Goal: Task Accomplishment & Management: Complete application form

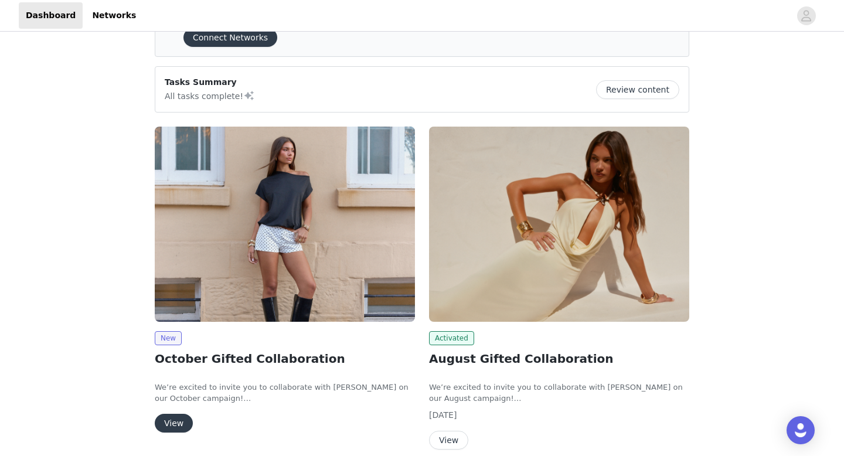
scroll to position [62, 0]
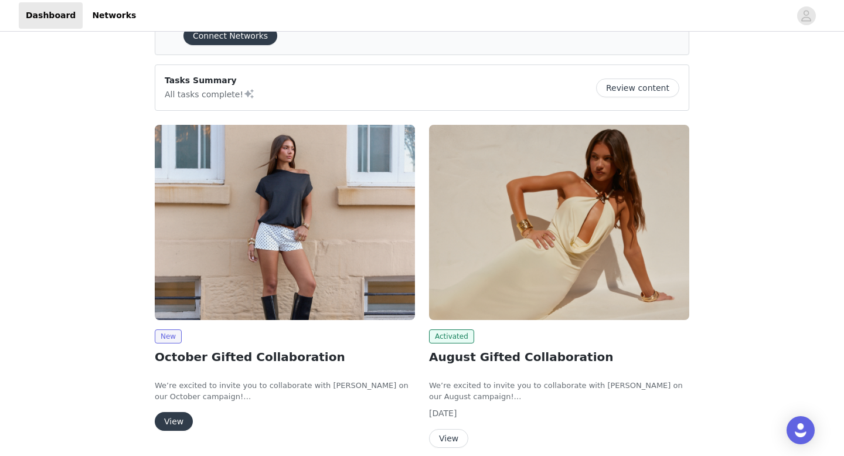
click at [182, 414] on button "View" at bounding box center [174, 421] width 38 height 19
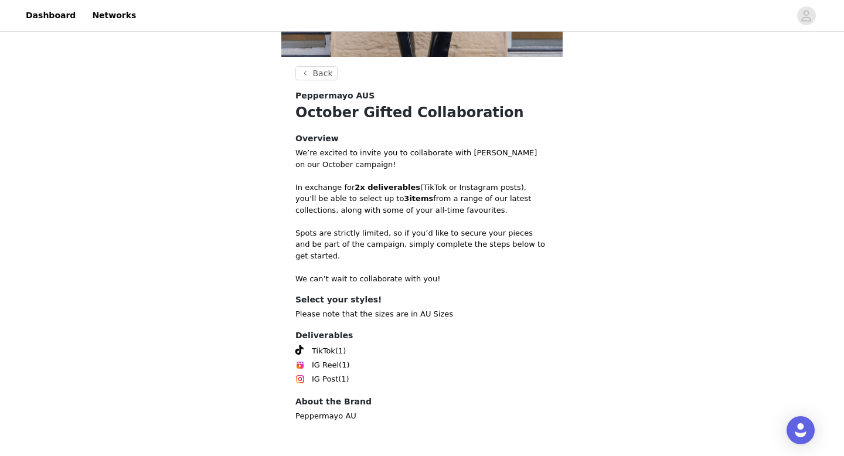
scroll to position [222, 0]
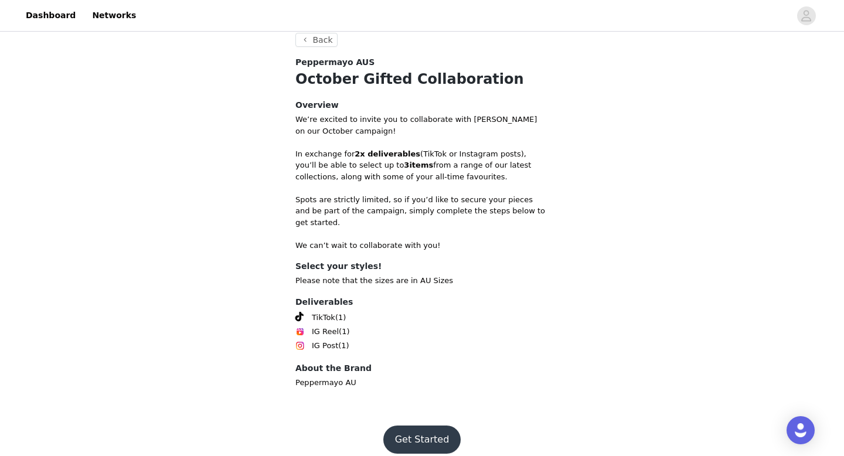
click at [431, 426] on button "Get Started" at bounding box center [422, 440] width 78 height 28
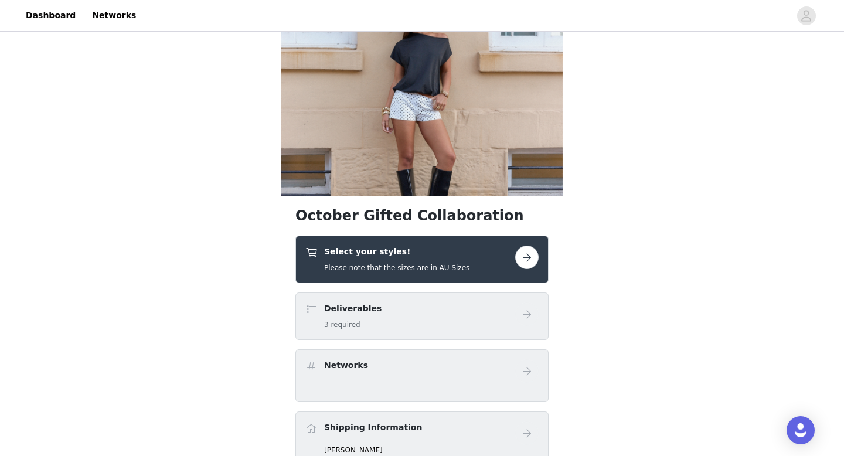
scroll to position [55, 0]
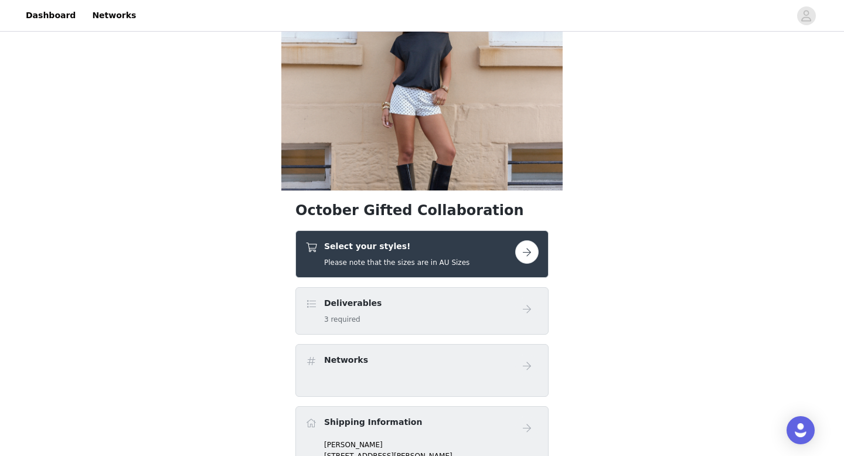
click at [522, 251] on button "button" at bounding box center [526, 251] width 23 height 23
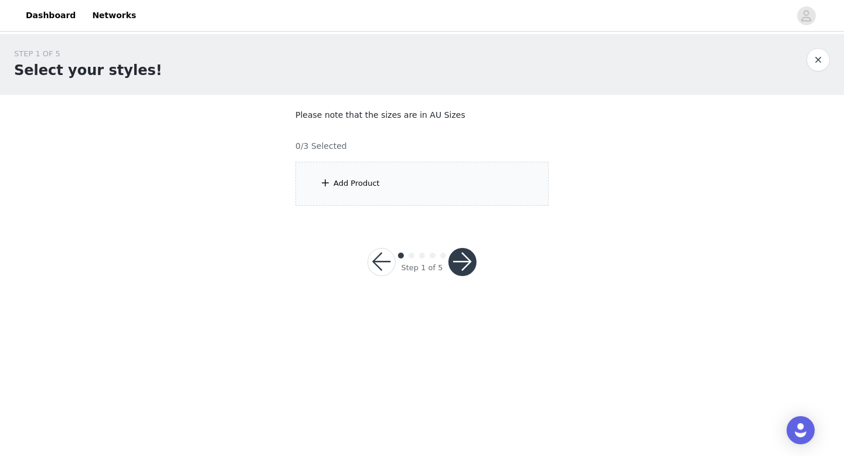
click at [397, 173] on div "Add Product" at bounding box center [421, 184] width 253 height 44
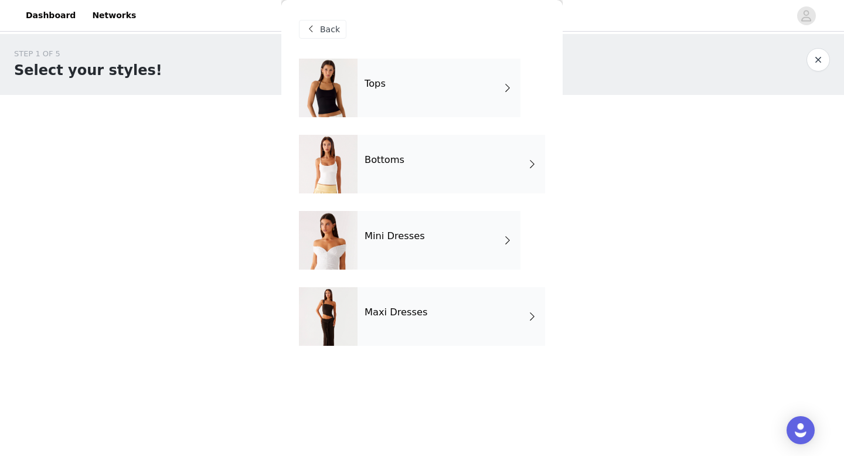
click at [400, 77] on div "Tops" at bounding box center [439, 88] width 163 height 59
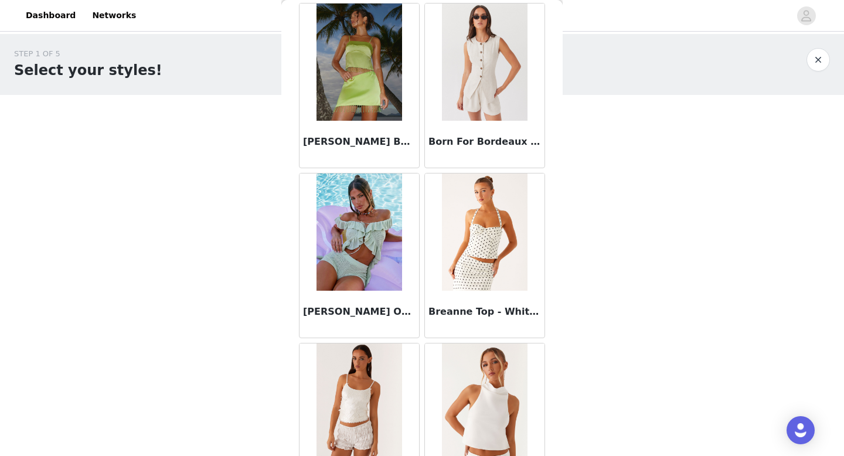
scroll to position [1338, 0]
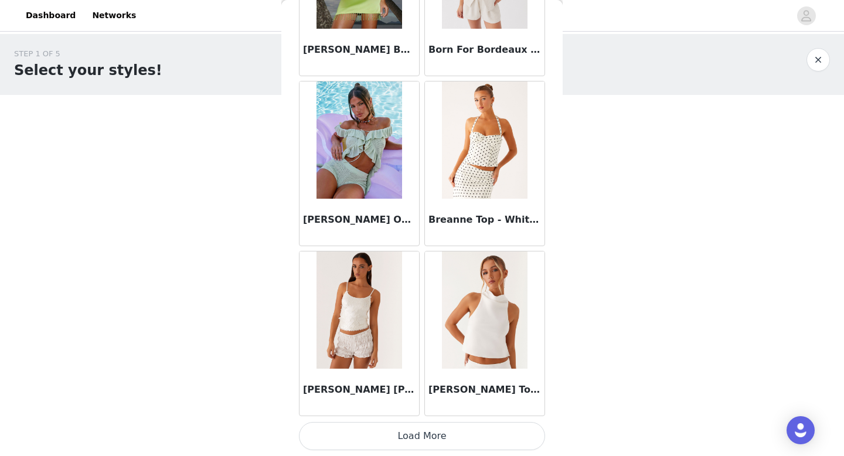
click at [405, 443] on button "Load More" at bounding box center [422, 436] width 246 height 28
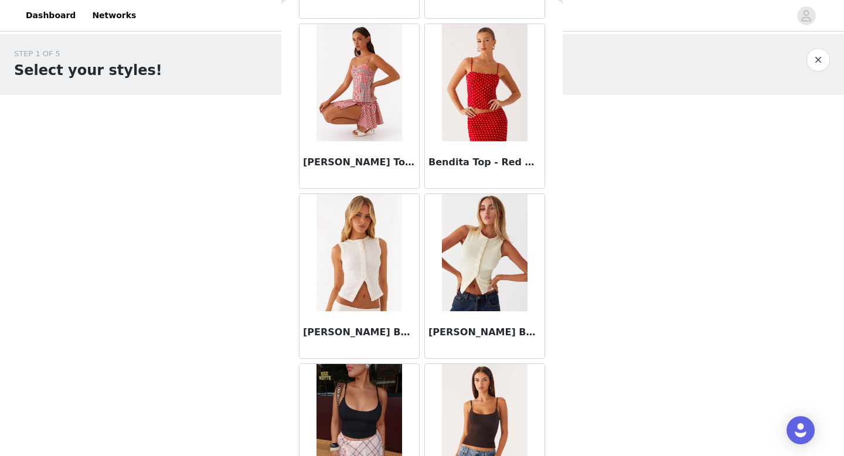
scroll to position [0, 0]
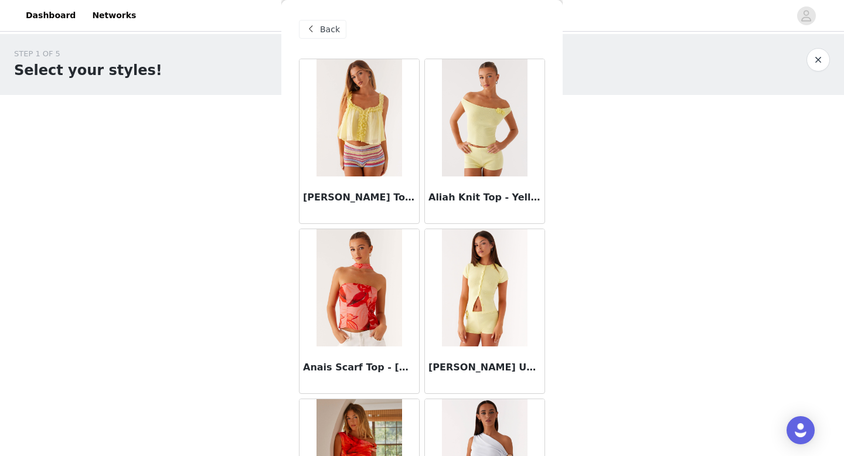
click at [328, 32] on span "Back" at bounding box center [330, 29] width 20 height 12
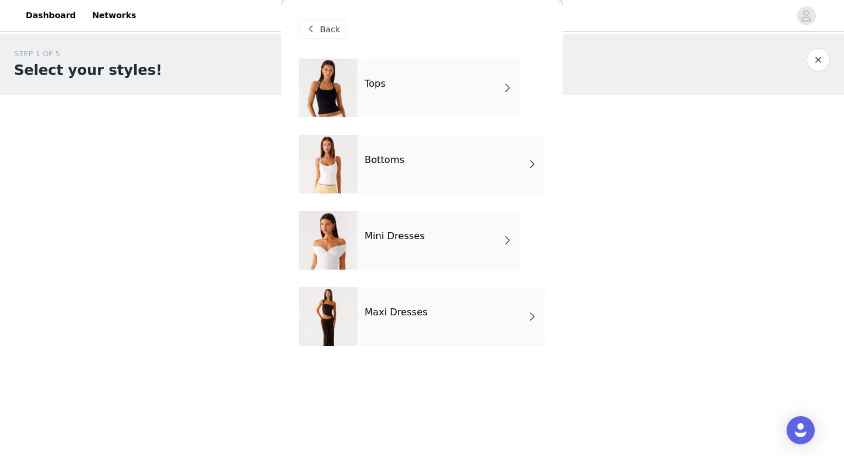
click at [402, 322] on div "Maxi Dresses" at bounding box center [452, 316] width 188 height 59
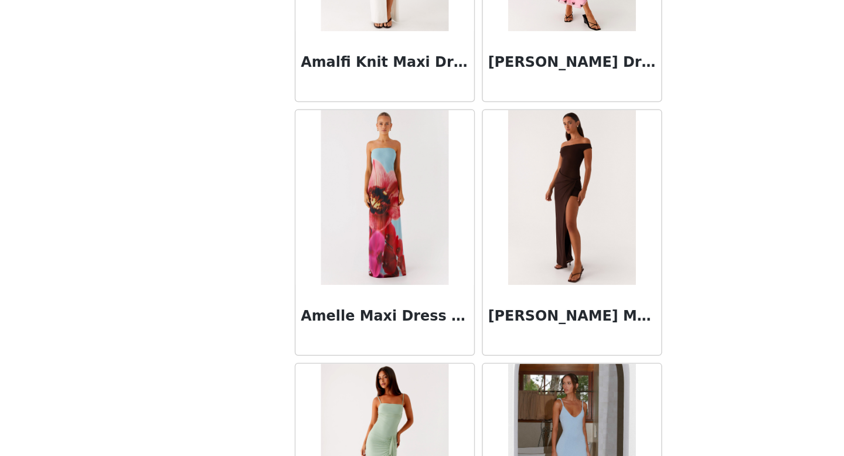
scroll to position [1338, 0]
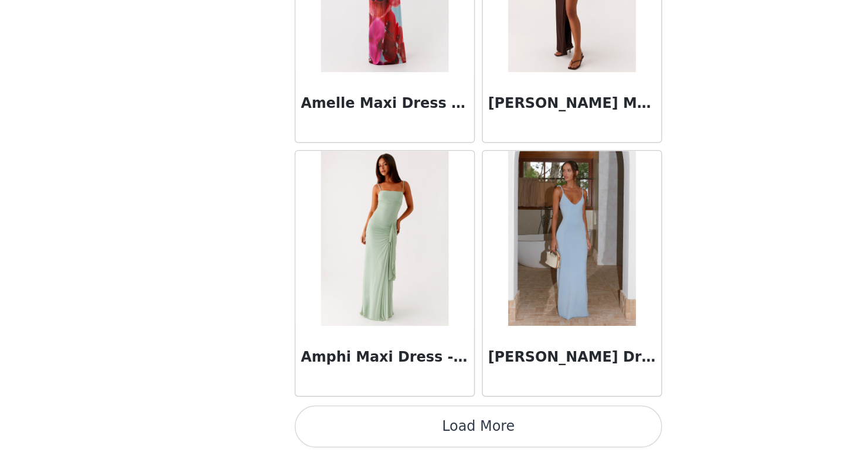
click at [414, 440] on button "Load More" at bounding box center [422, 436] width 246 height 28
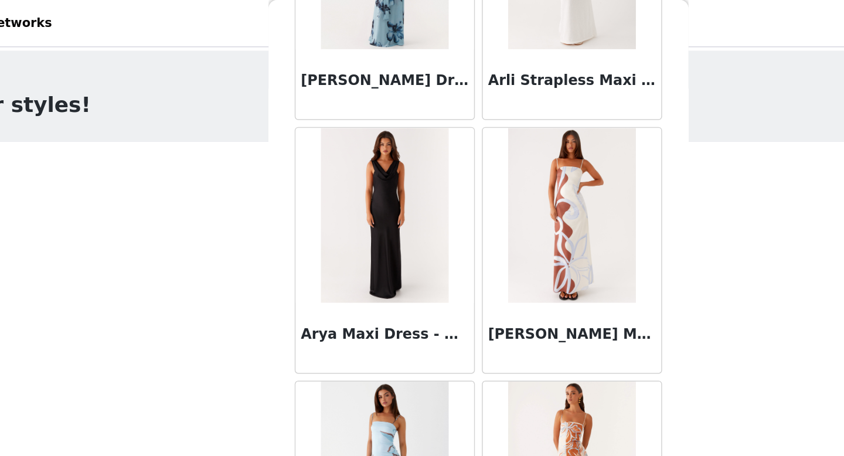
scroll to position [3038, 0]
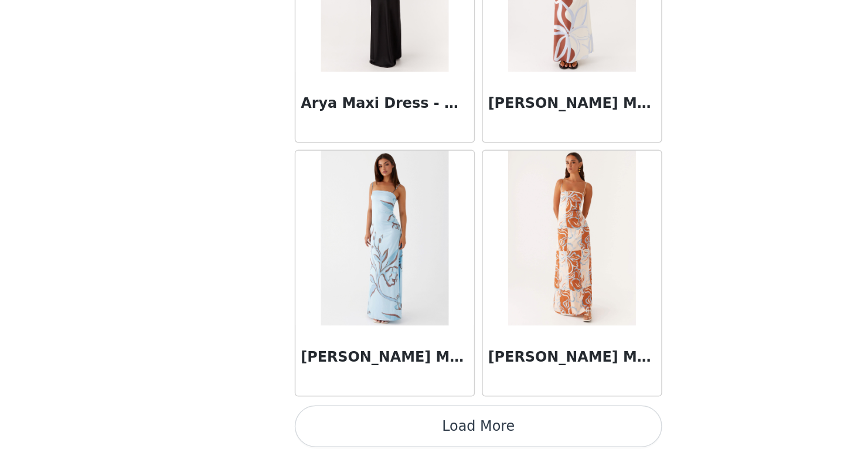
click at [427, 426] on button "Load More" at bounding box center [422, 436] width 246 height 28
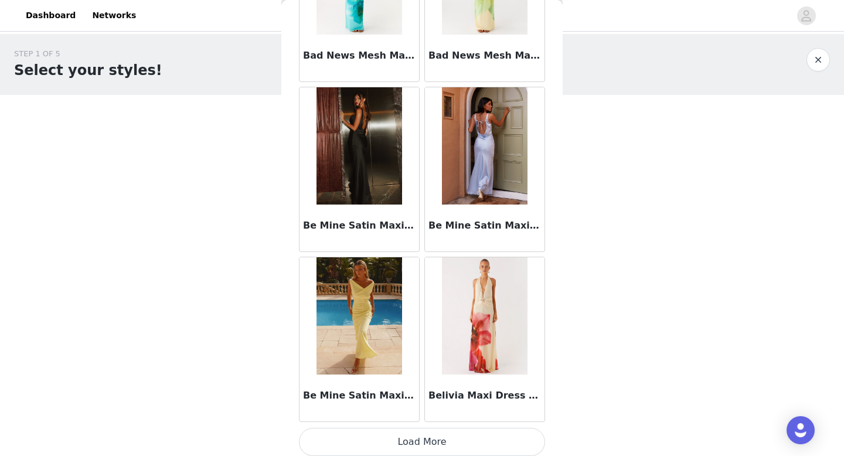
scroll to position [4738, 0]
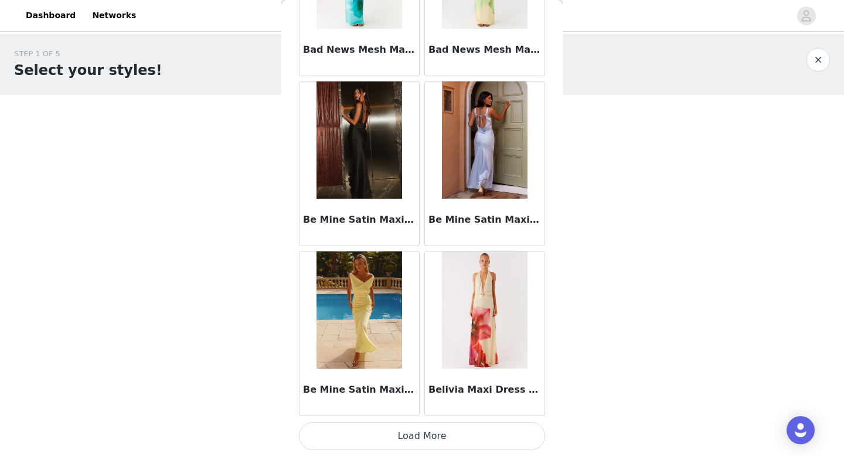
click at [420, 437] on button "Load More" at bounding box center [422, 436] width 246 height 28
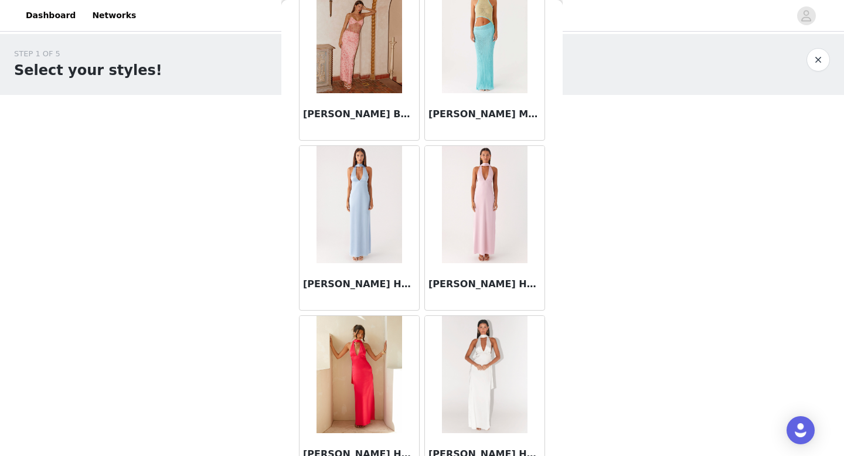
scroll to position [0, 0]
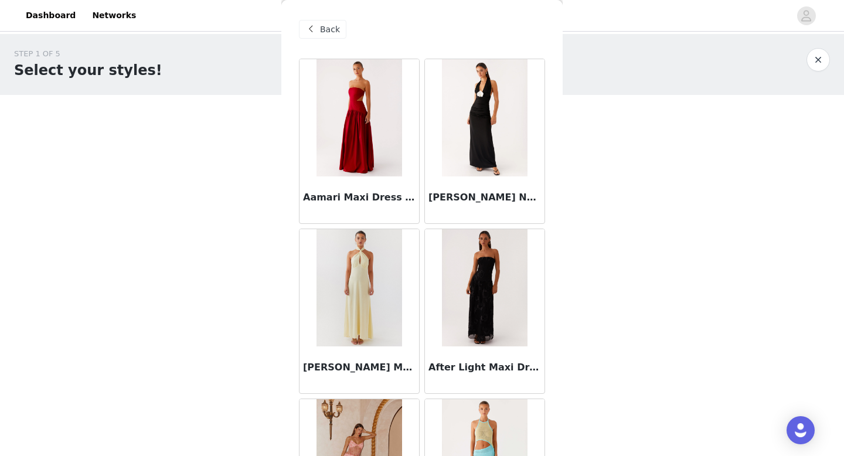
click at [335, 28] on span "Back" at bounding box center [330, 29] width 20 height 12
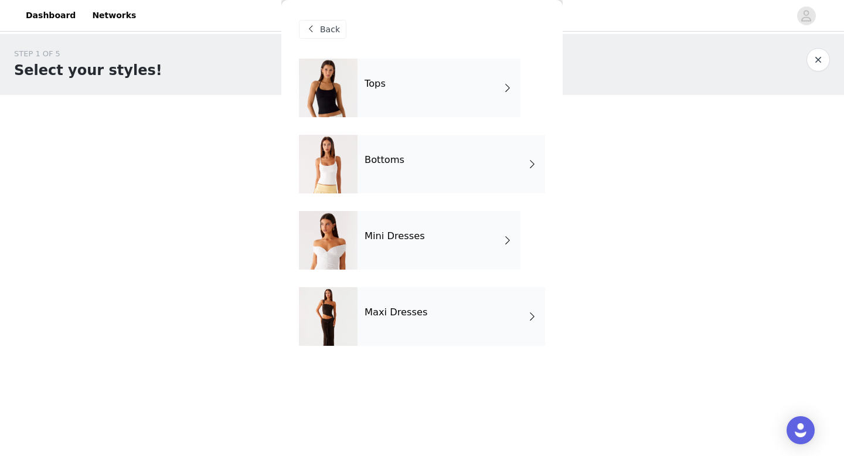
click at [393, 179] on div "Bottoms" at bounding box center [452, 164] width 188 height 59
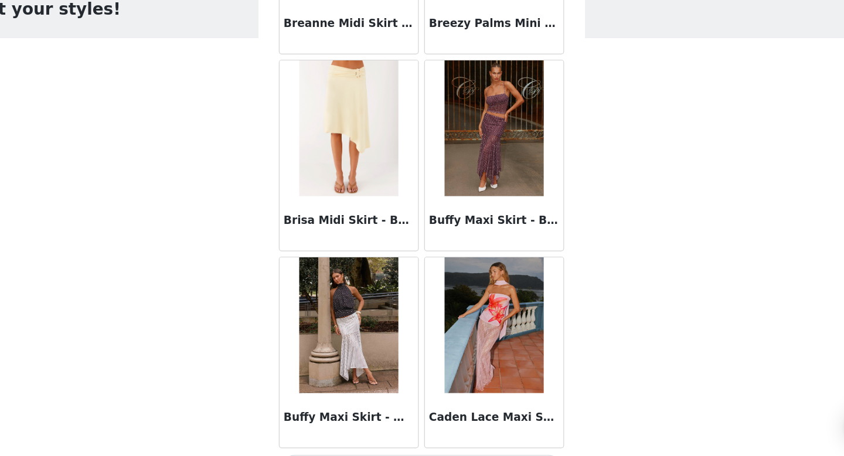
scroll to position [1338, 0]
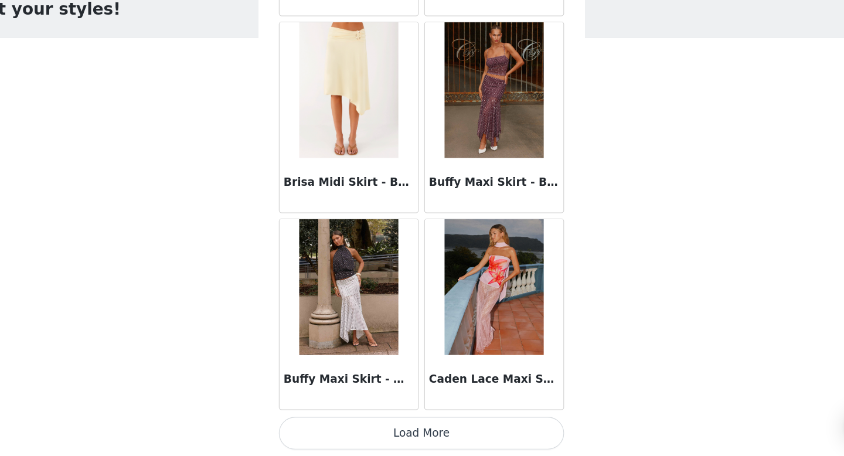
click at [427, 444] on button "Load More" at bounding box center [422, 436] width 246 height 28
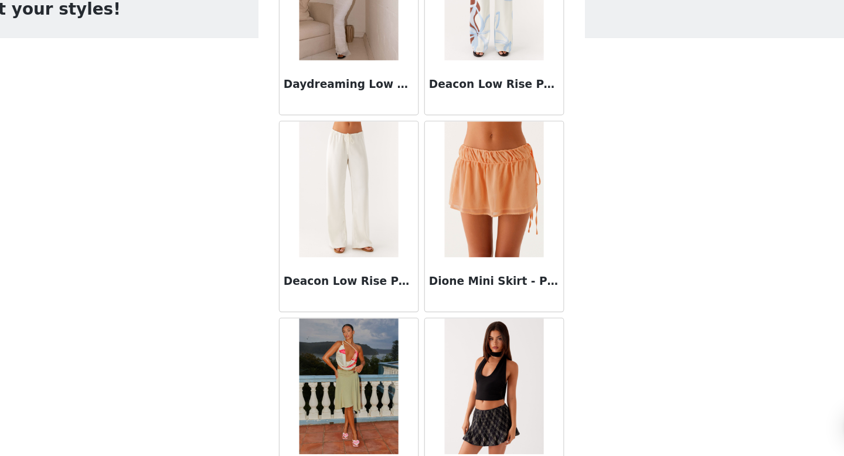
scroll to position [3038, 0]
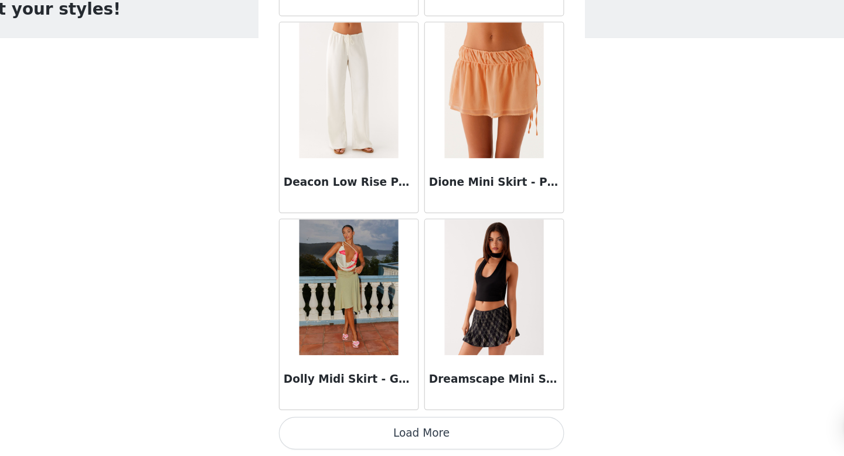
click at [427, 434] on button "Load More" at bounding box center [422, 436] width 246 height 28
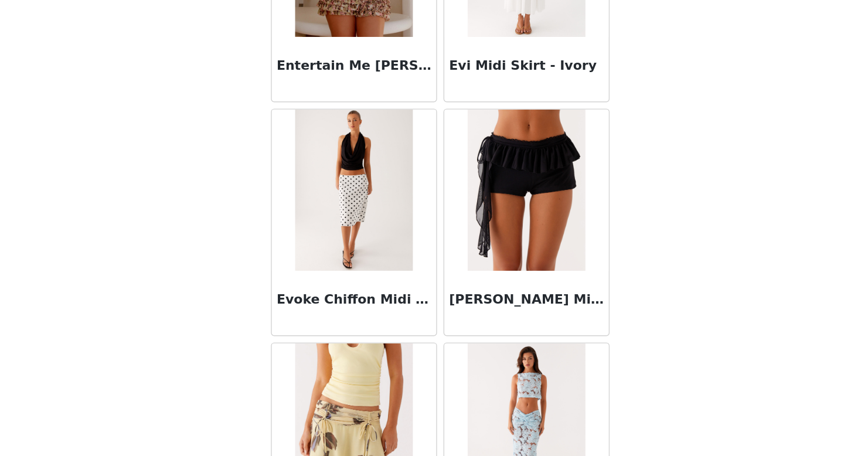
scroll to position [0, 0]
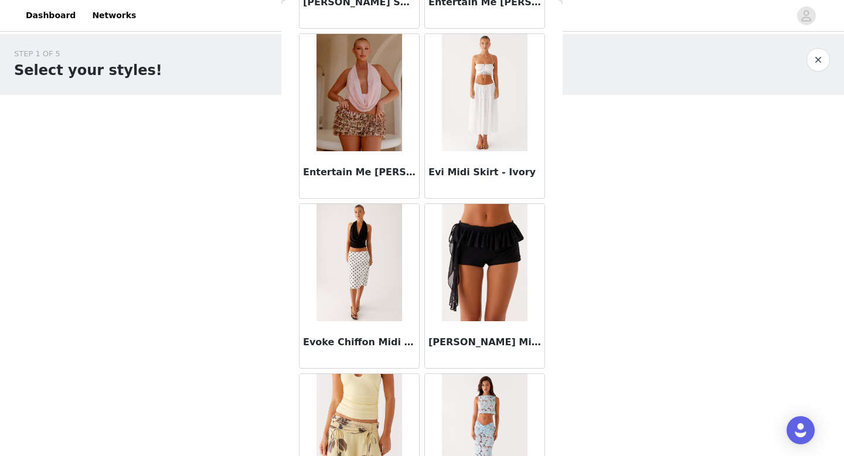
click at [374, 290] on img at bounding box center [359, 262] width 85 height 117
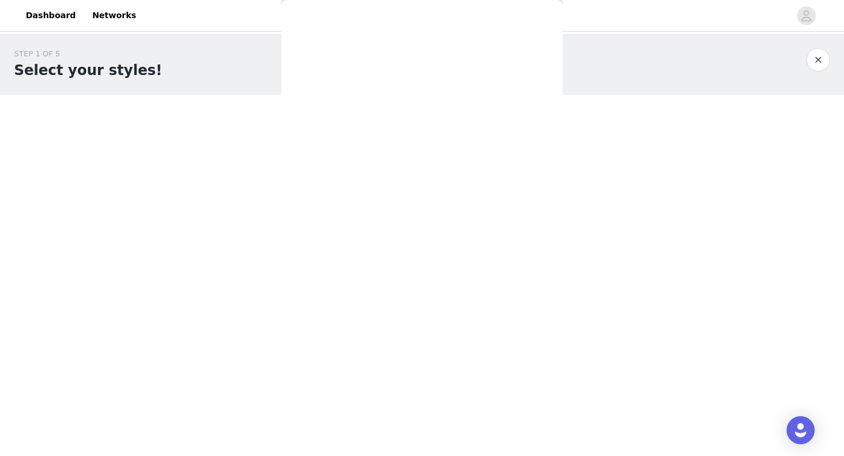
scroll to position [178, 0]
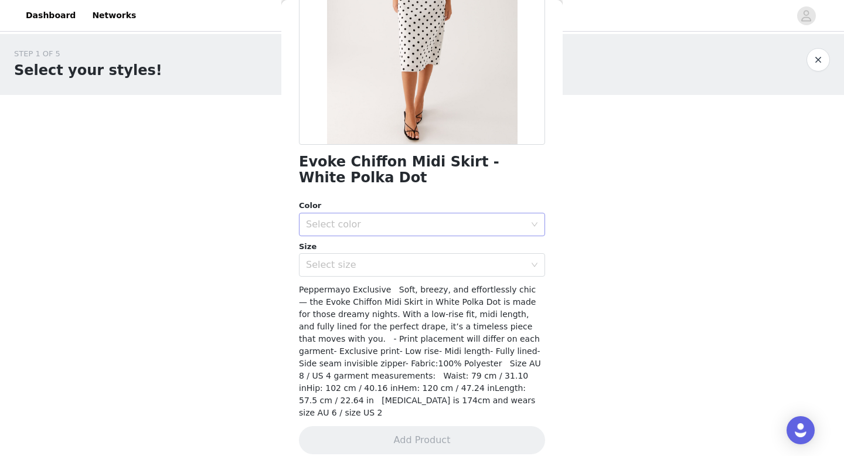
click at [421, 222] on div "Select color" at bounding box center [415, 225] width 219 height 12
click at [379, 248] on li "White Polka Dot" at bounding box center [422, 250] width 246 height 19
click at [354, 266] on div "Select size" at bounding box center [415, 265] width 219 height 12
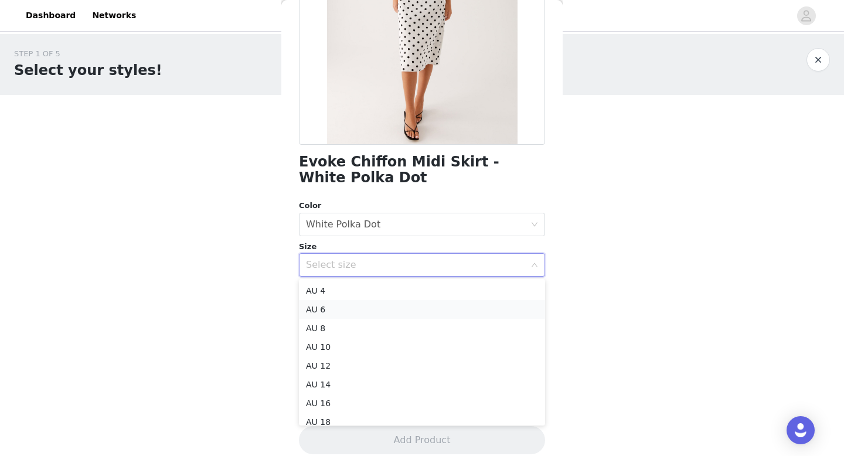
click at [354, 311] on li "AU 6" at bounding box center [422, 309] width 246 height 19
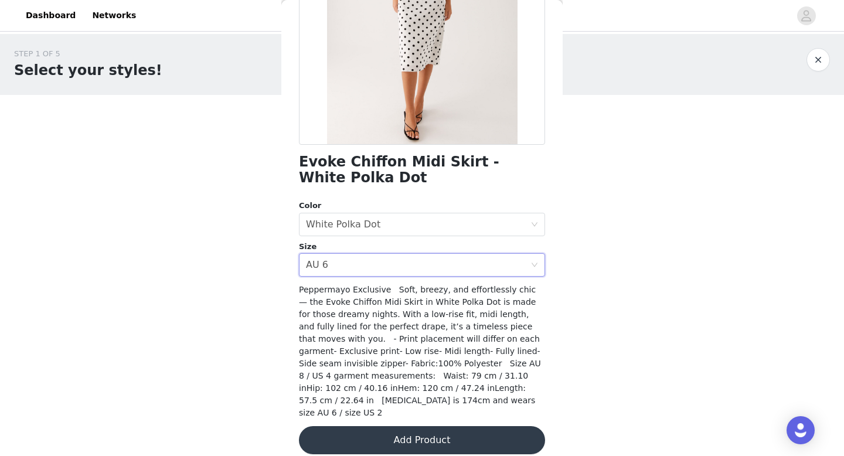
click at [388, 426] on button "Add Product" at bounding box center [422, 440] width 246 height 28
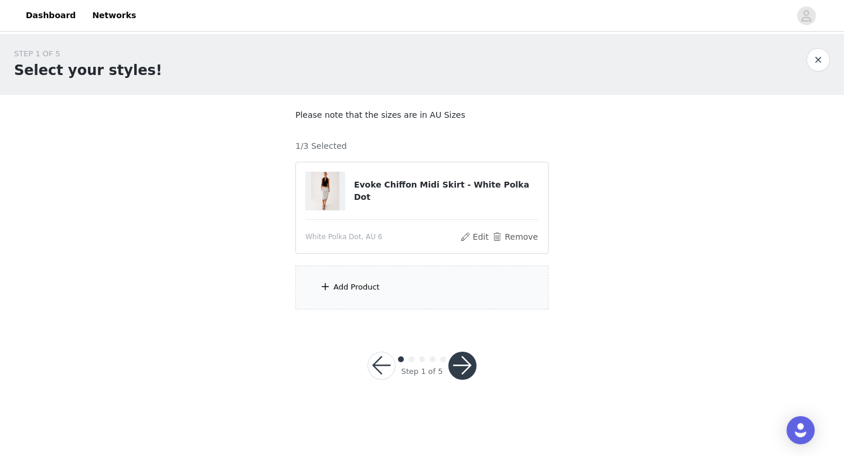
click at [386, 286] on div "Add Product" at bounding box center [421, 288] width 253 height 44
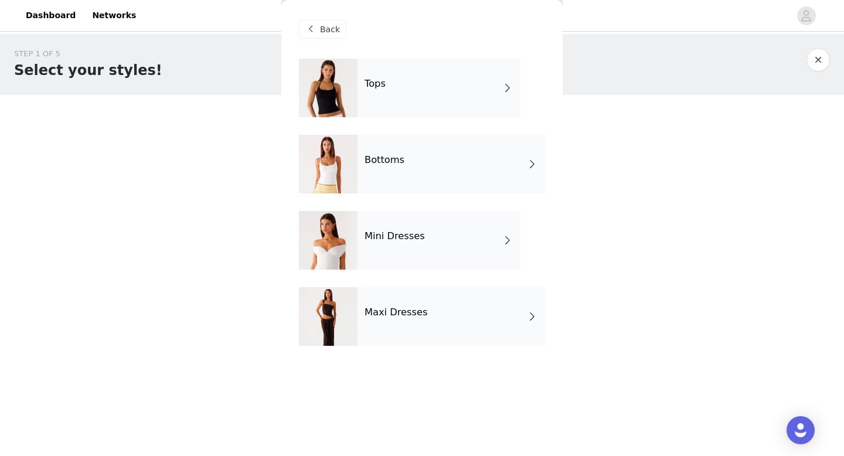
click at [392, 248] on div "Mini Dresses" at bounding box center [439, 240] width 163 height 59
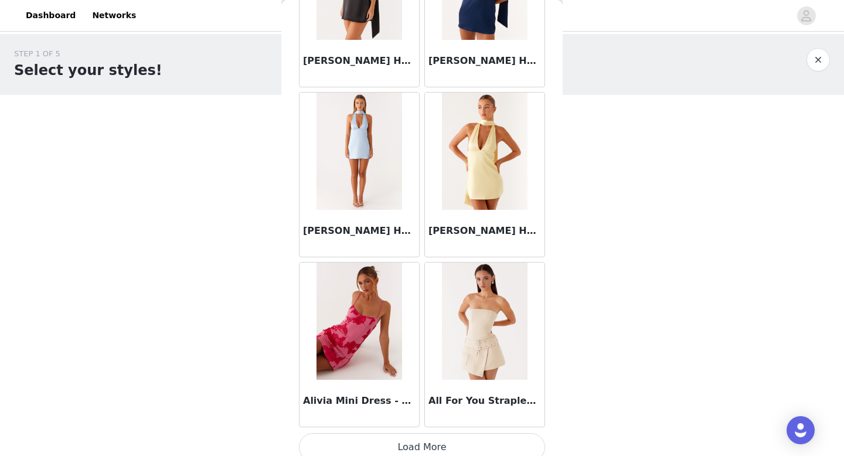
scroll to position [1338, 0]
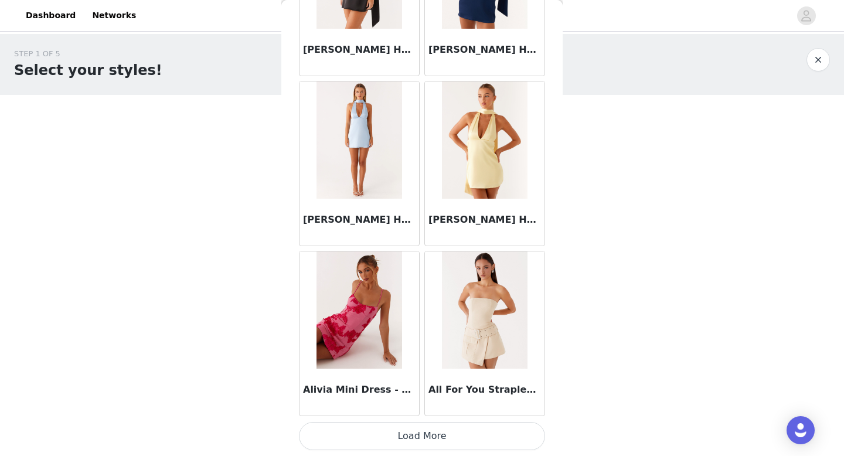
click at [450, 442] on button "Load More" at bounding box center [422, 436] width 246 height 28
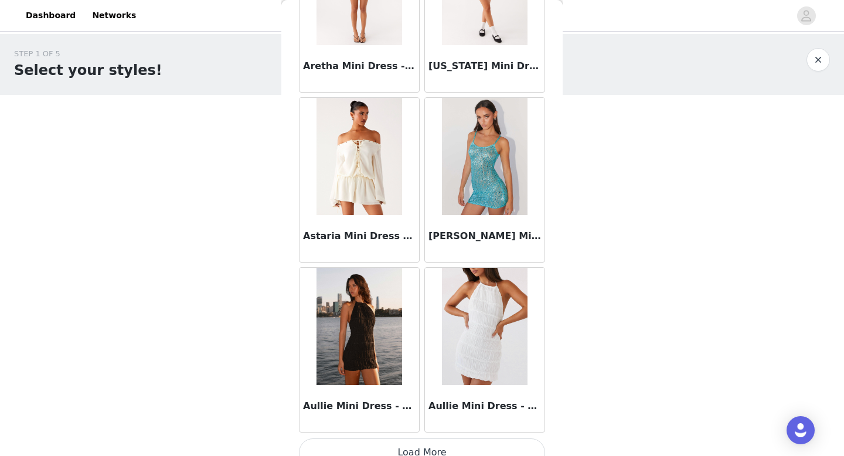
scroll to position [3038, 0]
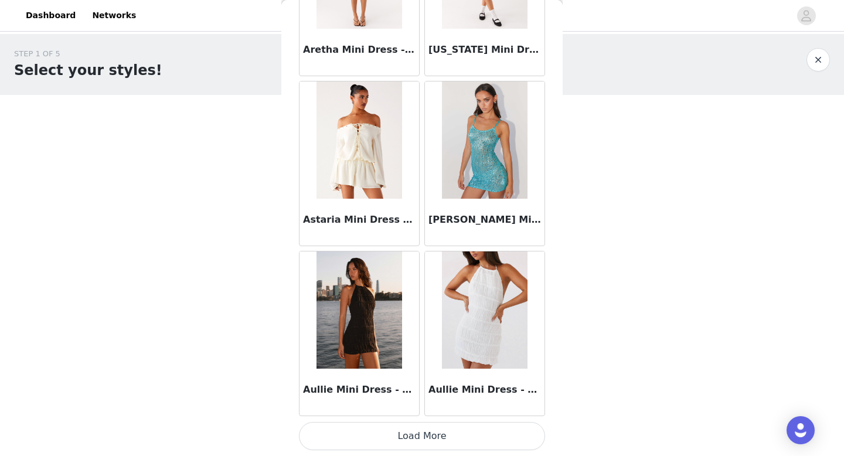
click at [441, 436] on button "Load More" at bounding box center [422, 436] width 246 height 28
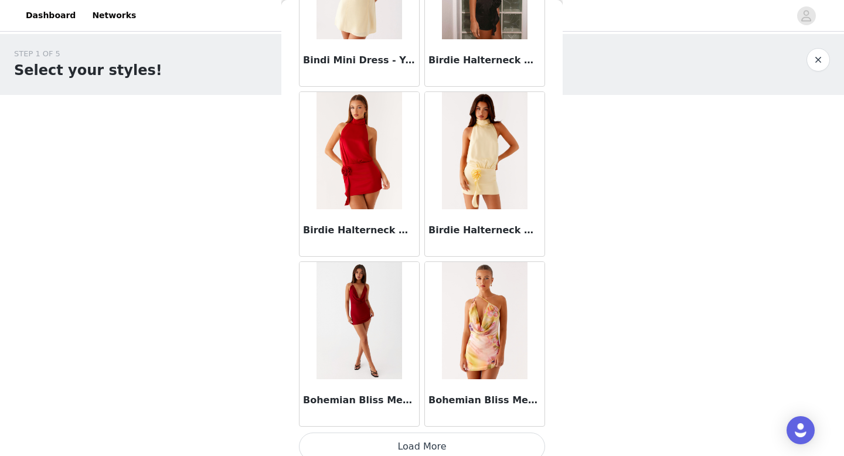
scroll to position [4738, 0]
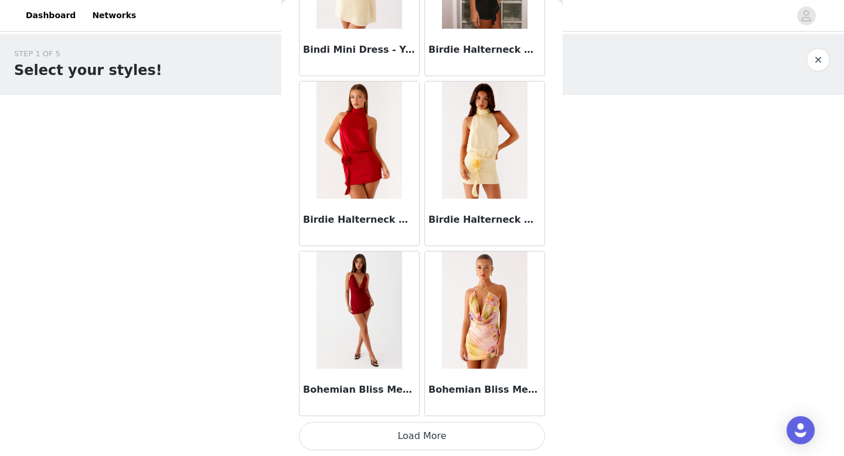
click at [448, 440] on button "Load More" at bounding box center [422, 436] width 246 height 28
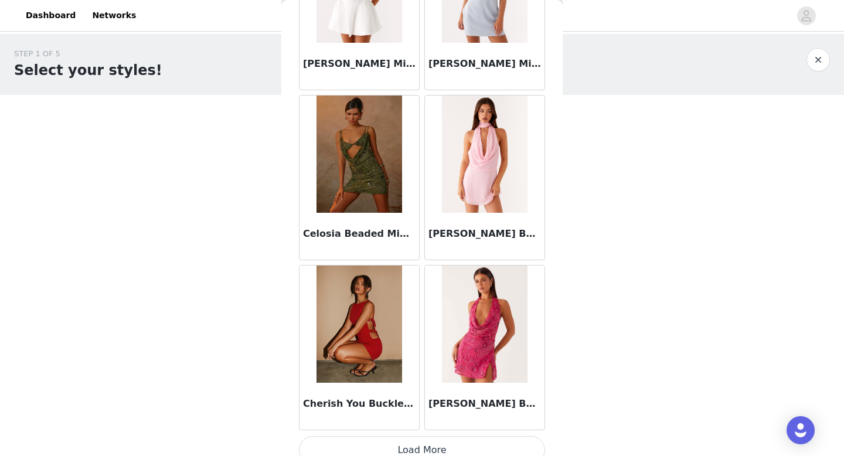
scroll to position [6438, 0]
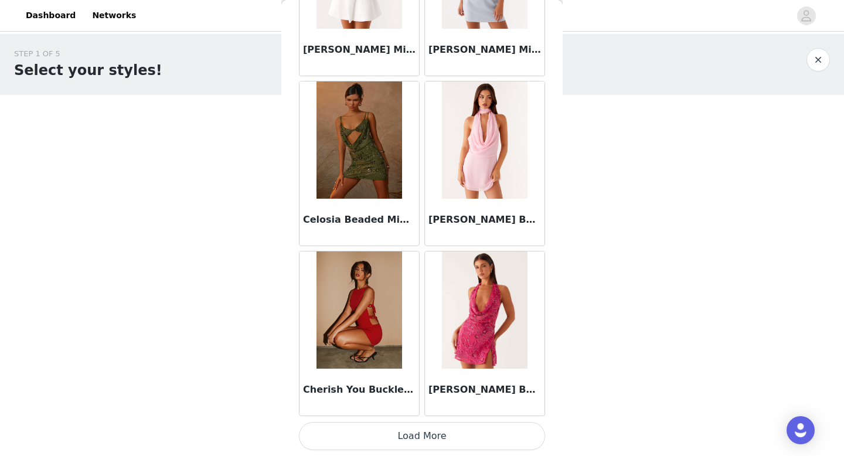
click at [443, 441] on button "Load More" at bounding box center [422, 436] width 246 height 28
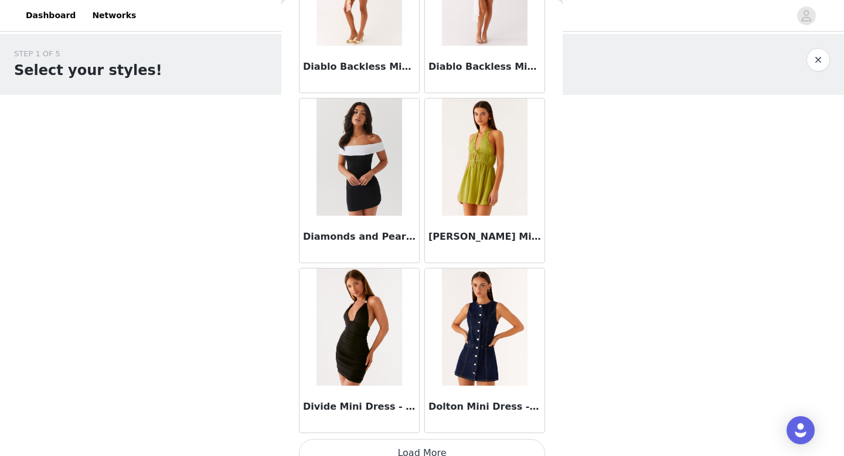
scroll to position [8138, 0]
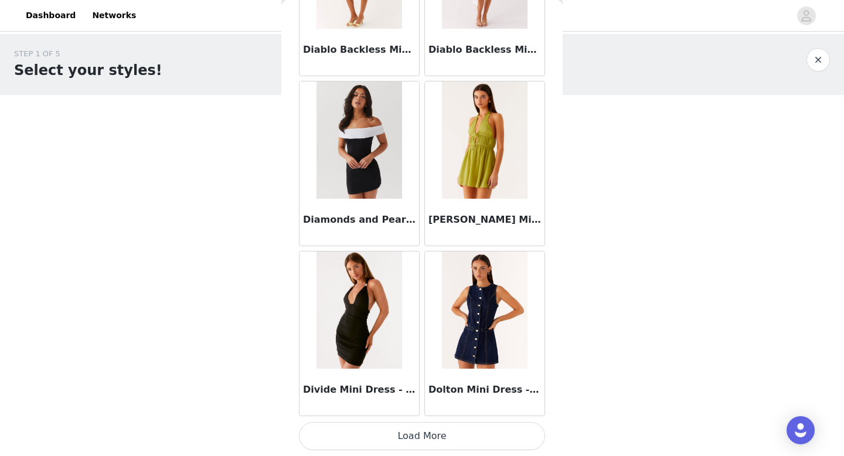
click at [461, 441] on button "Load More" at bounding box center [422, 436] width 246 height 28
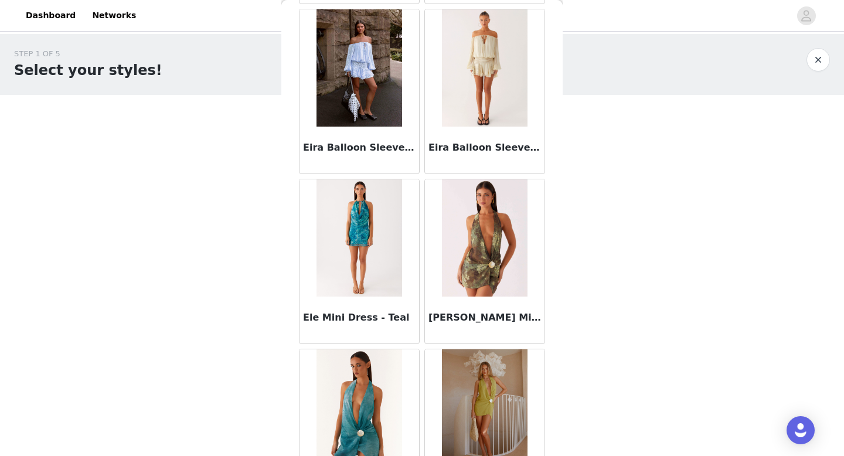
scroll to position [8890, 0]
click at [467, 121] on img at bounding box center [484, 68] width 85 height 117
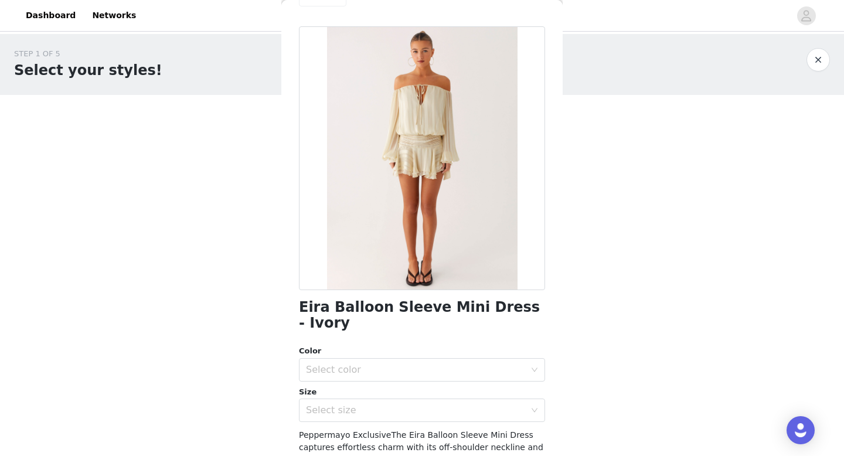
scroll to position [41, 0]
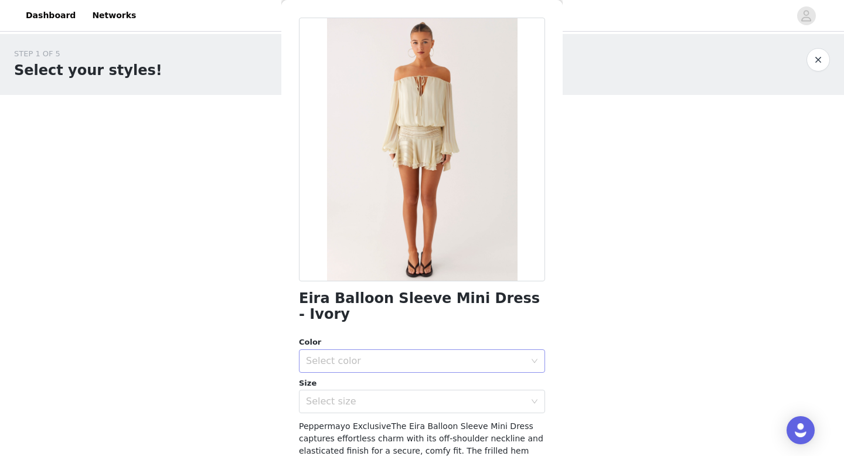
click at [391, 355] on div "Select color" at bounding box center [415, 361] width 219 height 12
click at [387, 373] on li "Ivory" at bounding box center [422, 371] width 246 height 19
click at [396, 396] on div "Select size" at bounding box center [415, 402] width 219 height 12
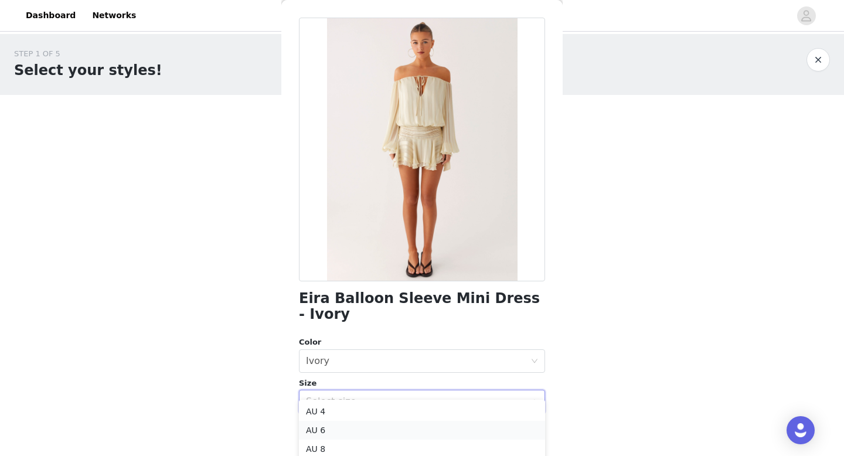
click at [373, 430] on li "AU 6" at bounding box center [422, 430] width 246 height 19
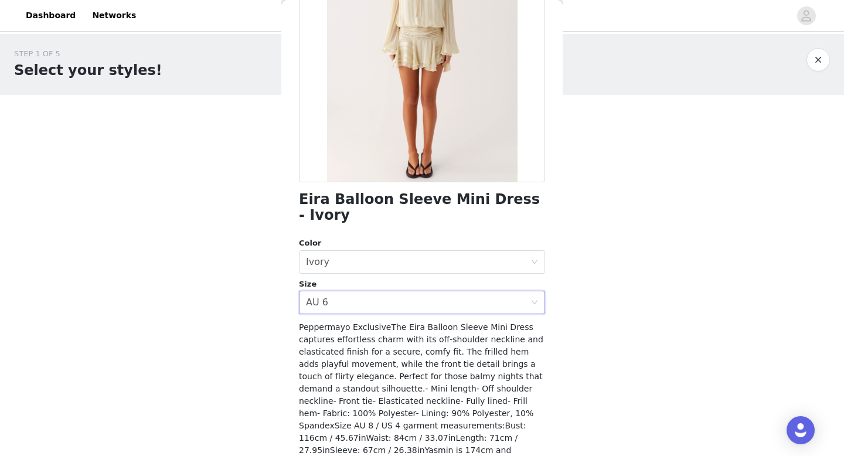
scroll to position [174, 0]
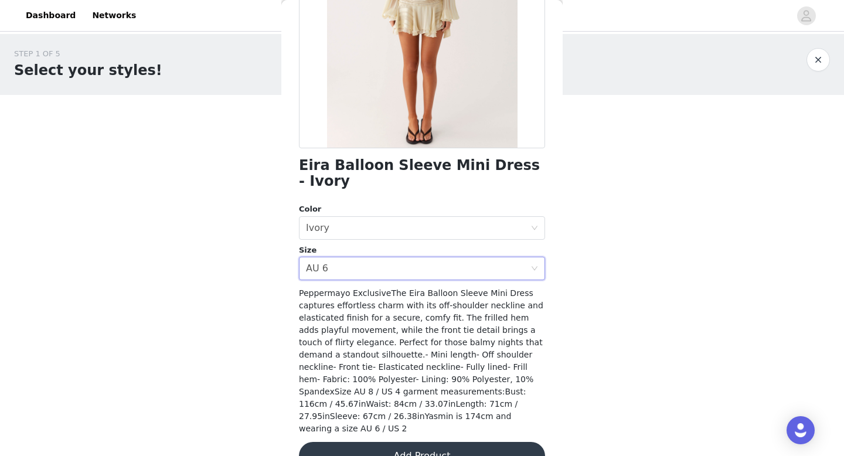
click at [385, 442] on button "Add Product" at bounding box center [422, 456] width 246 height 28
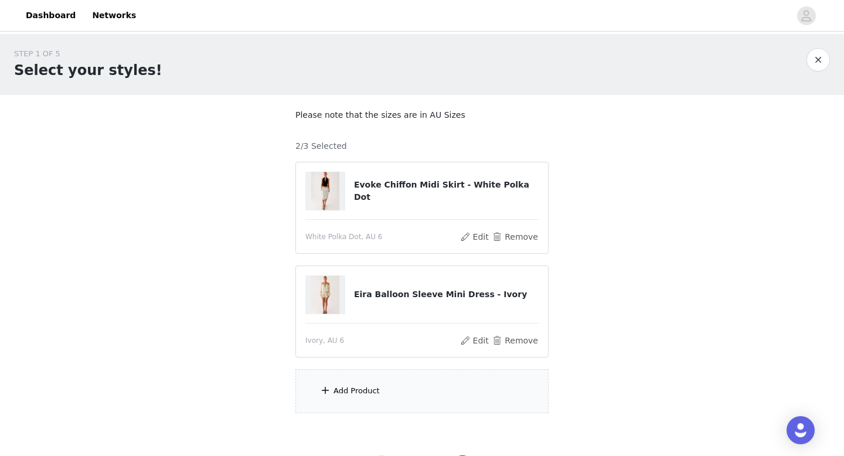
click at [371, 394] on div "Add Product" at bounding box center [357, 391] width 46 height 12
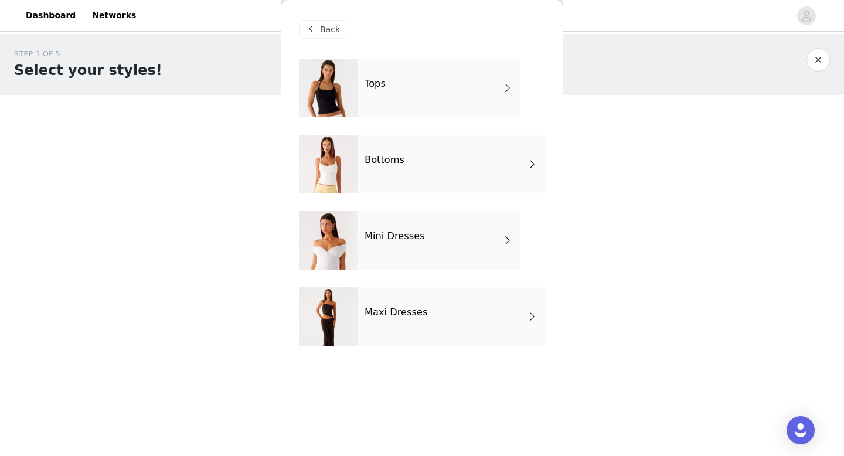
click at [386, 102] on div "Tops" at bounding box center [439, 88] width 163 height 59
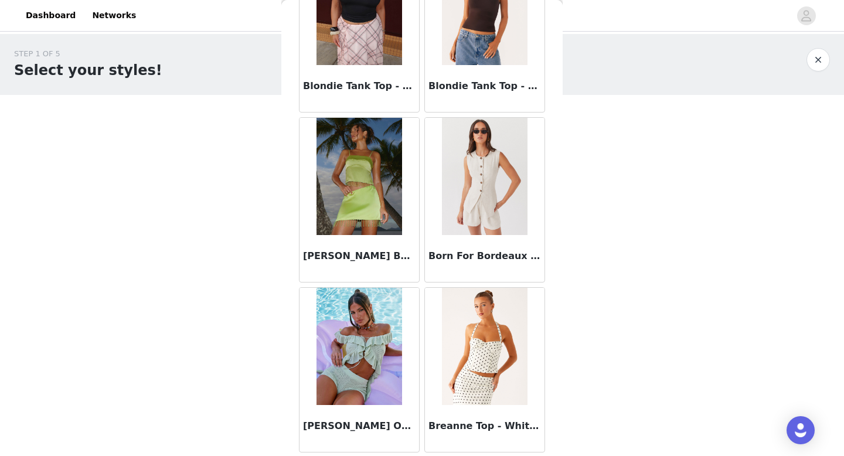
scroll to position [1338, 0]
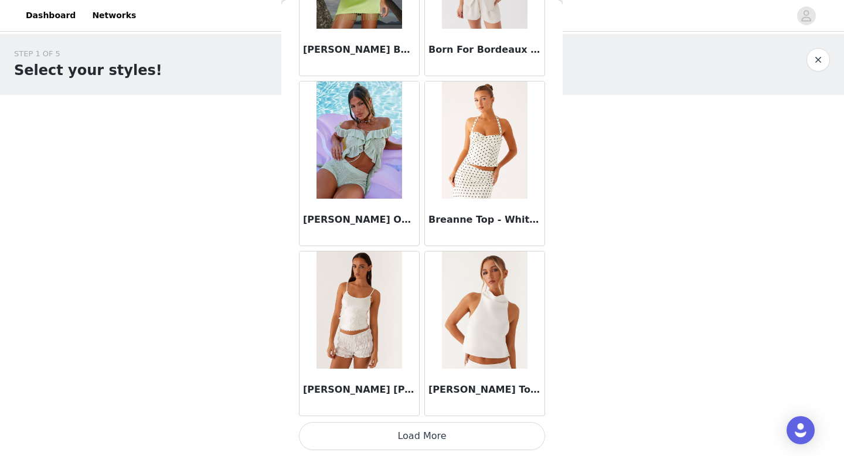
click at [454, 448] on button "Load More" at bounding box center [422, 436] width 246 height 28
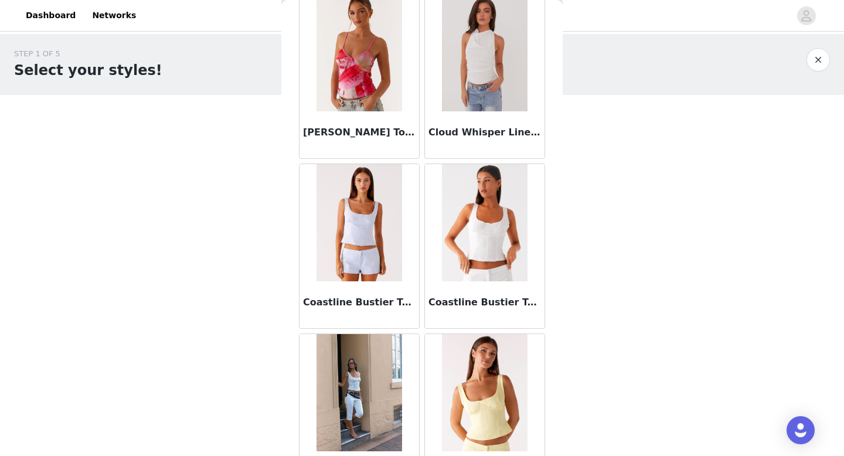
scroll to position [3038, 0]
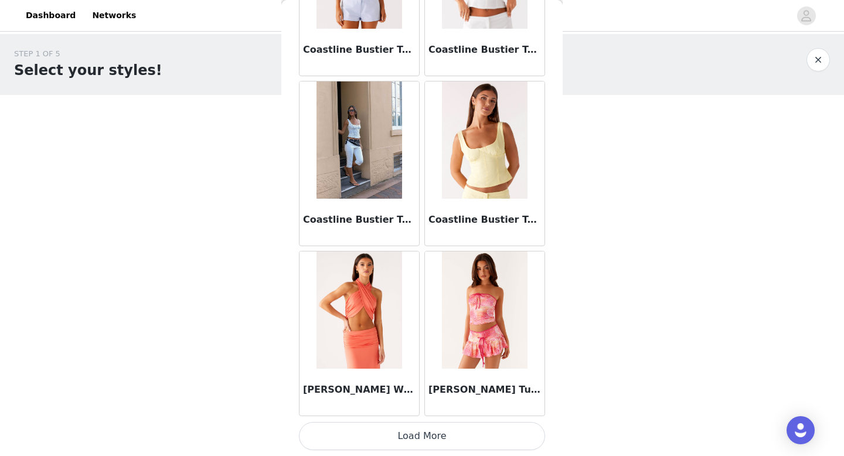
click at [453, 444] on button "Load More" at bounding box center [422, 436] width 246 height 28
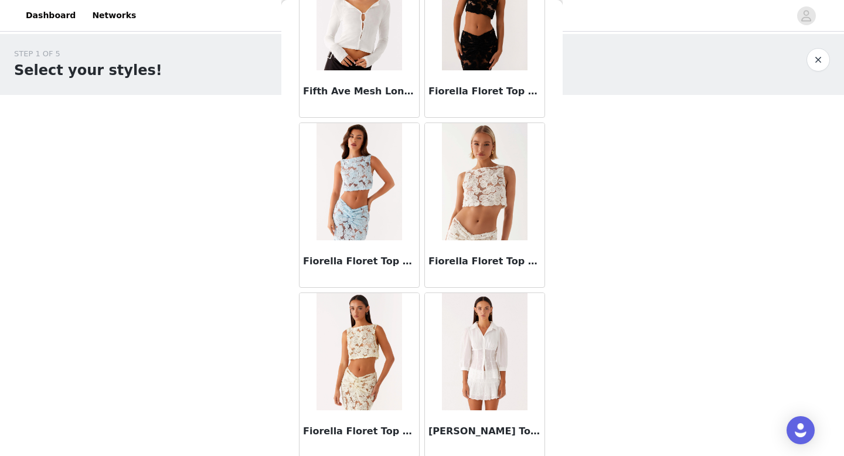
scroll to position [4738, 0]
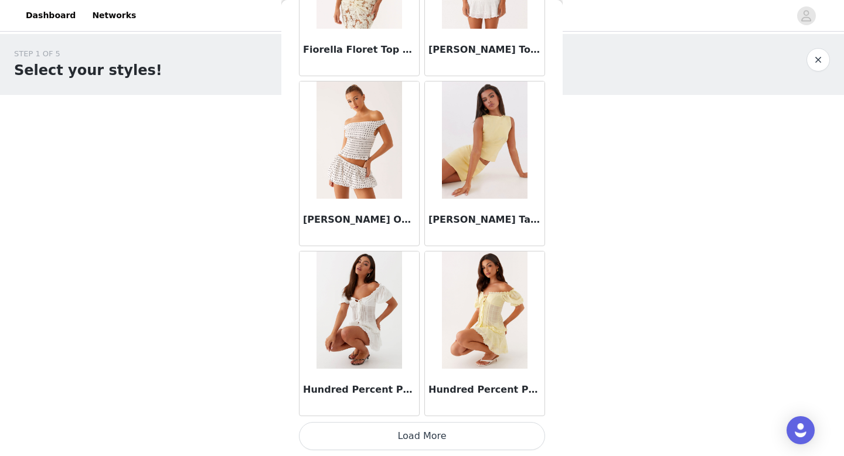
click at [450, 437] on button "Load More" at bounding box center [422, 436] width 246 height 28
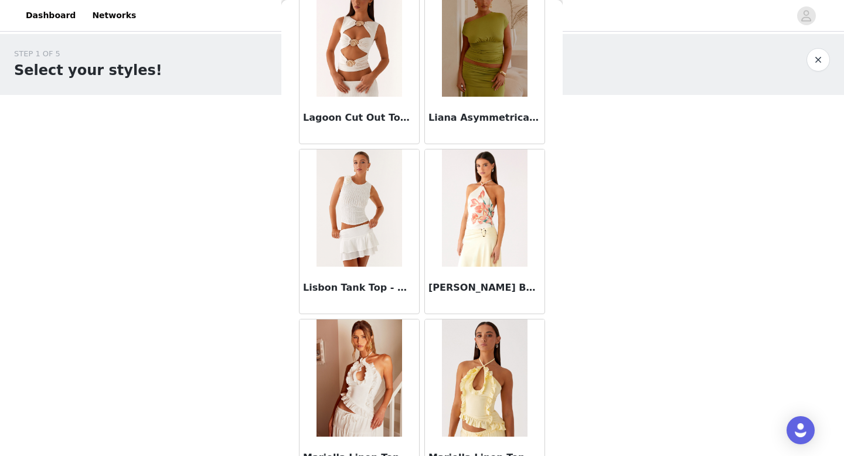
scroll to position [6438, 0]
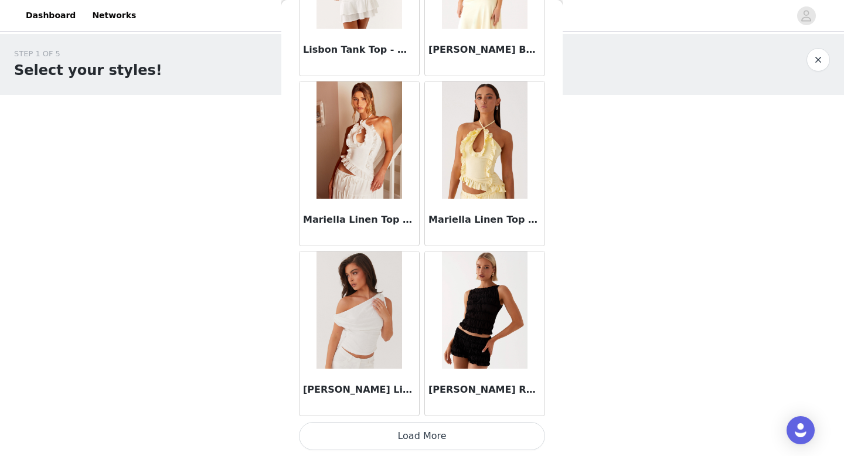
click at [450, 444] on button "Load More" at bounding box center [422, 436] width 246 height 28
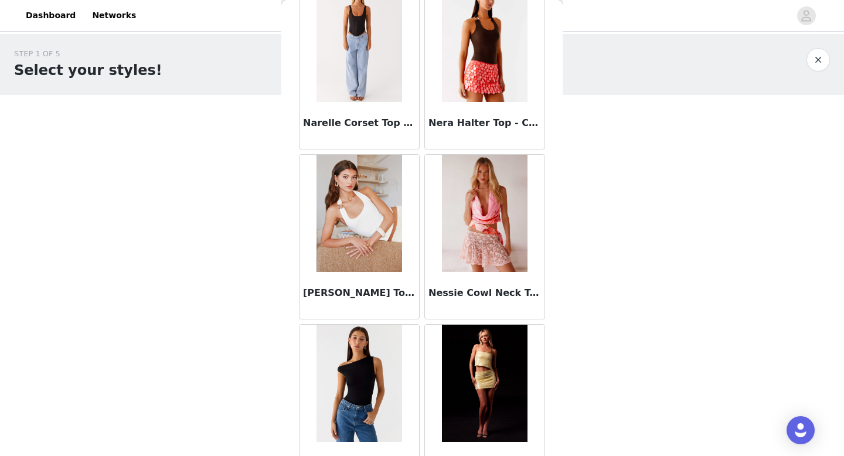
scroll to position [8138, 0]
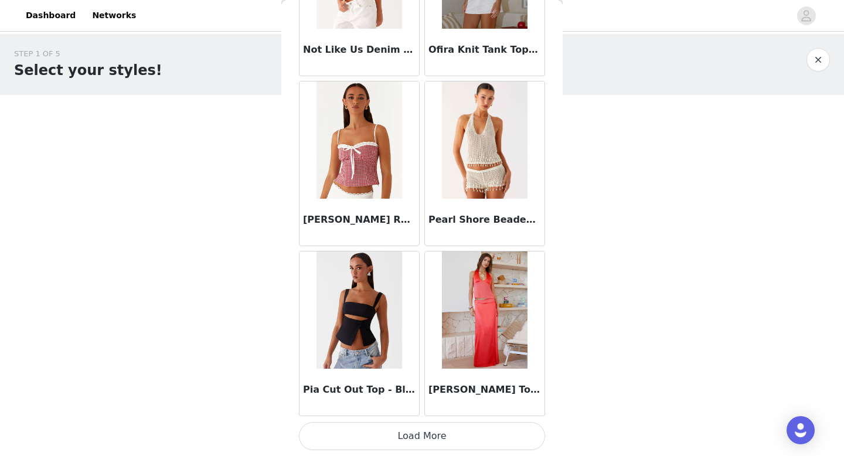
click at [461, 441] on button "Load More" at bounding box center [422, 436] width 246 height 28
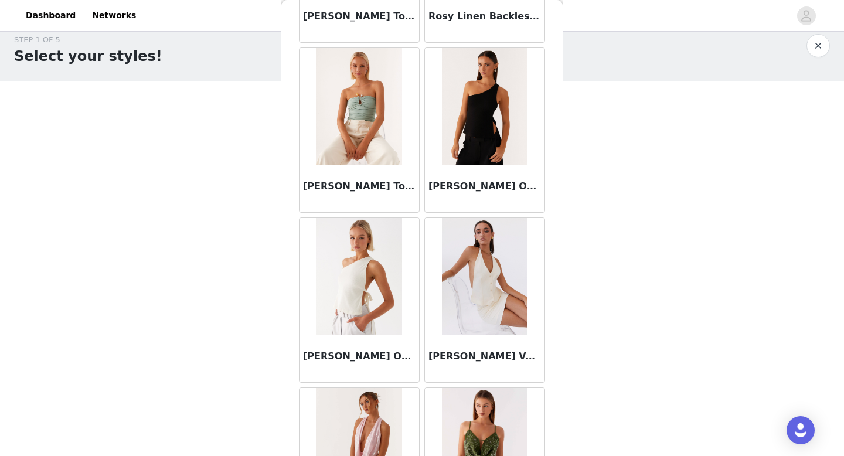
scroll to position [9839, 0]
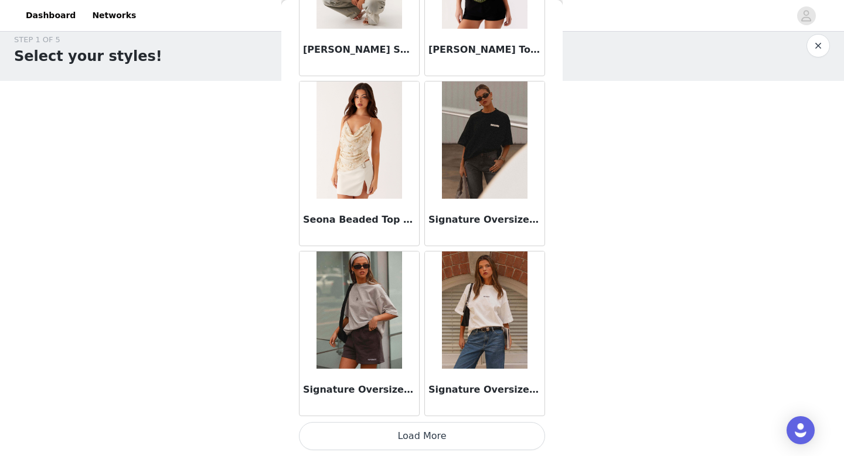
click at [460, 439] on button "Load More" at bounding box center [422, 436] width 246 height 28
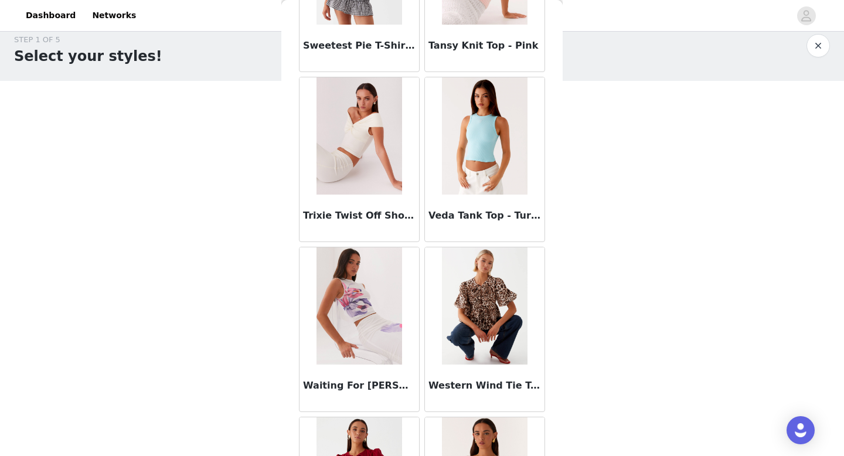
scroll to position [11539, 0]
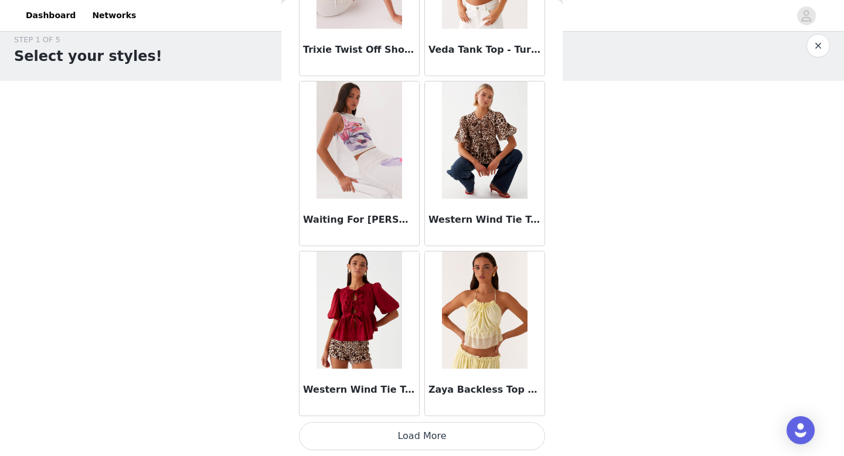
click at [454, 436] on button "Load More" at bounding box center [422, 436] width 246 height 28
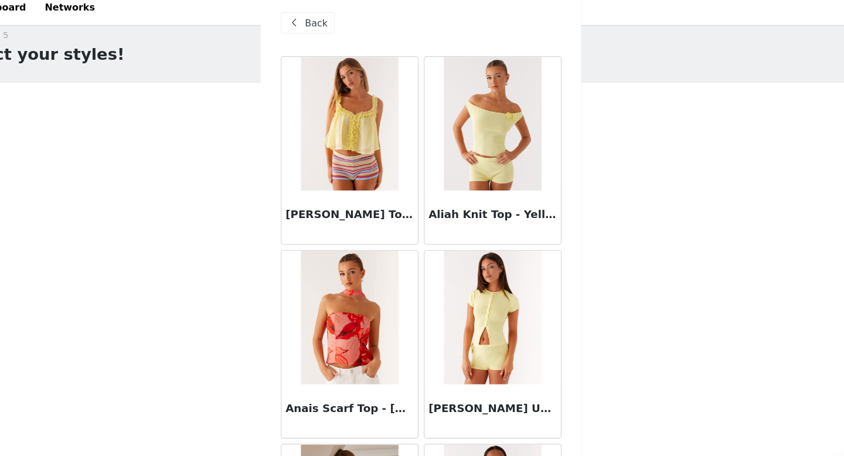
scroll to position [0, 0]
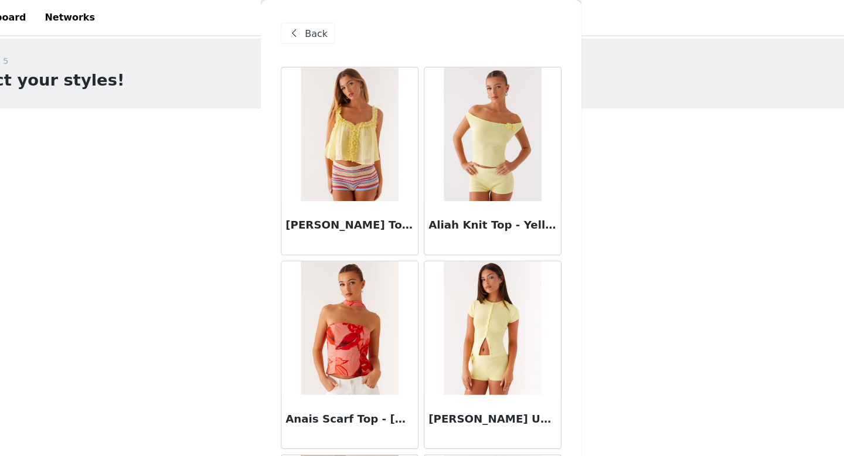
drag, startPoint x: 322, startPoint y: 26, endPoint x: 327, endPoint y: 32, distance: 7.1
click at [322, 26] on span "Back" at bounding box center [330, 29] width 20 height 12
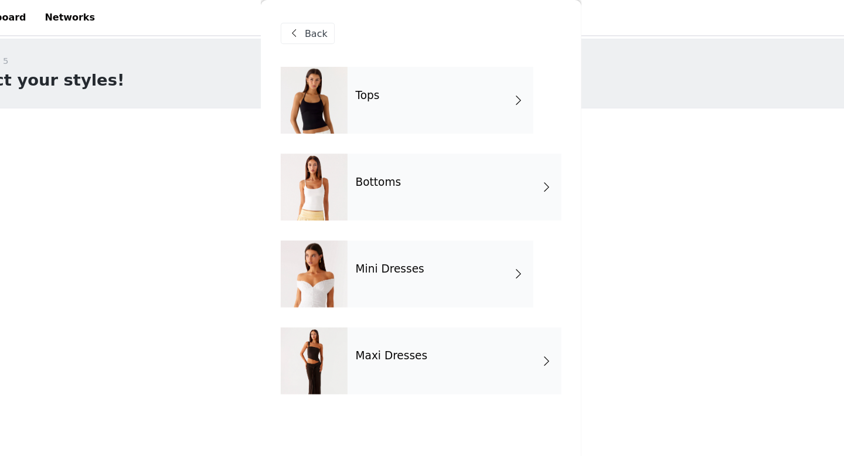
click at [391, 165] on h4 "Bottoms" at bounding box center [385, 160] width 40 height 11
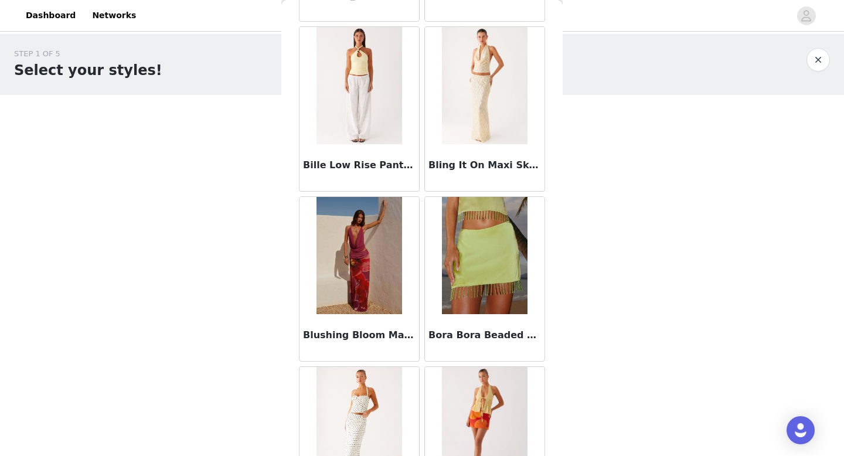
scroll to position [1338, 0]
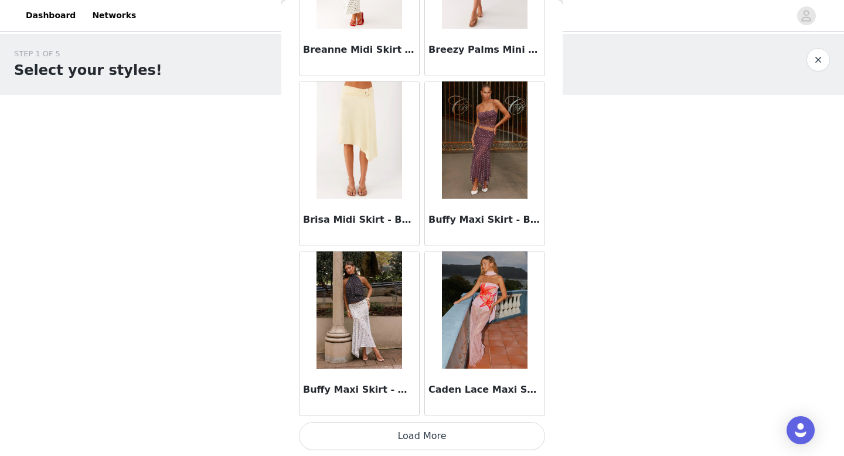
click at [451, 443] on button "Load More" at bounding box center [422, 436] width 246 height 28
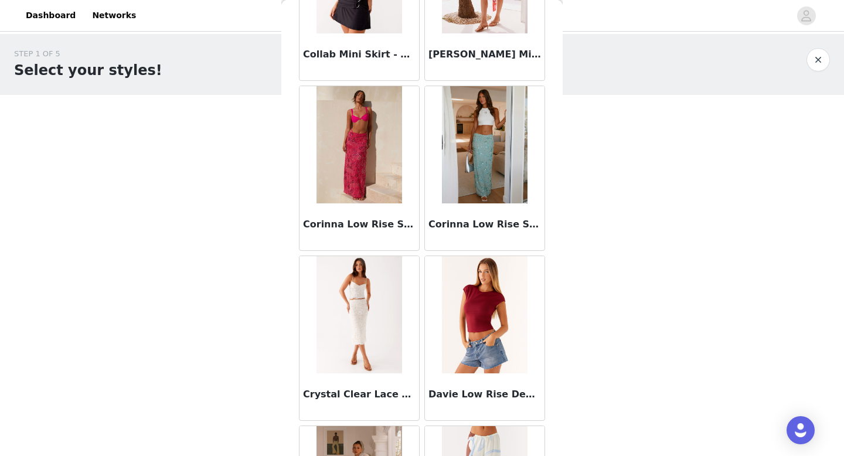
scroll to position [3038, 0]
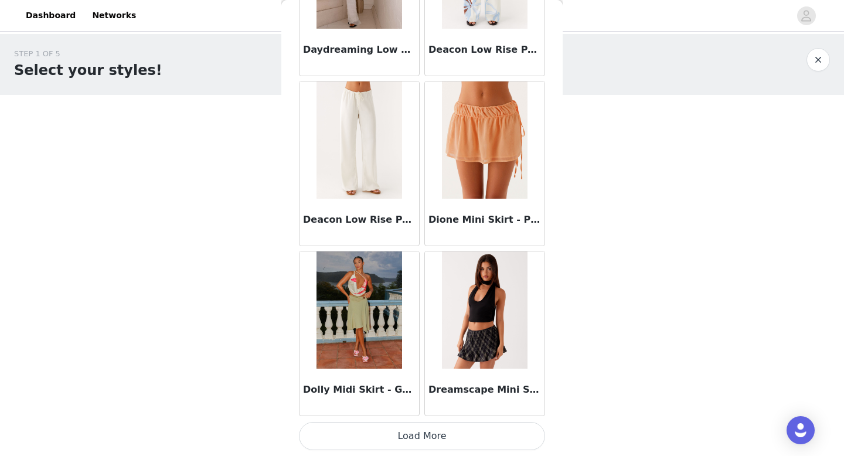
click at [442, 440] on button "Load More" at bounding box center [422, 436] width 246 height 28
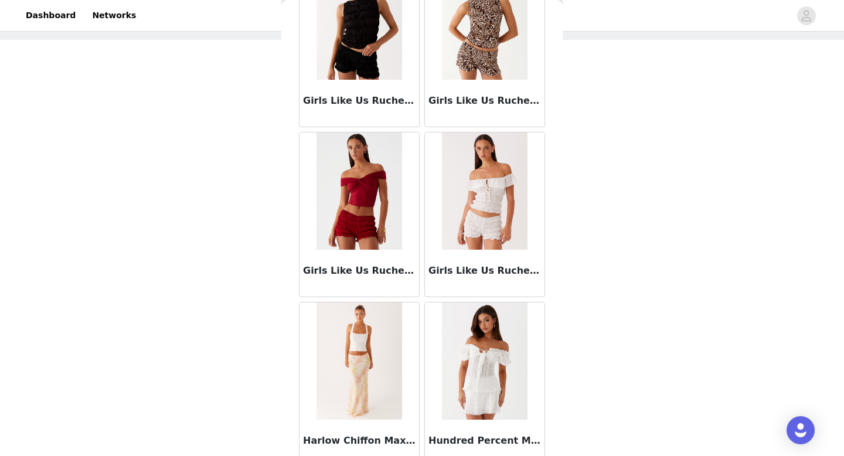
scroll to position [4738, 0]
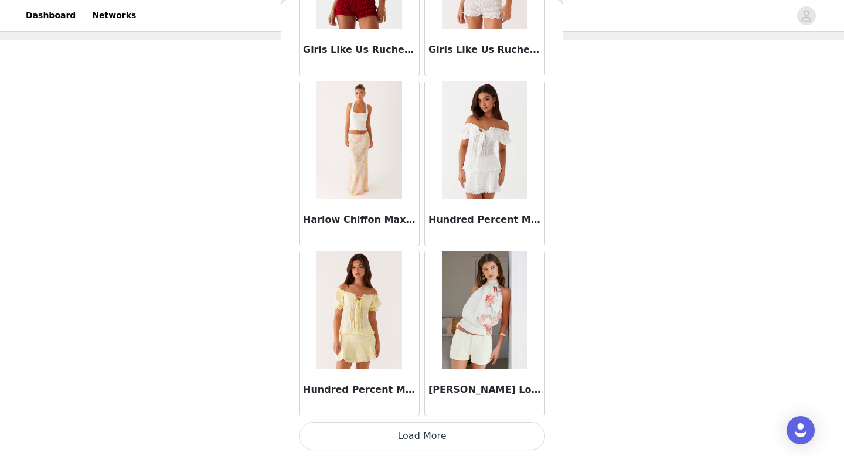
click at [442, 446] on button "Load More" at bounding box center [422, 436] width 246 height 28
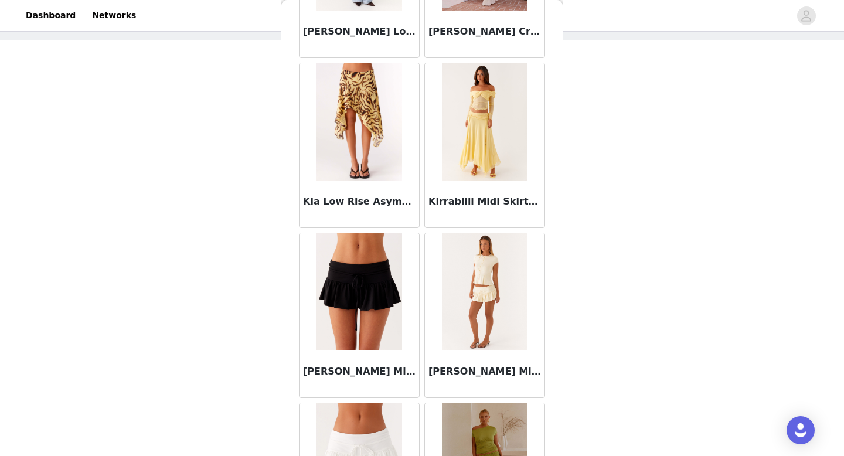
scroll to position [6438, 0]
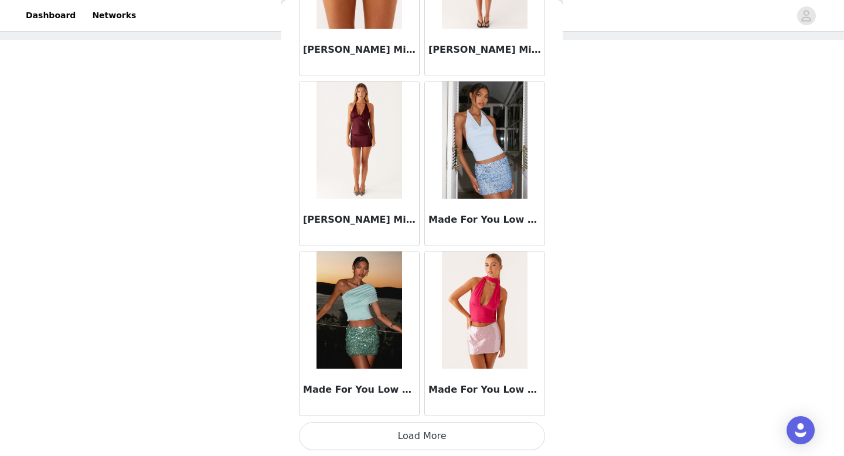
click at [426, 441] on button "Load More" at bounding box center [422, 436] width 246 height 28
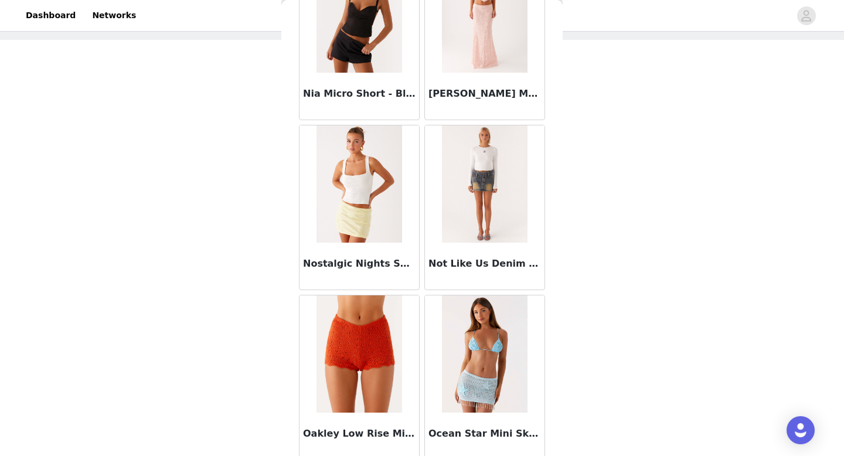
scroll to position [8138, 0]
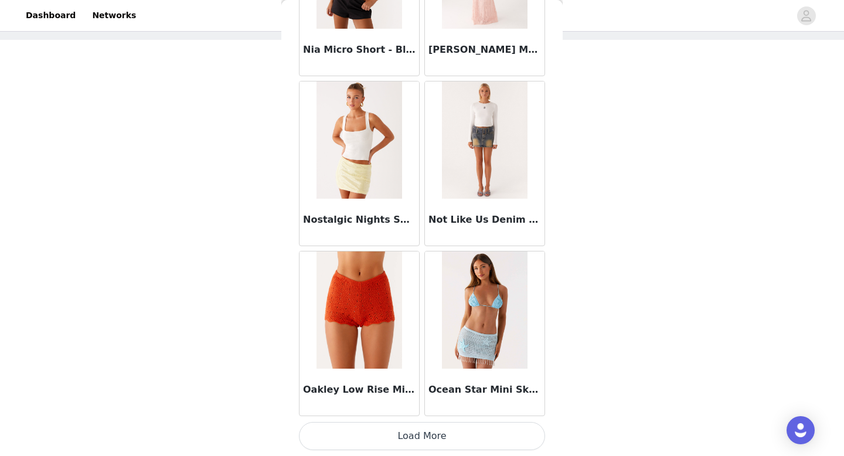
click at [436, 430] on button "Load More" at bounding box center [422, 436] width 246 height 28
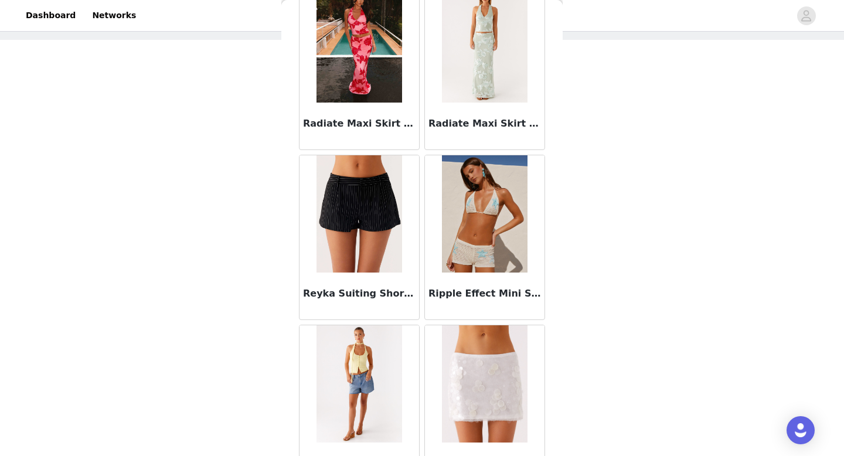
scroll to position [9839, 0]
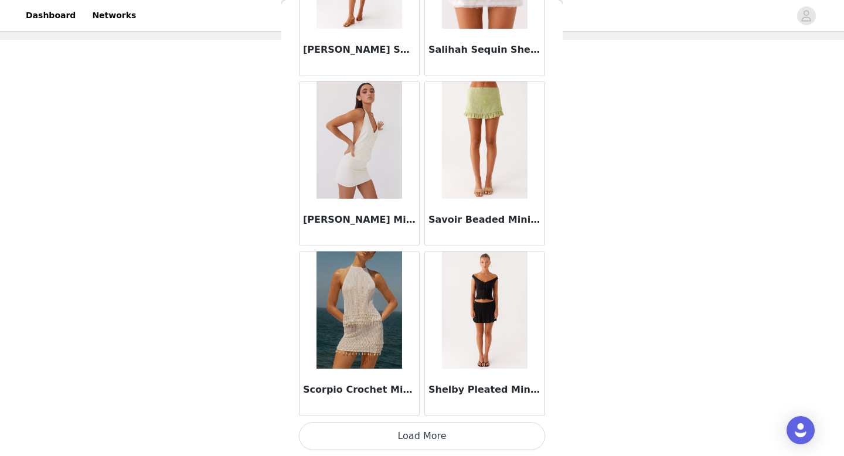
click at [453, 436] on button "Load More" at bounding box center [422, 436] width 246 height 28
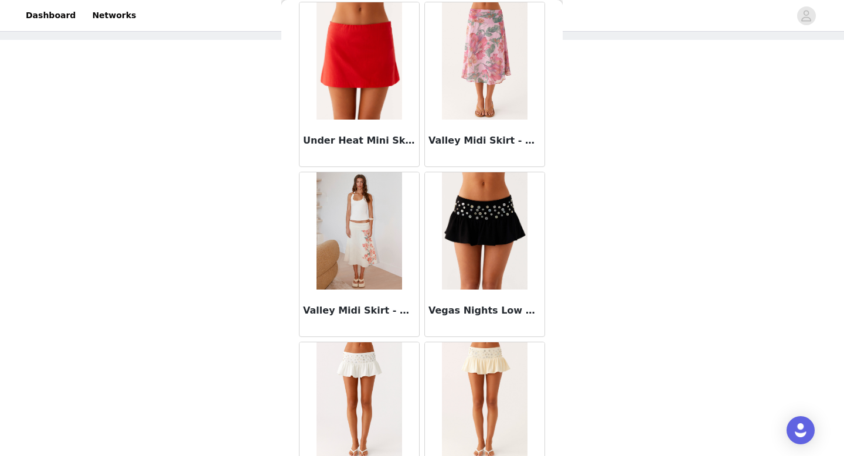
scroll to position [11539, 0]
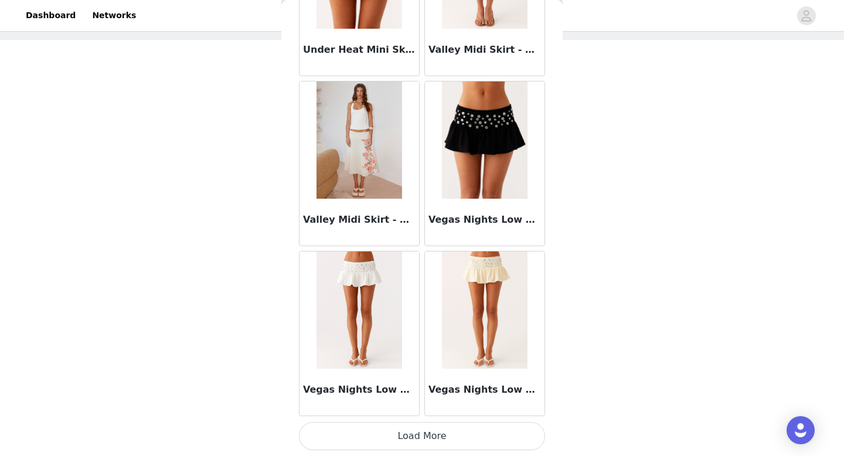
click at [453, 441] on button "Load More" at bounding box center [422, 436] width 246 height 28
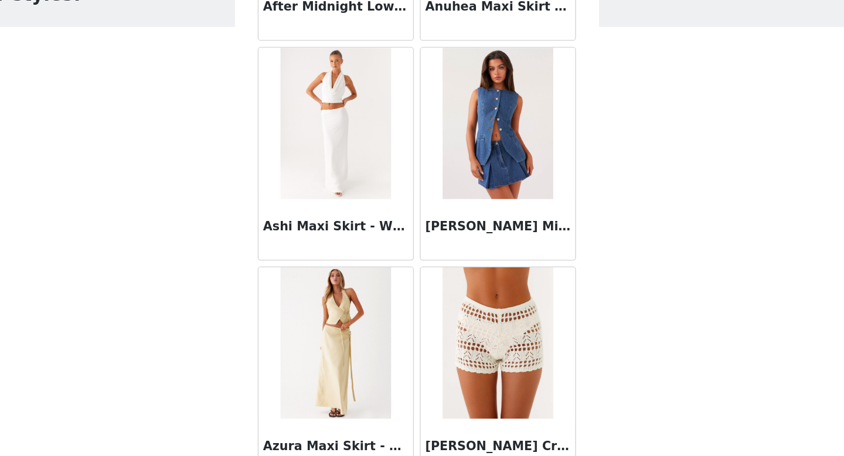
scroll to position [13, 0]
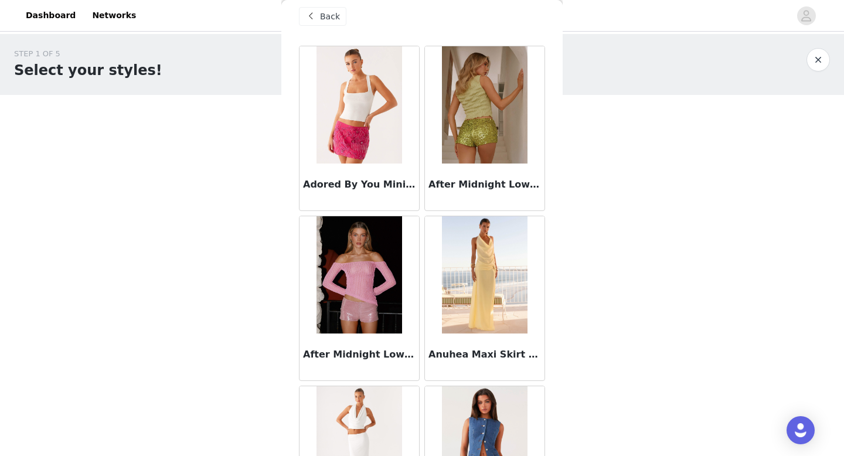
click at [314, 13] on span at bounding box center [311, 16] width 14 height 14
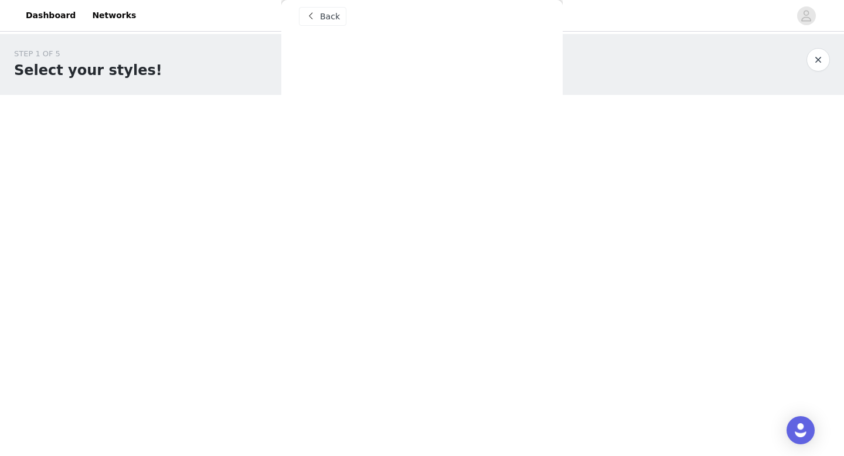
scroll to position [0, 0]
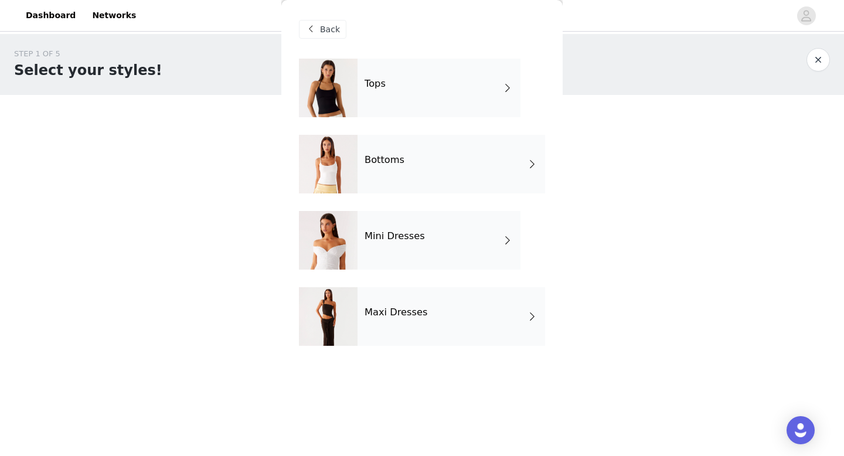
click at [405, 250] on div "Mini Dresses" at bounding box center [439, 240] width 163 height 59
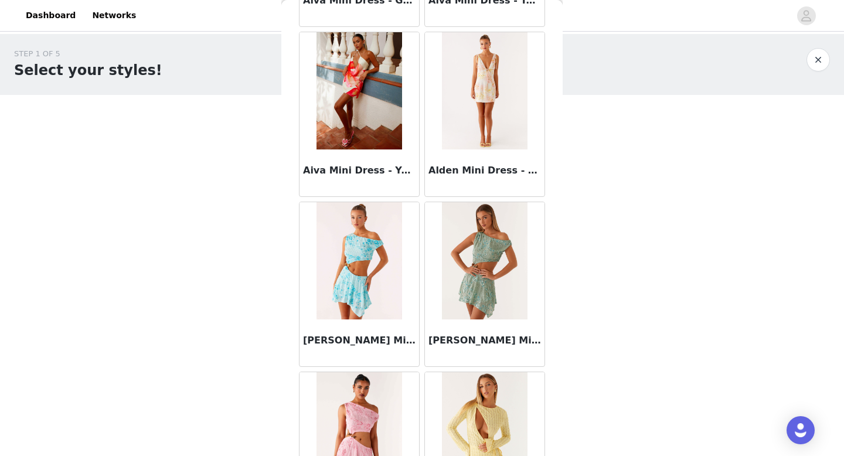
scroll to position [1338, 0]
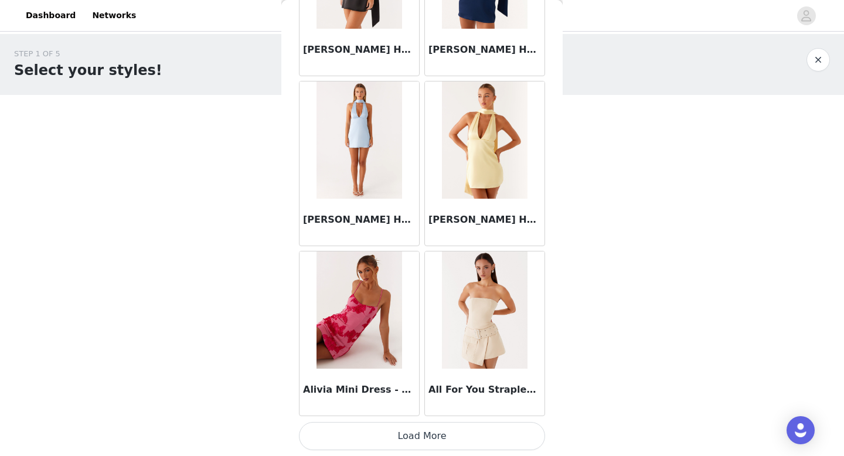
click at [415, 434] on button "Load More" at bounding box center [422, 436] width 246 height 28
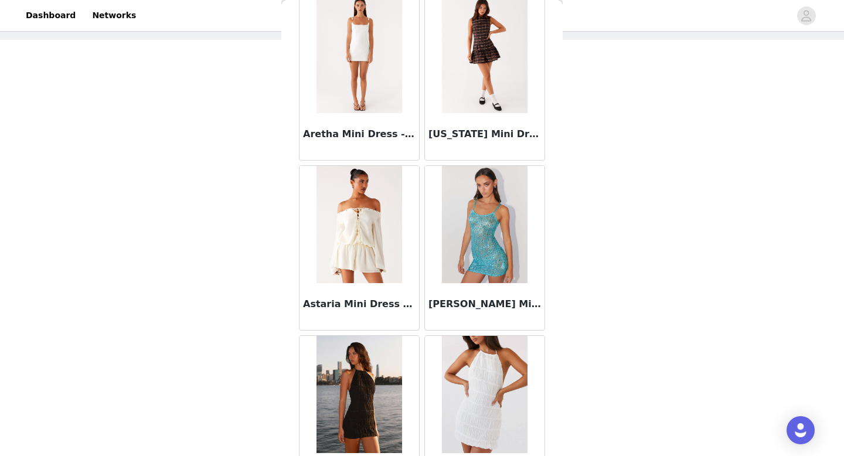
scroll to position [3038, 0]
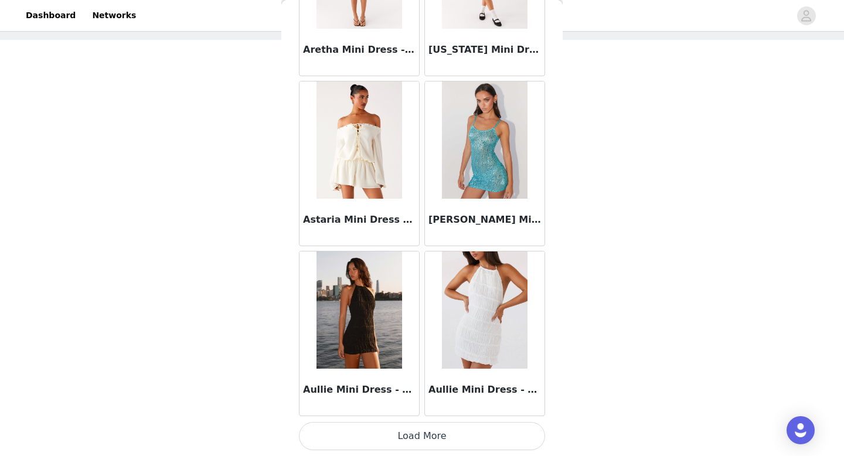
click at [434, 444] on button "Load More" at bounding box center [422, 436] width 246 height 28
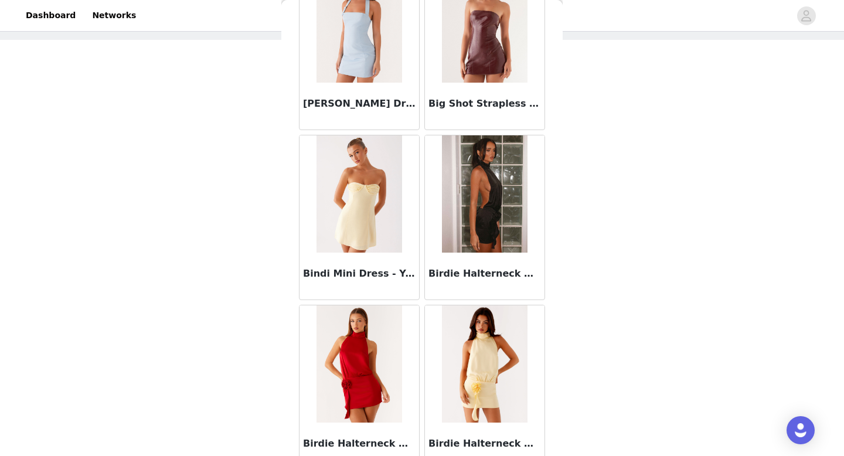
scroll to position [4738, 0]
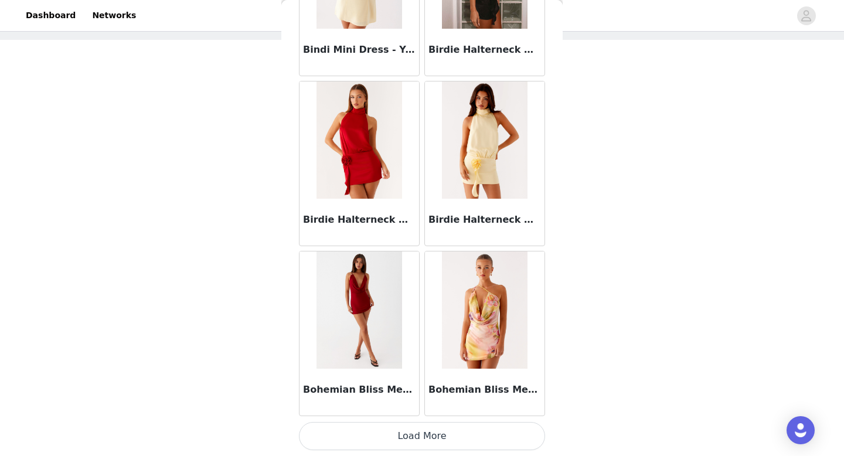
click at [434, 445] on button "Load More" at bounding box center [422, 436] width 246 height 28
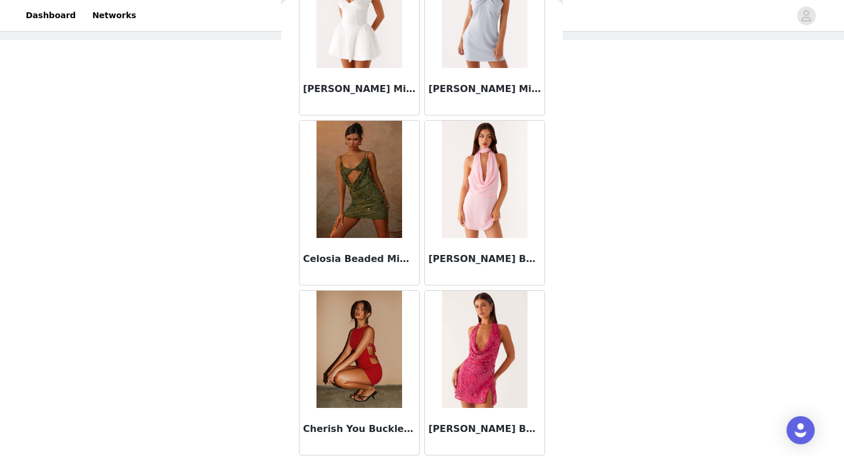
scroll to position [6438, 0]
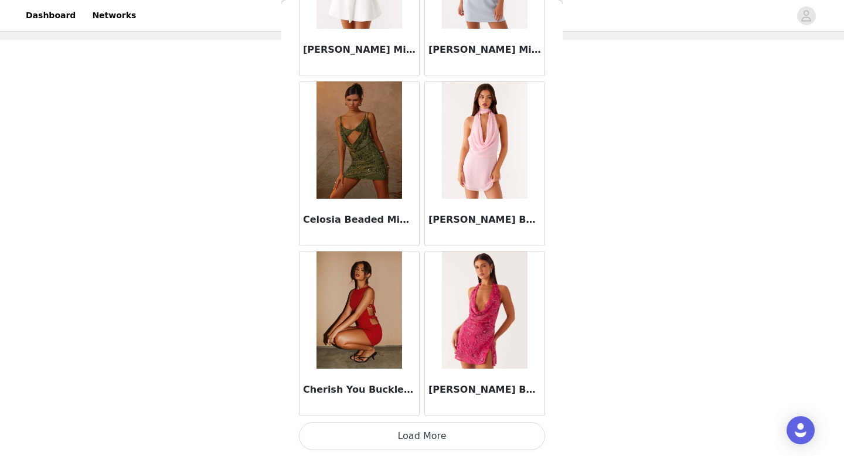
click at [435, 445] on button "Load More" at bounding box center [422, 436] width 246 height 28
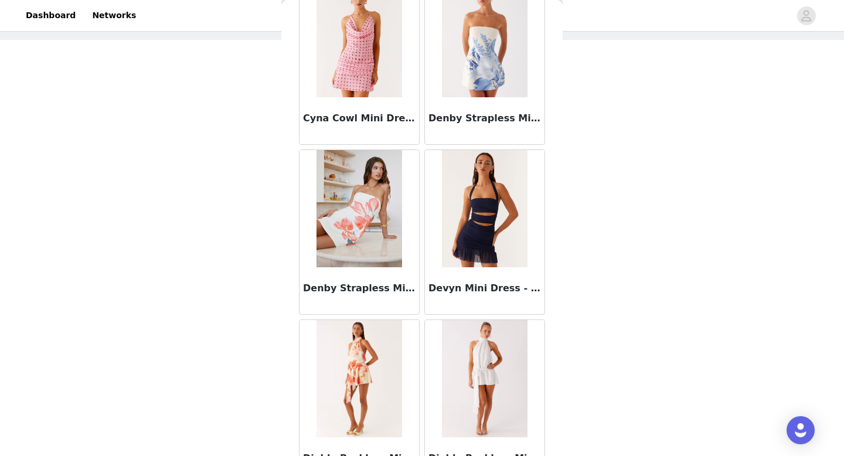
scroll to position [8138, 0]
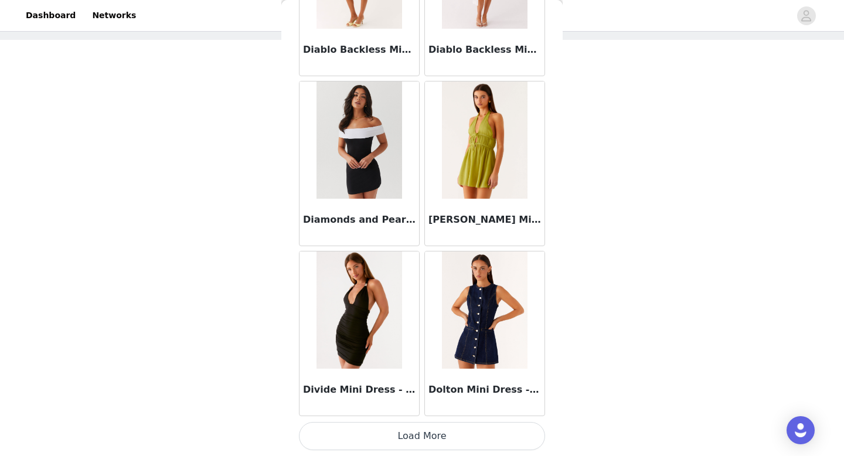
click at [445, 431] on button "Load More" at bounding box center [422, 436] width 246 height 28
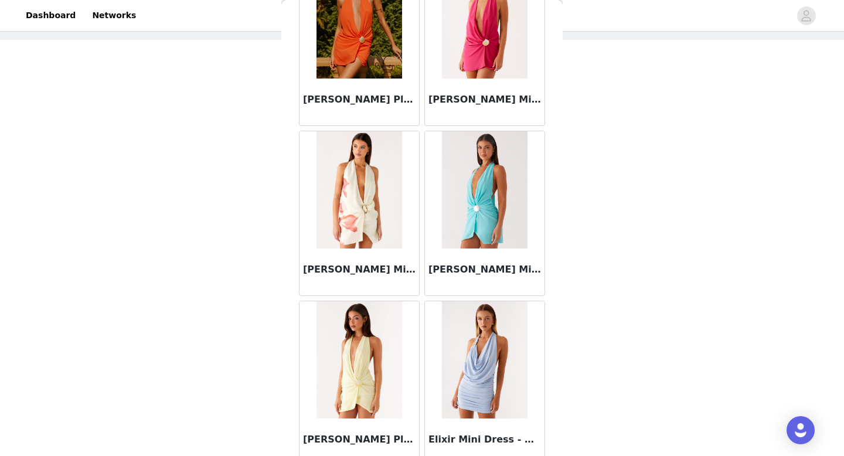
scroll to position [9839, 0]
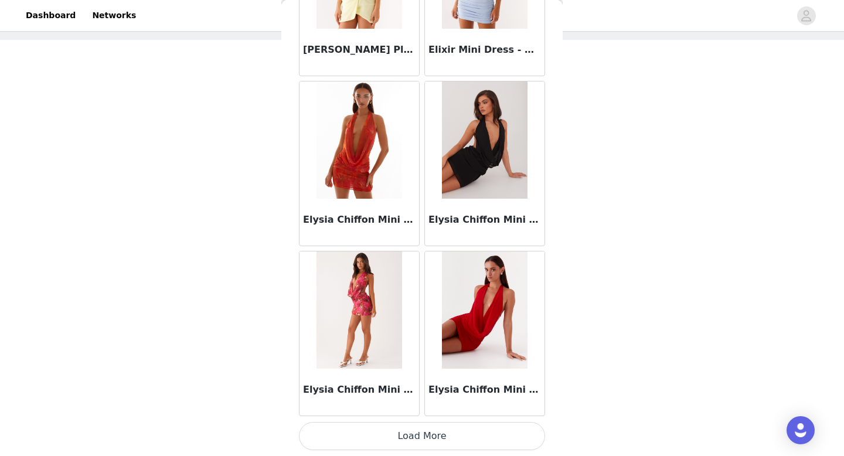
click at [442, 443] on button "Load More" at bounding box center [422, 436] width 246 height 28
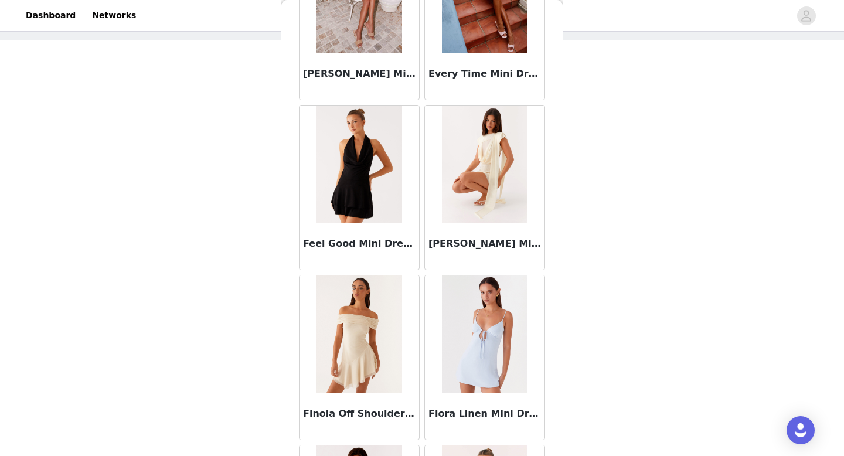
scroll to position [11539, 0]
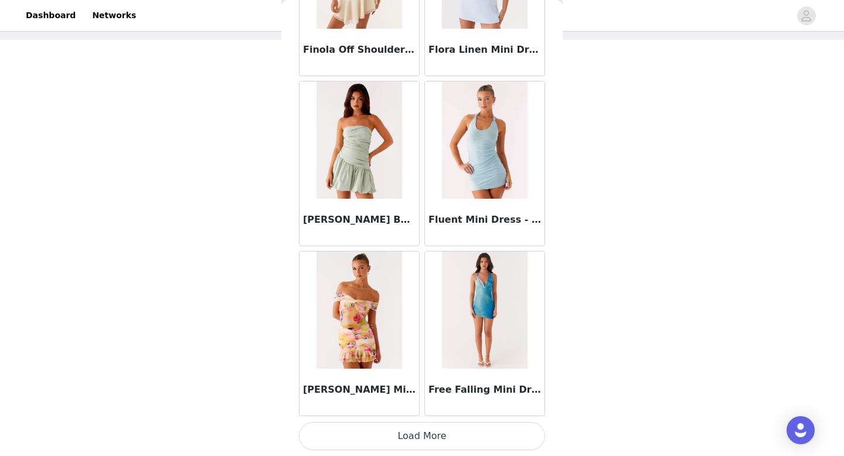
click at [407, 433] on button "Load More" at bounding box center [422, 436] width 246 height 28
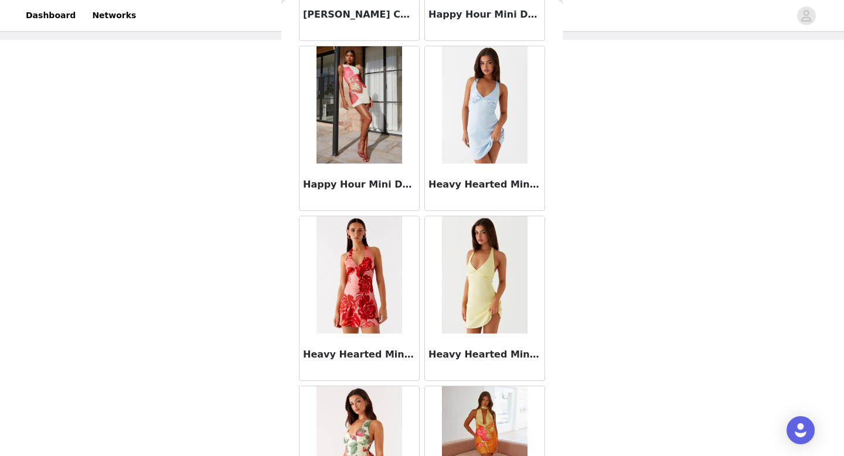
scroll to position [13239, 0]
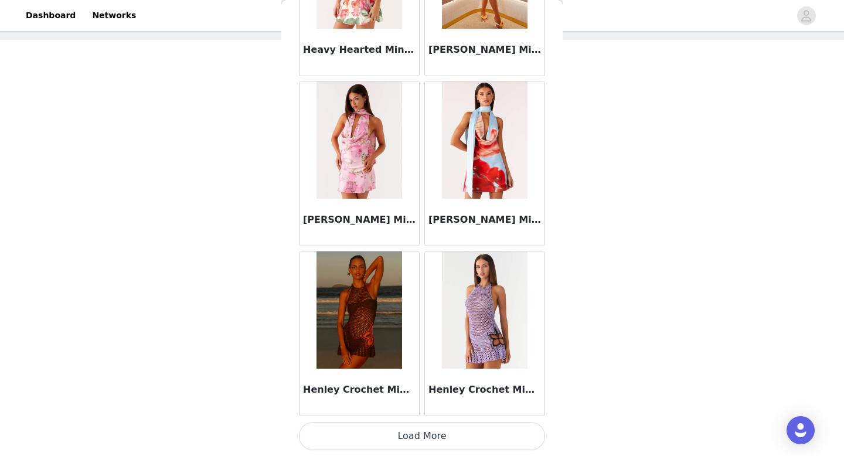
click at [429, 443] on button "Load More" at bounding box center [422, 436] width 246 height 28
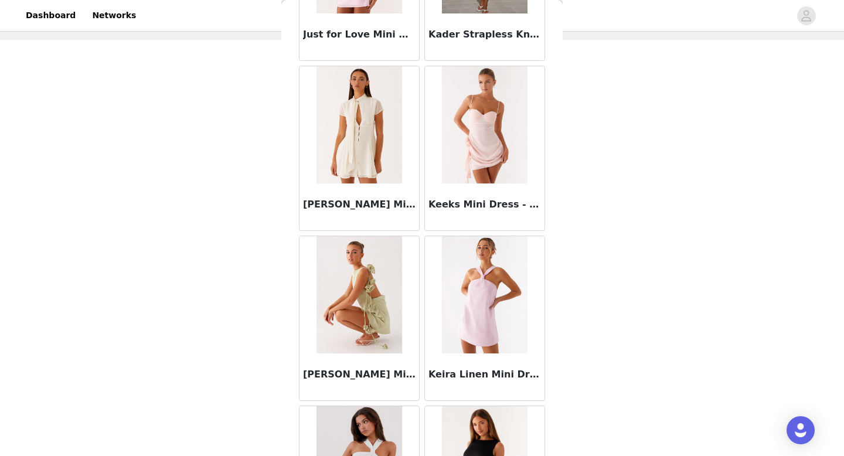
scroll to position [14939, 0]
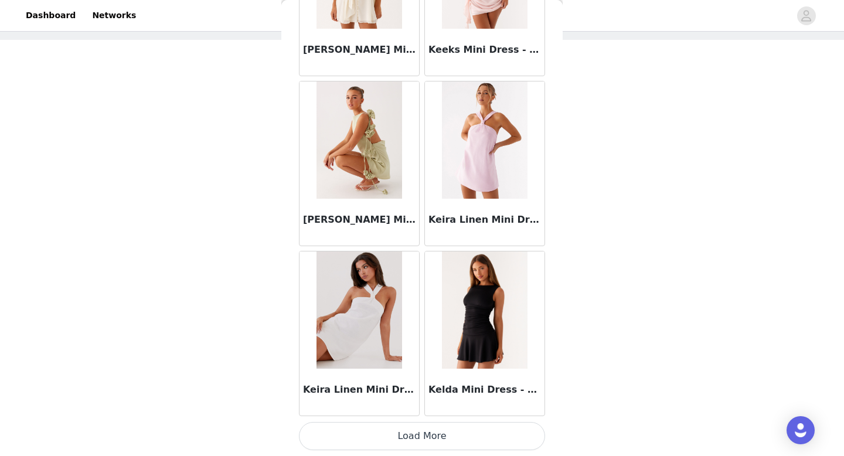
click at [429, 443] on button "Load More" at bounding box center [422, 436] width 246 height 28
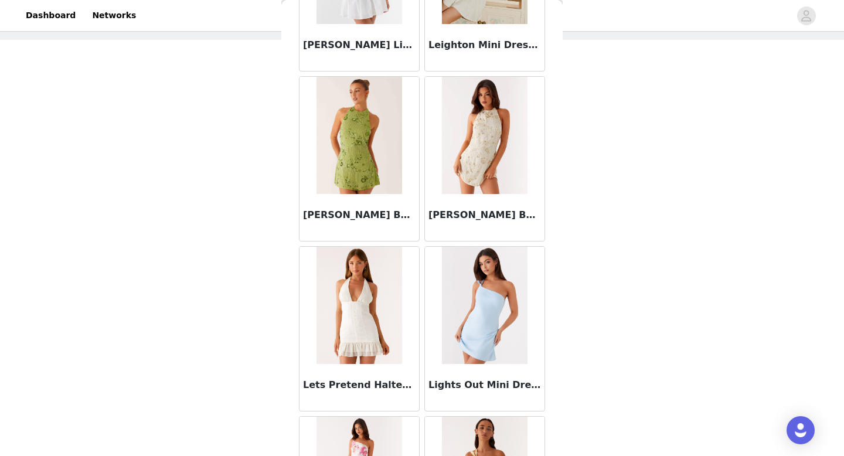
scroll to position [16639, 0]
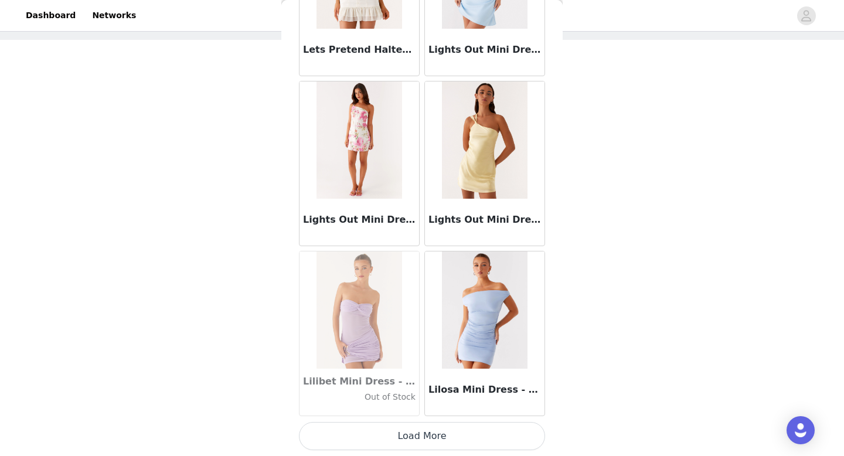
click at [429, 443] on button "Load More" at bounding box center [422, 436] width 246 height 28
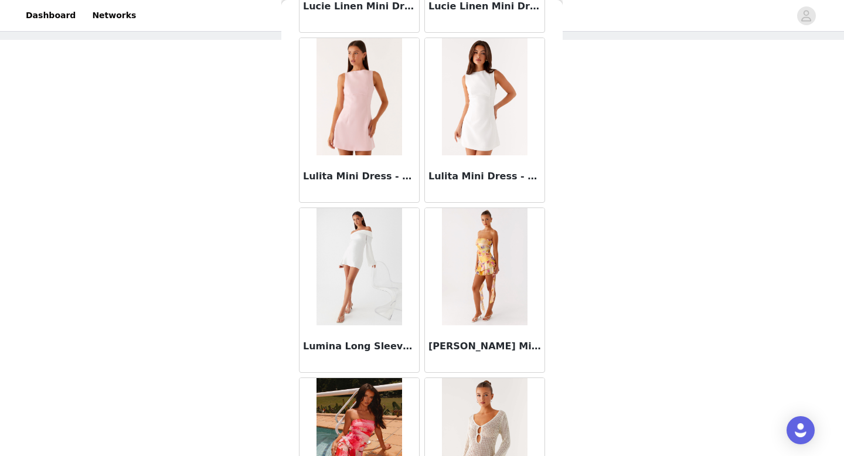
scroll to position [18339, 0]
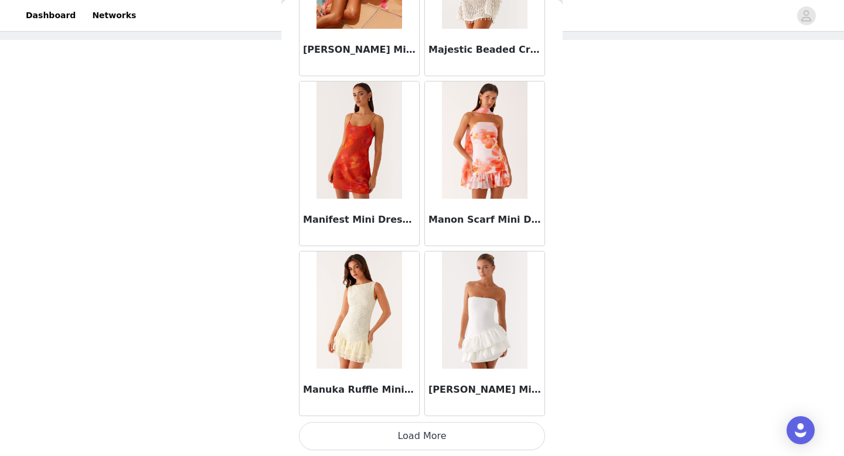
click at [429, 441] on button "Load More" at bounding box center [422, 436] width 246 height 28
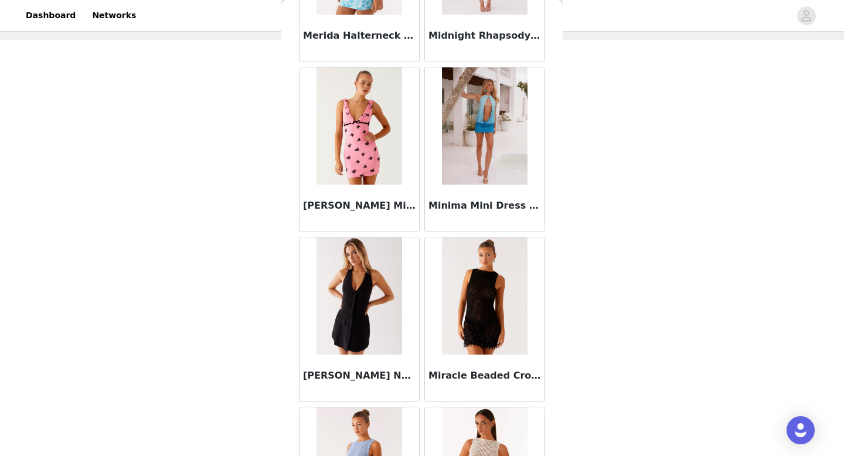
scroll to position [20040, 0]
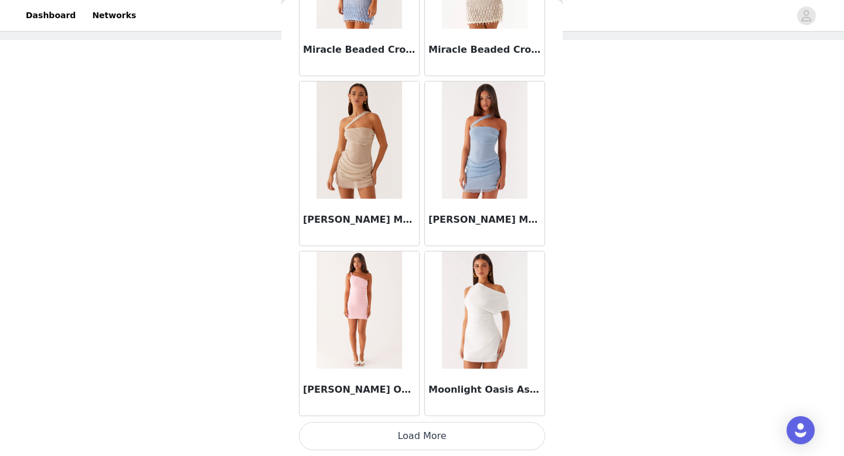
click at [429, 441] on button "Load More" at bounding box center [422, 436] width 246 height 28
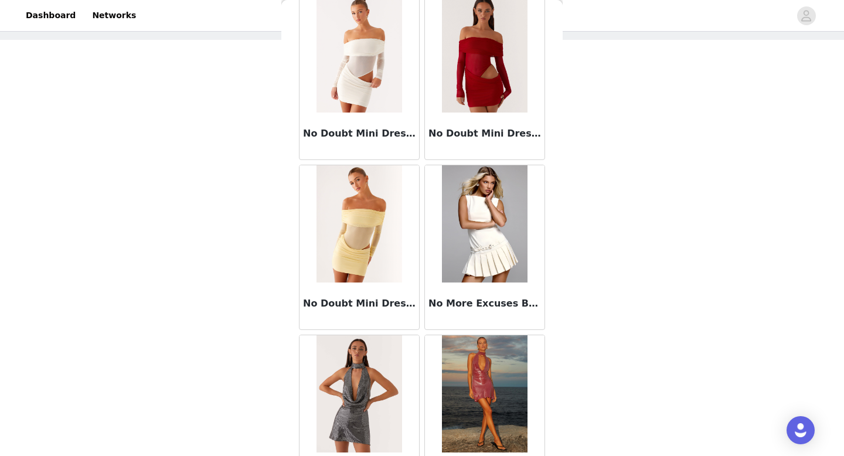
scroll to position [21740, 0]
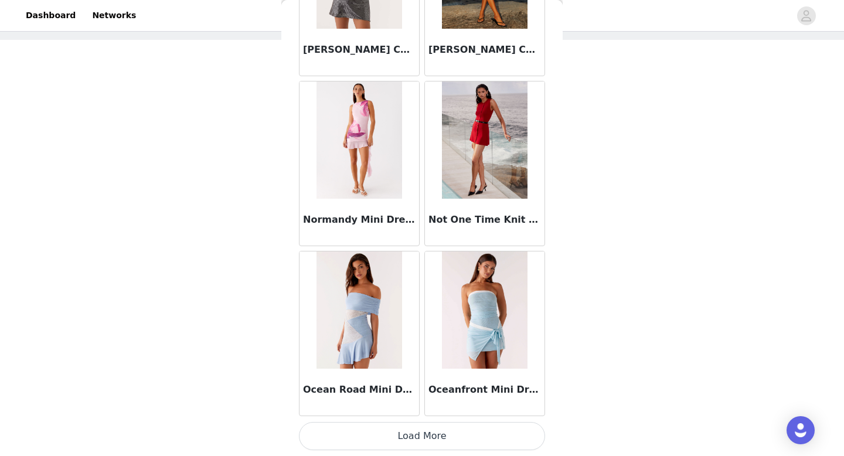
click at [457, 444] on button "Load More" at bounding box center [422, 436] width 246 height 28
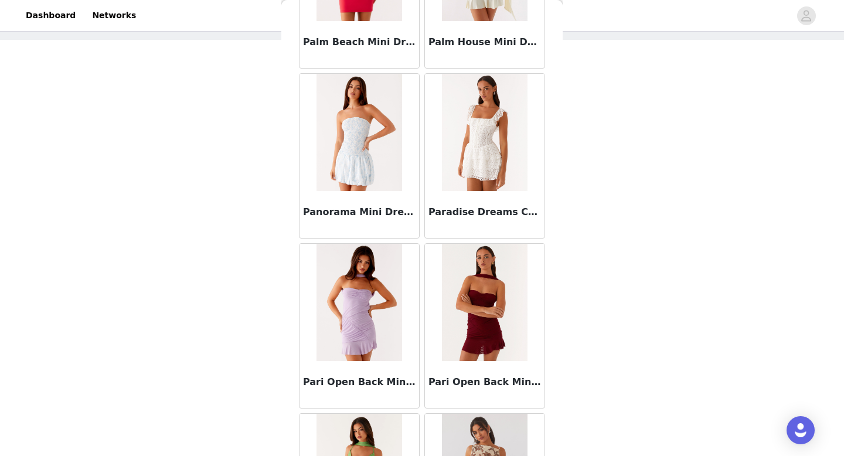
scroll to position [23440, 0]
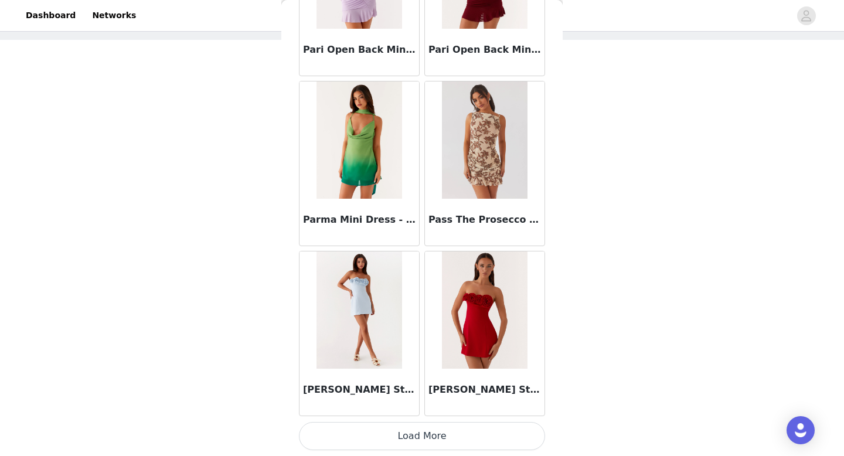
click at [432, 439] on button "Load More" at bounding box center [422, 436] width 246 height 28
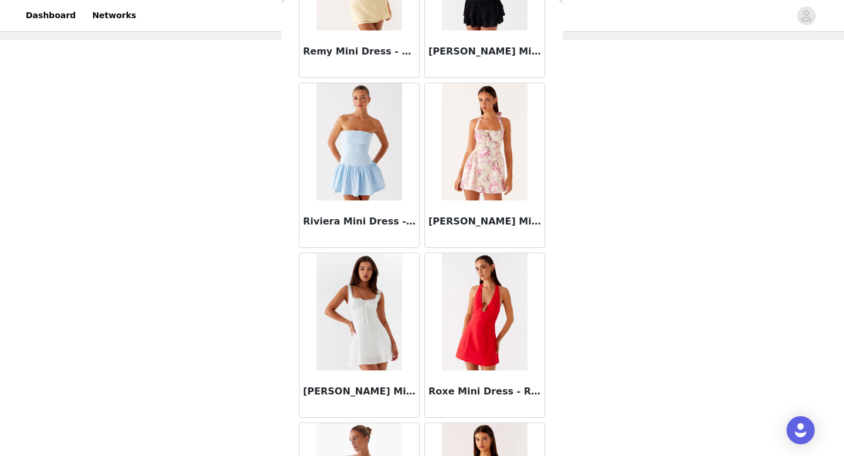
scroll to position [25140, 0]
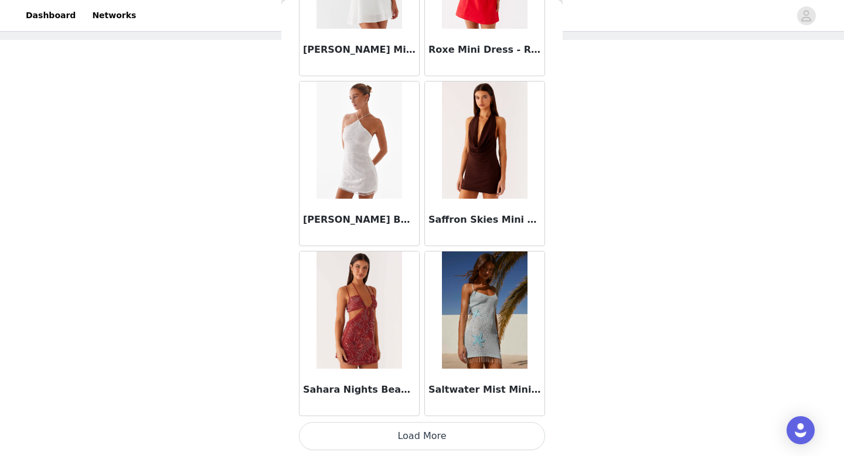
click at [432, 439] on button "Load More" at bounding box center [422, 436] width 246 height 28
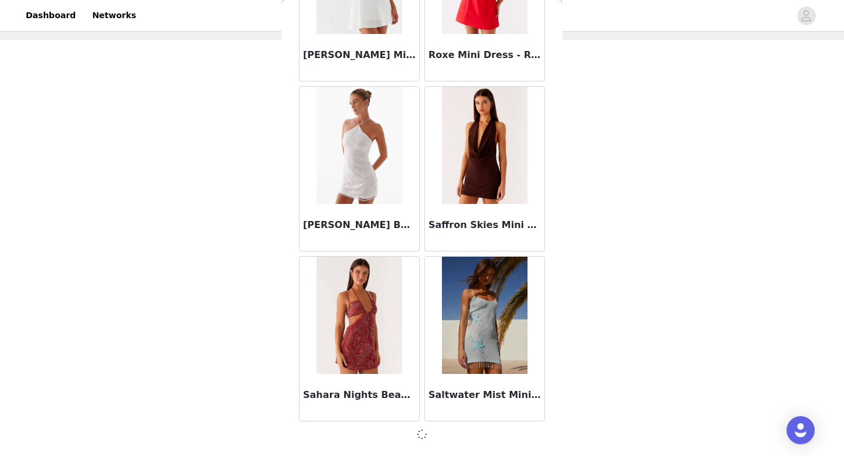
scroll to position [0, 0]
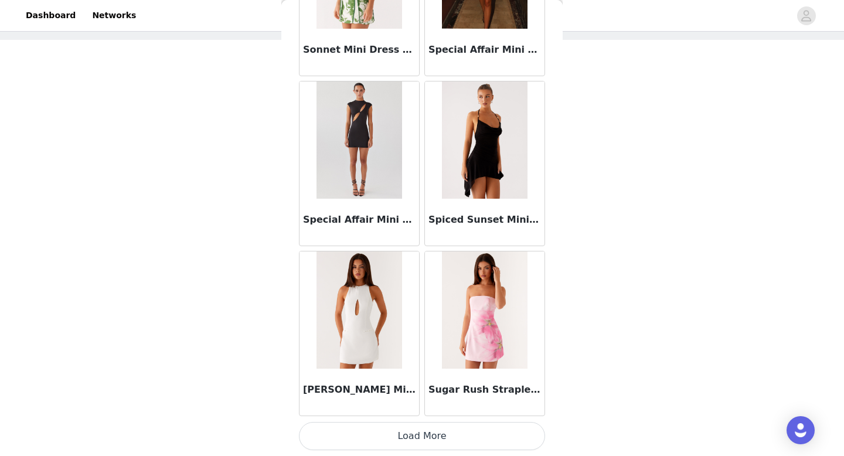
click at [432, 439] on button "Load More" at bounding box center [422, 436] width 246 height 28
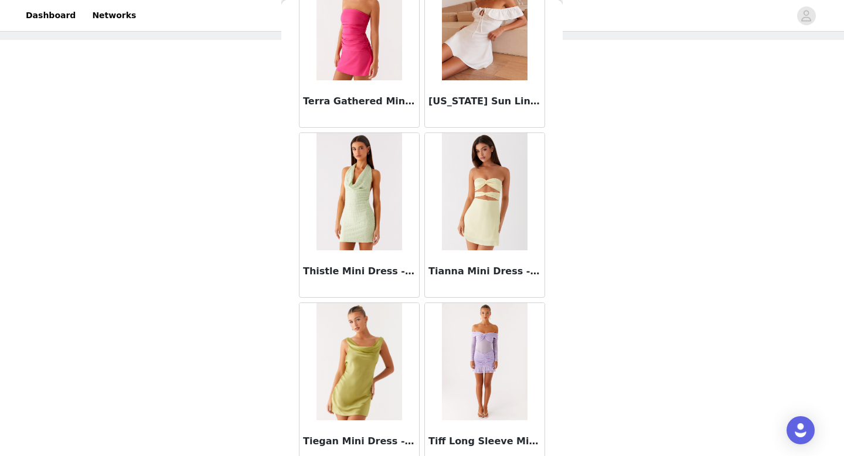
scroll to position [28540, 0]
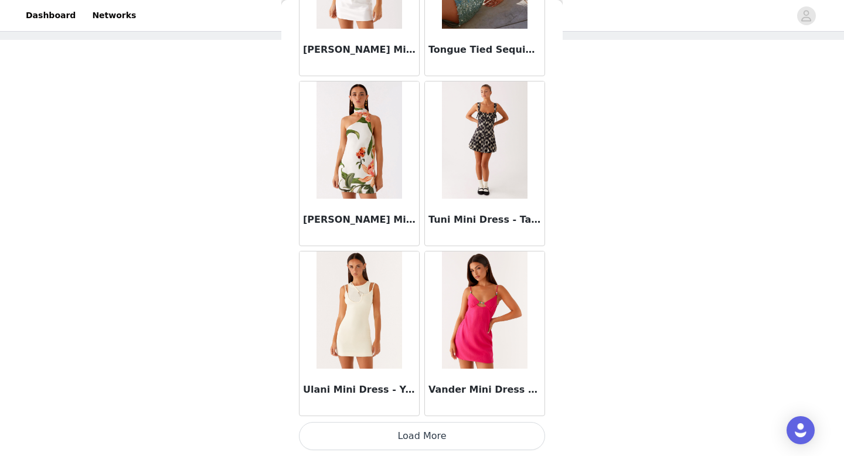
click at [432, 439] on button "Load More" at bounding box center [422, 436] width 246 height 28
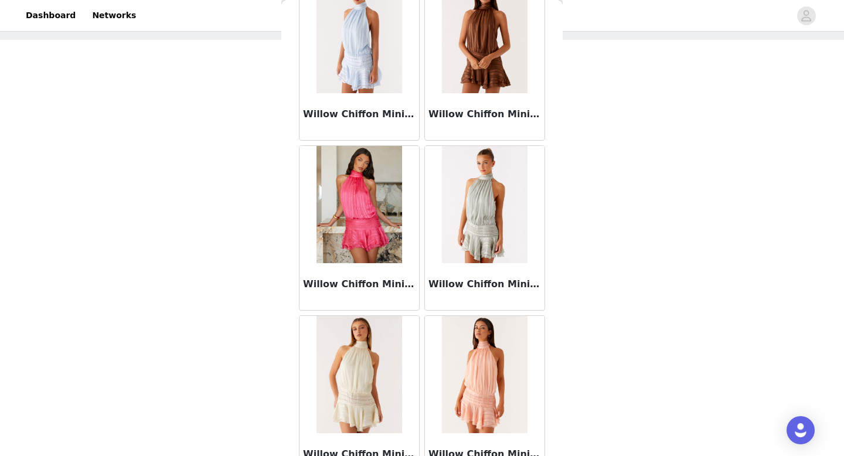
scroll to position [30241, 0]
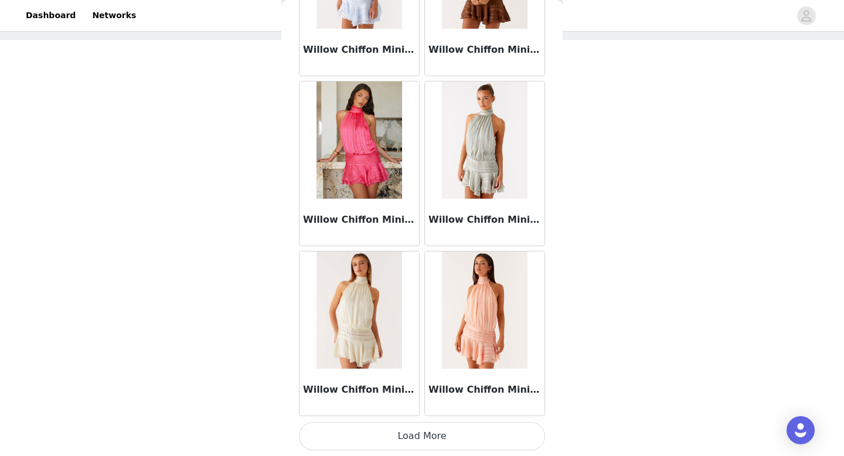
click at [432, 439] on button "Load More" at bounding box center [422, 436] width 246 height 28
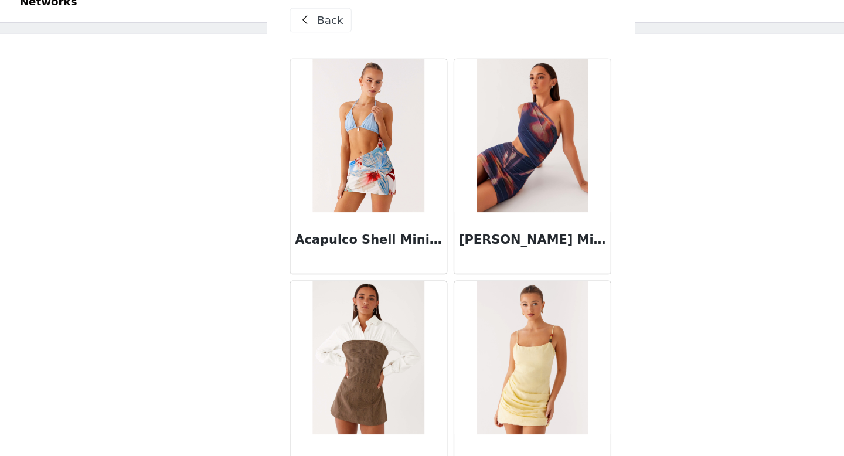
scroll to position [0, 0]
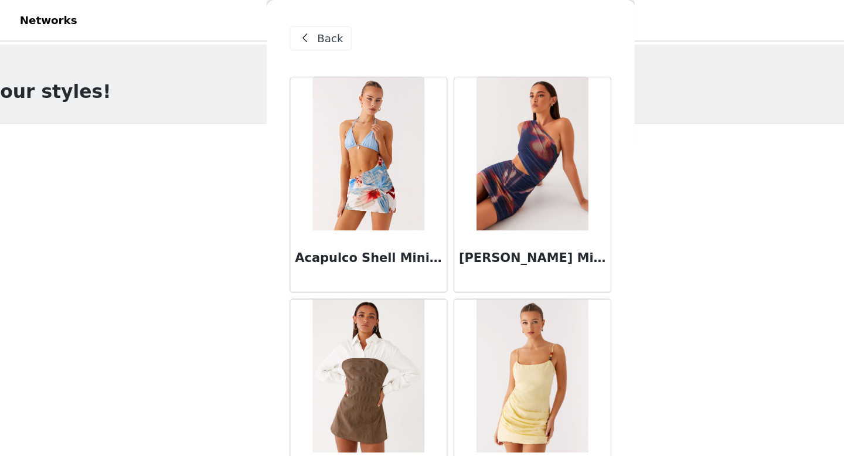
drag, startPoint x: 304, startPoint y: 32, endPoint x: 448, endPoint y: 93, distance: 156.8
click at [305, 32] on span at bounding box center [311, 29] width 14 height 14
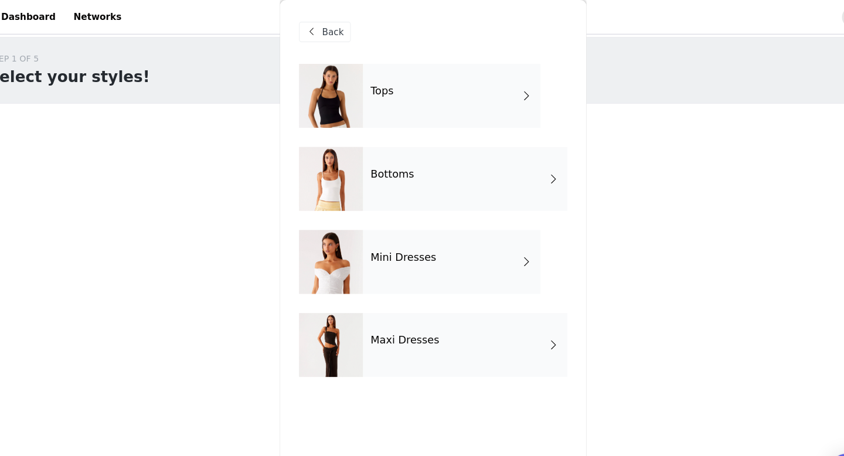
click at [412, 329] on div "Maxi Dresses" at bounding box center [452, 316] width 188 height 59
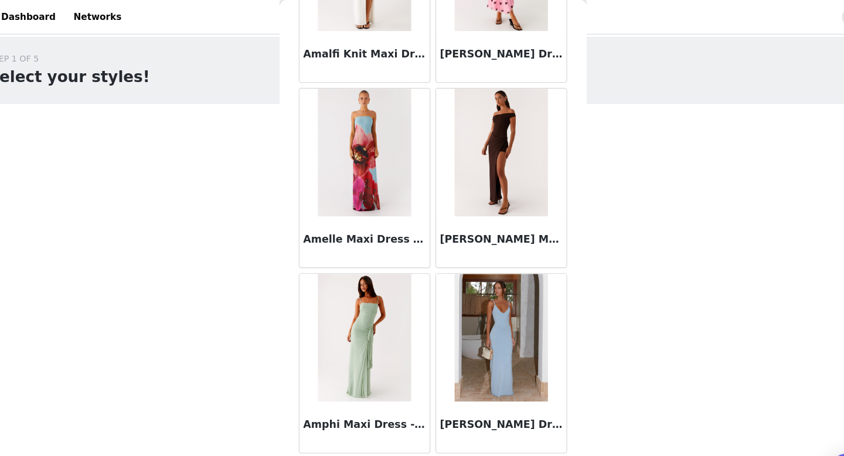
scroll to position [55, 0]
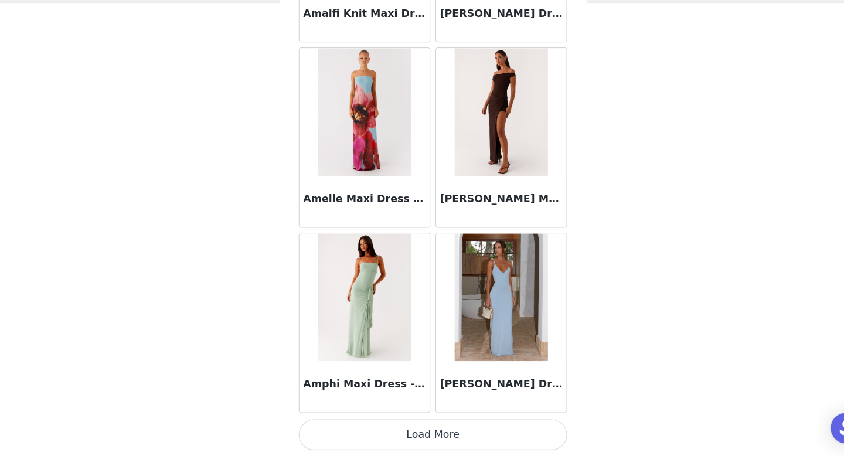
click at [422, 444] on button "Load More" at bounding box center [422, 436] width 246 height 28
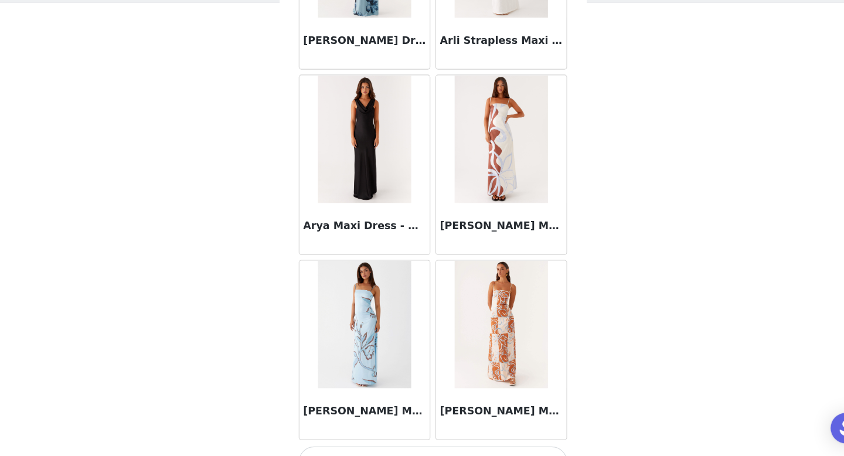
scroll to position [3038, 0]
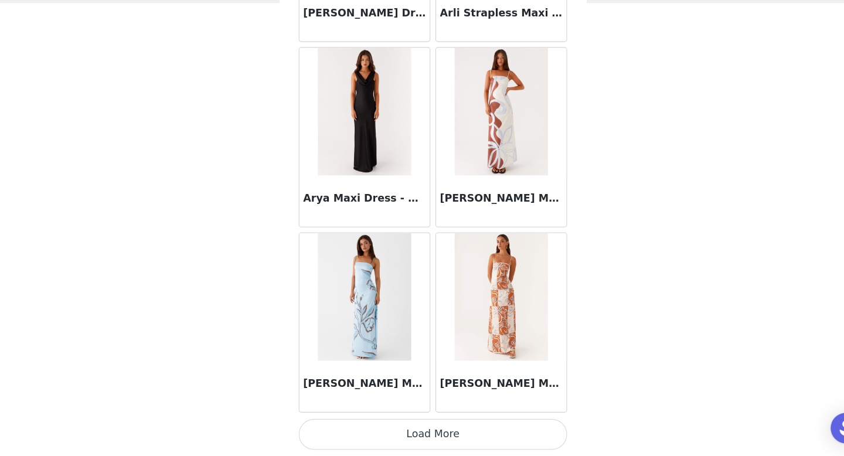
click at [425, 435] on button "Load More" at bounding box center [422, 436] width 246 height 28
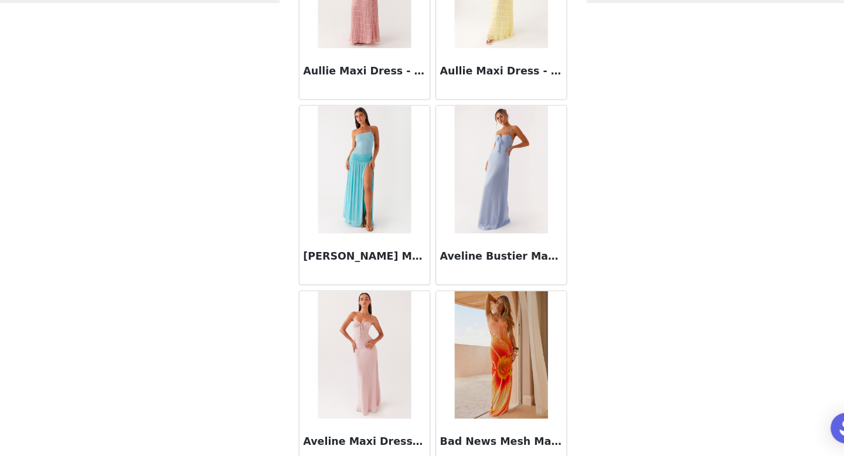
scroll to position [4738, 0]
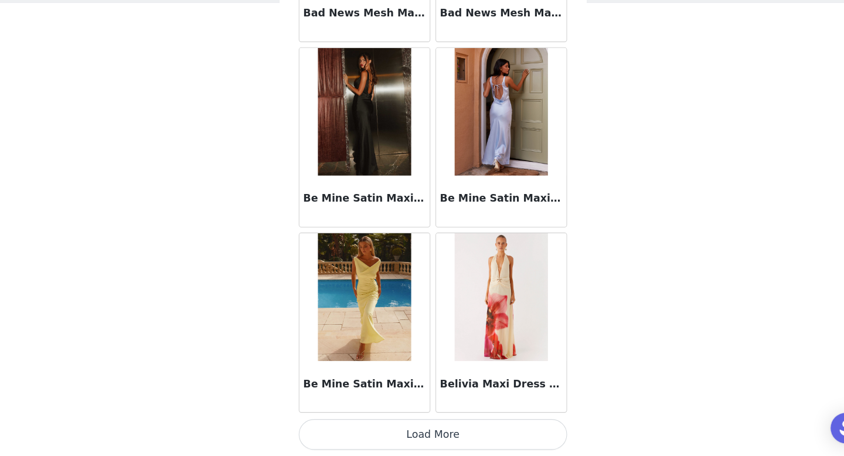
click at [427, 442] on button "Load More" at bounding box center [422, 436] width 246 height 28
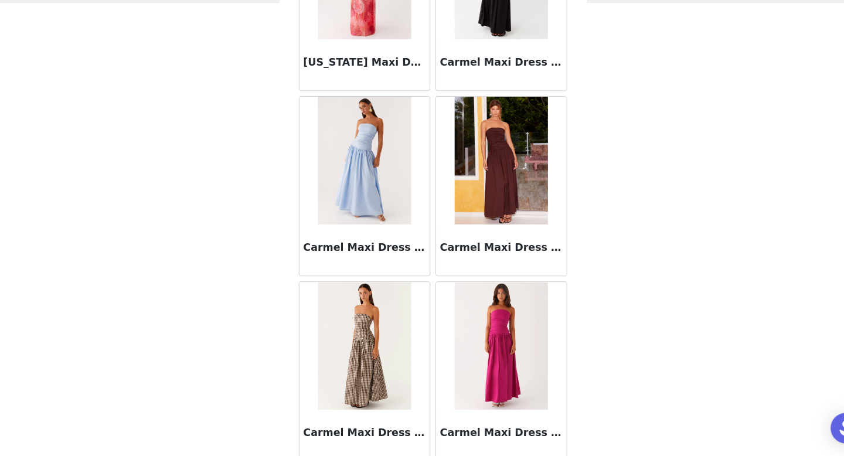
scroll to position [6438, 0]
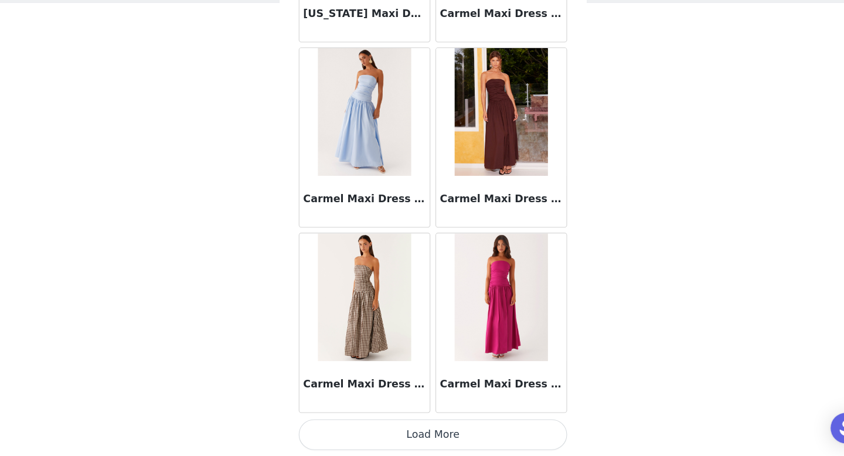
click at [427, 427] on button "Load More" at bounding box center [422, 436] width 246 height 28
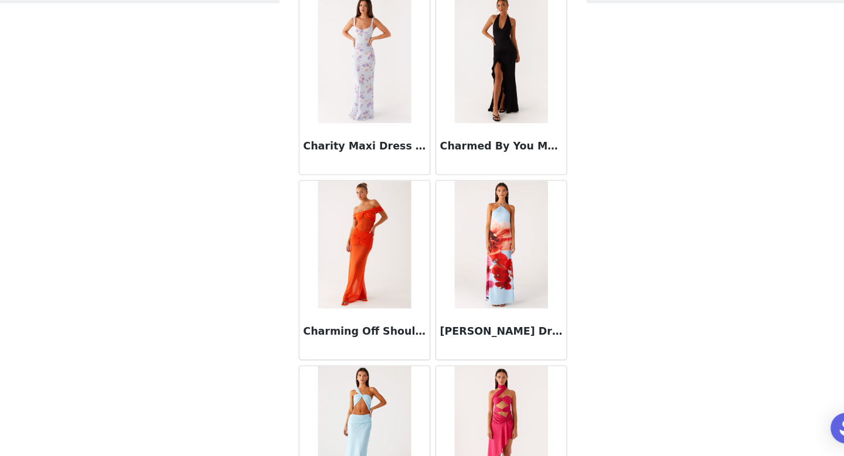
scroll to position [8138, 0]
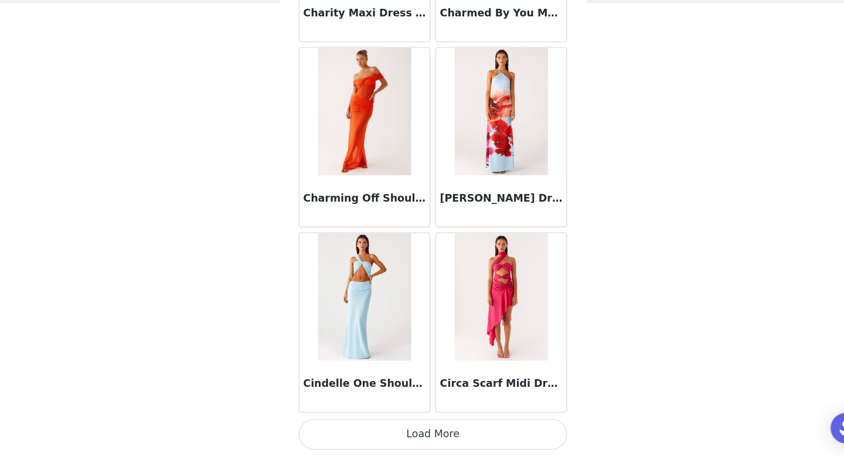
click at [424, 434] on button "Load More" at bounding box center [422, 436] width 246 height 28
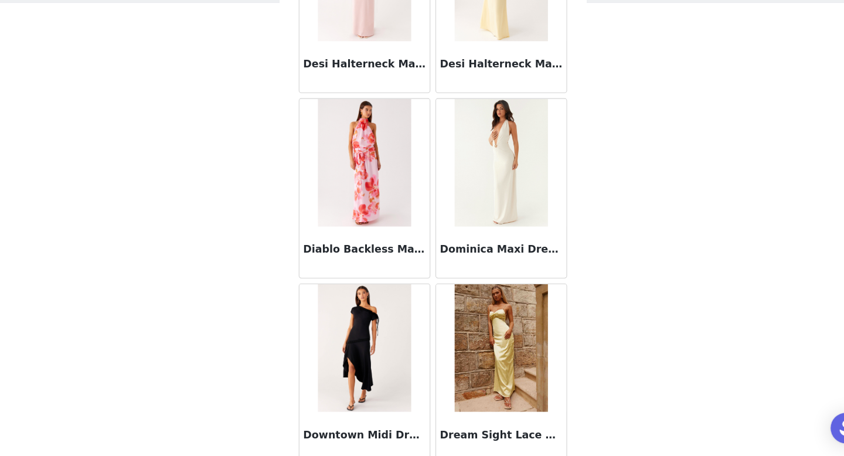
scroll to position [9839, 0]
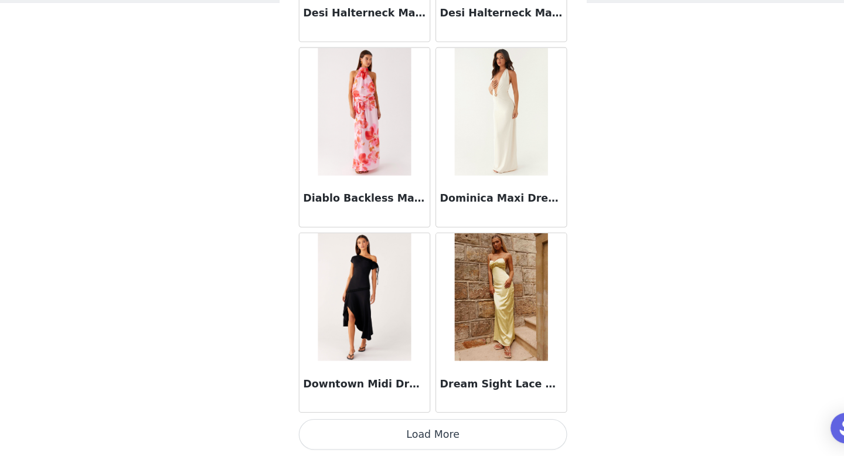
click at [424, 434] on button "Load More" at bounding box center [422, 436] width 246 height 28
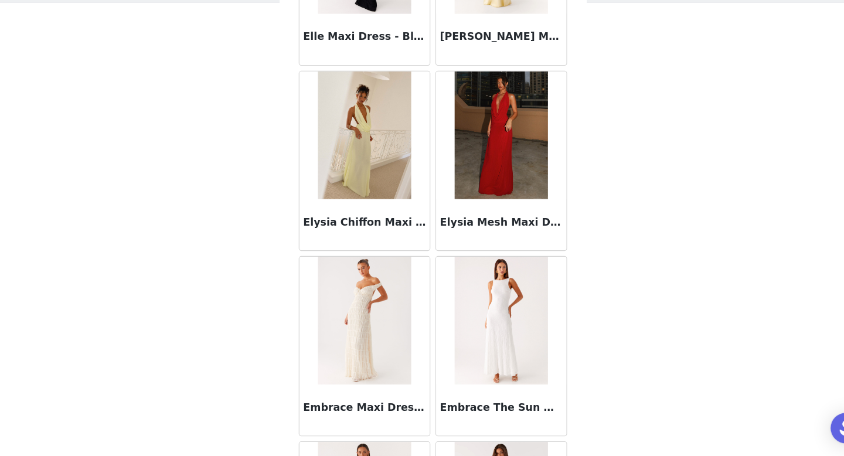
scroll to position [11539, 0]
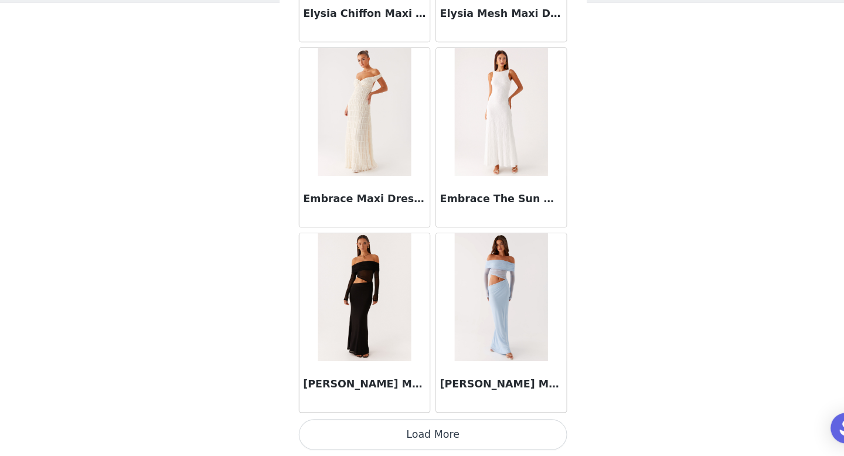
click at [424, 434] on button "Load More" at bounding box center [422, 436] width 246 height 28
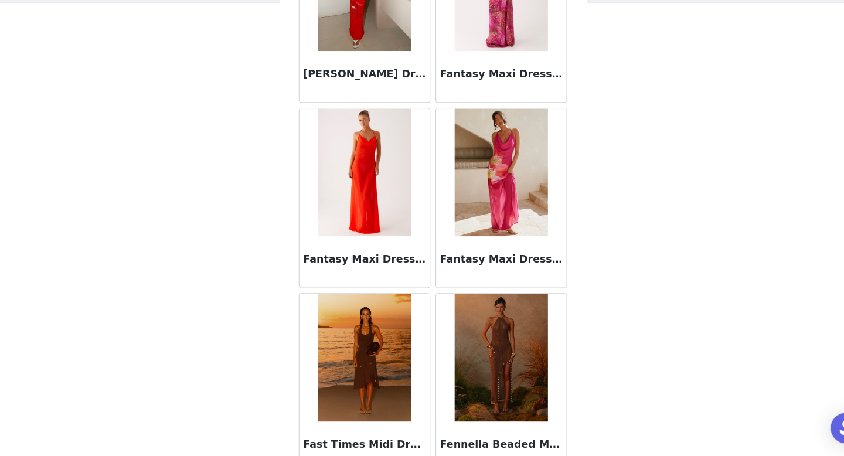
scroll to position [13239, 0]
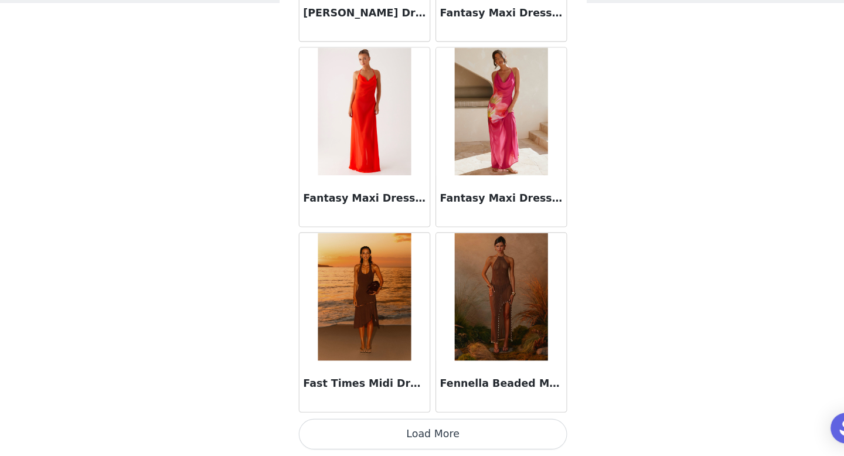
click at [424, 441] on button "Load More" at bounding box center [422, 436] width 246 height 28
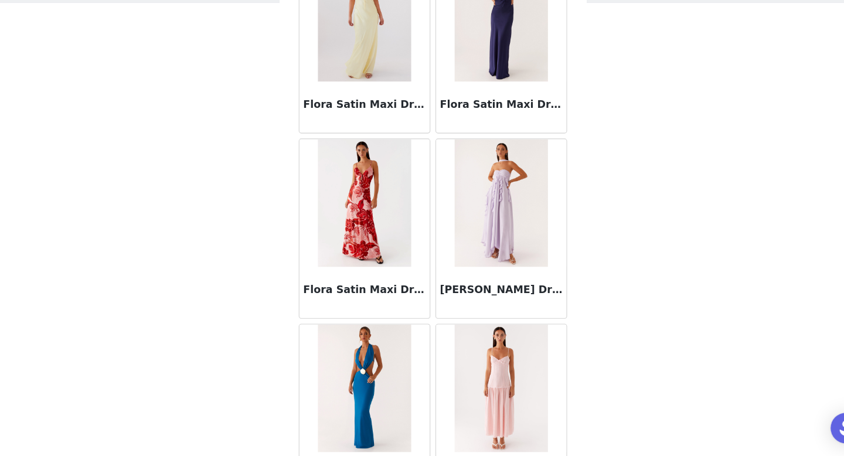
scroll to position [14939, 0]
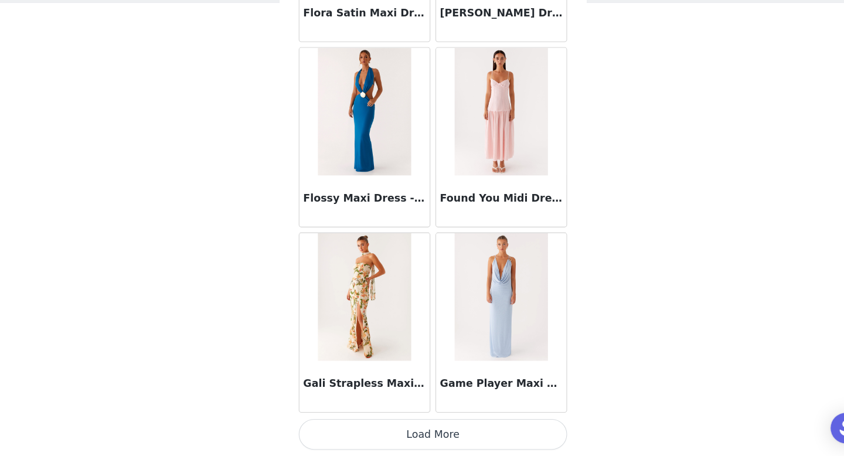
click at [424, 441] on button "Load More" at bounding box center [422, 436] width 246 height 28
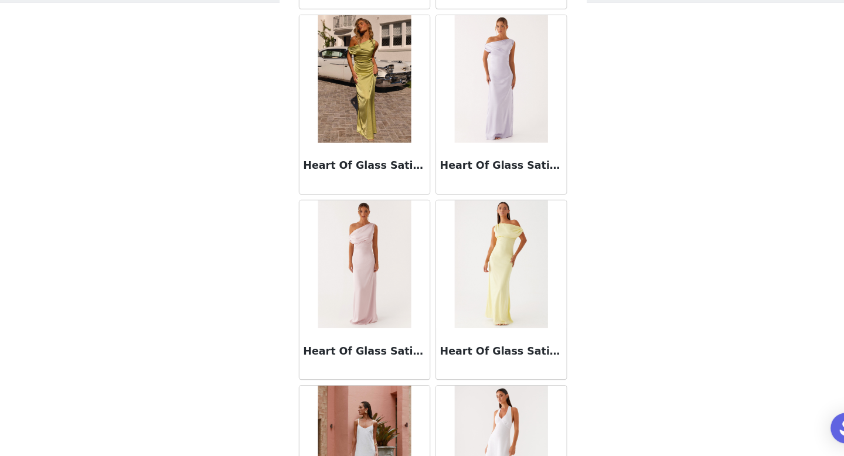
scroll to position [16639, 0]
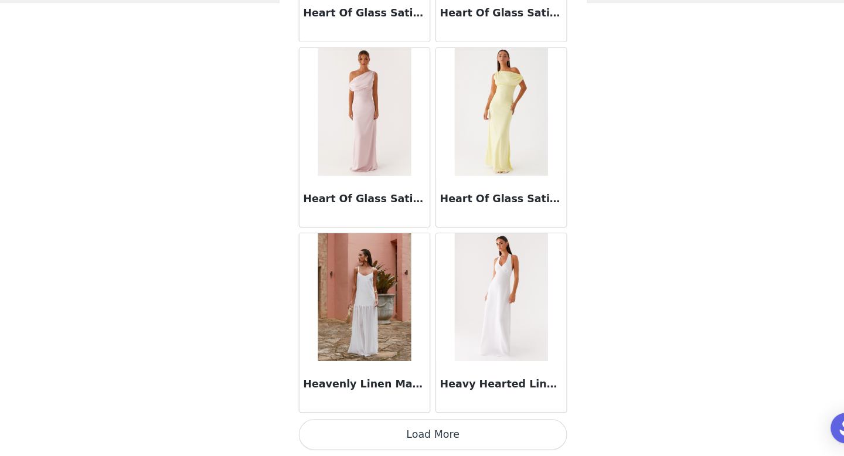
click at [423, 440] on button "Load More" at bounding box center [422, 436] width 246 height 28
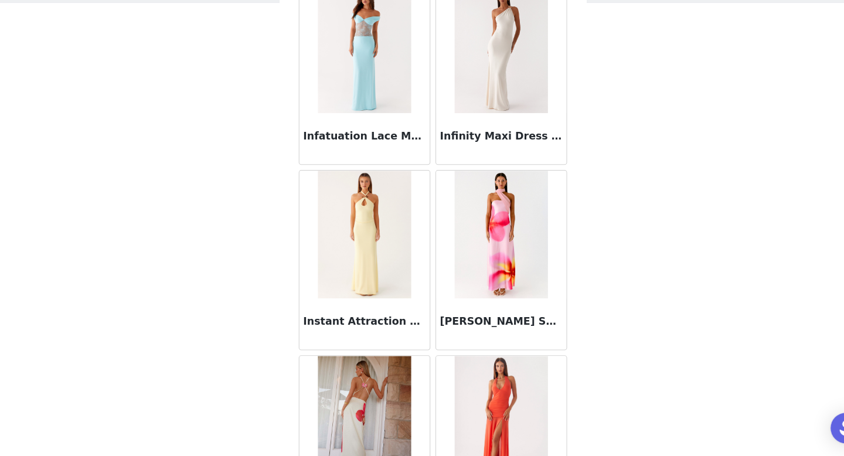
scroll to position [18339, 0]
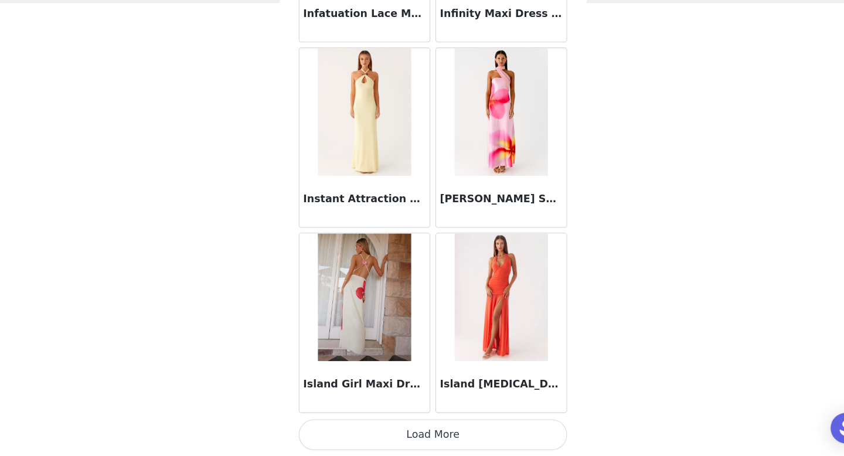
click at [420, 443] on button "Load More" at bounding box center [422, 436] width 246 height 28
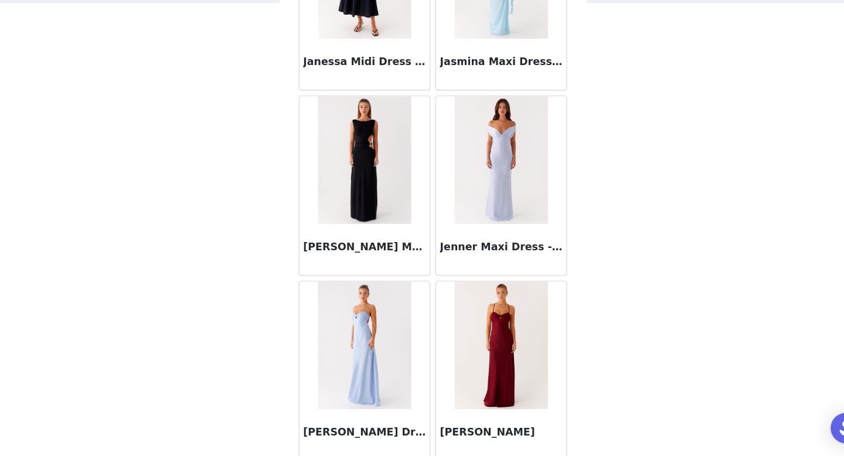
scroll to position [20040, 0]
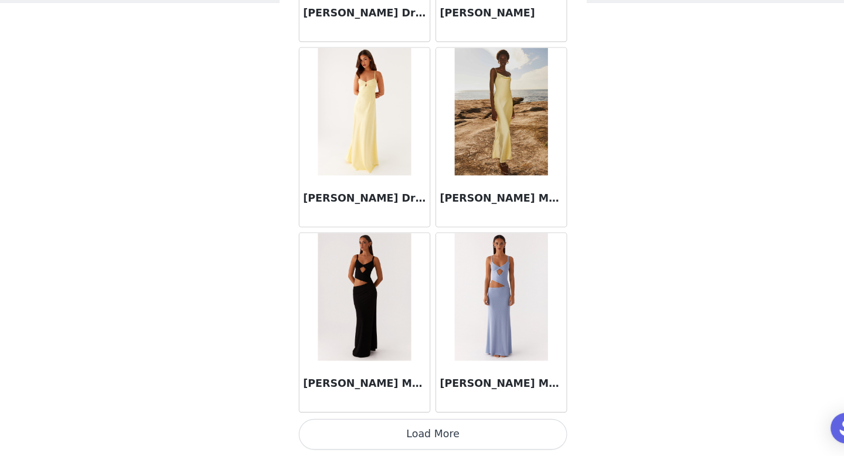
click at [424, 447] on button "Load More" at bounding box center [422, 436] width 246 height 28
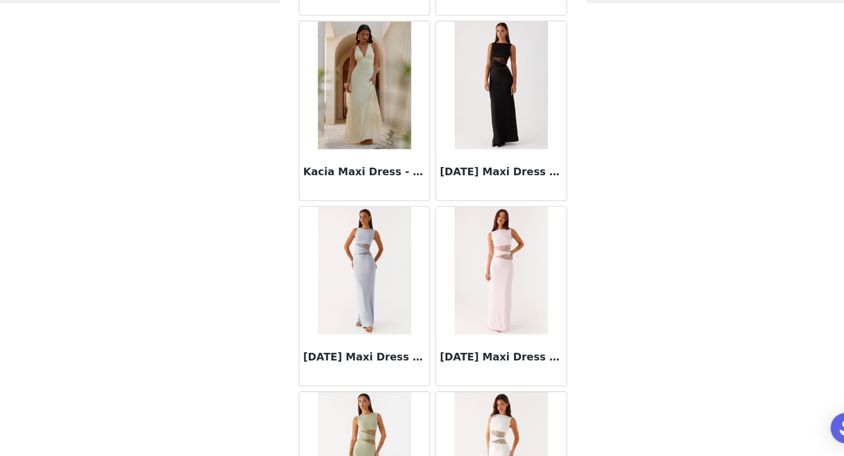
scroll to position [21740, 0]
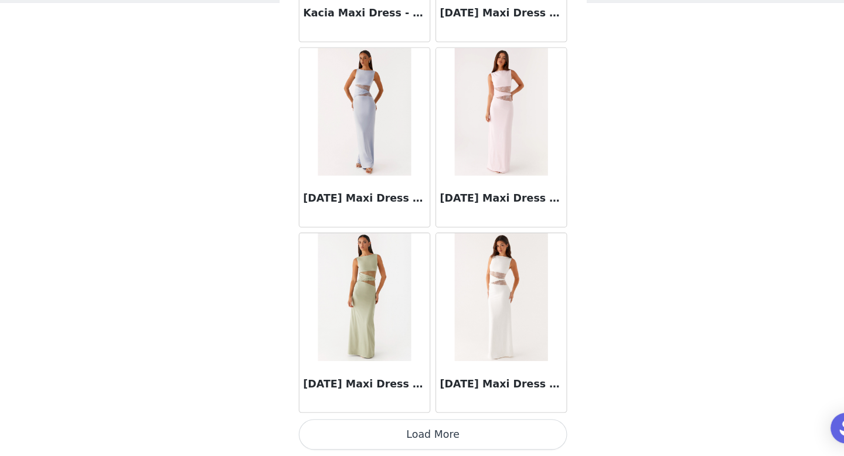
click at [419, 435] on button "Load More" at bounding box center [422, 436] width 246 height 28
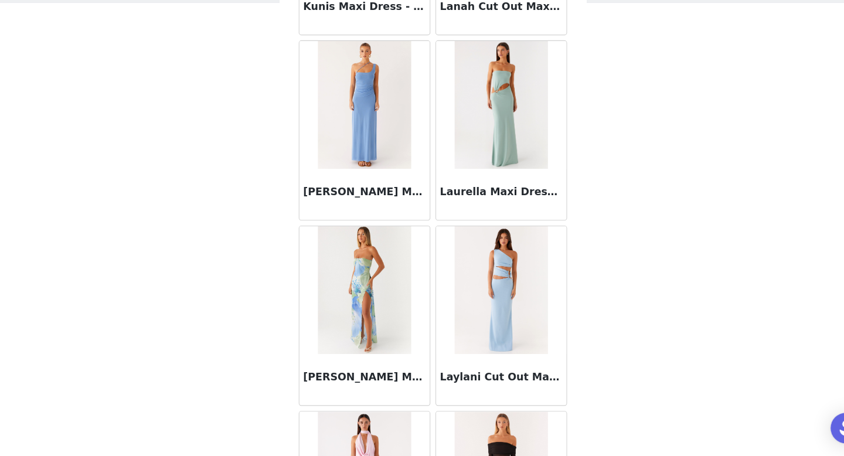
scroll to position [23440, 0]
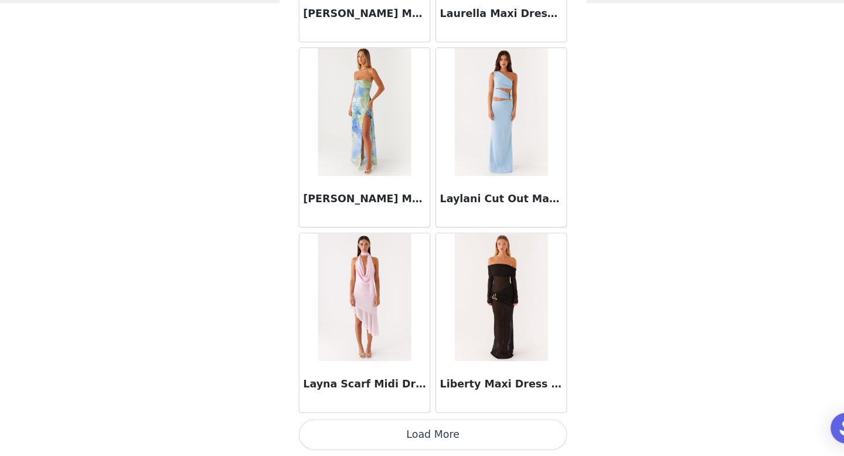
click at [421, 436] on button "Load More" at bounding box center [422, 436] width 246 height 28
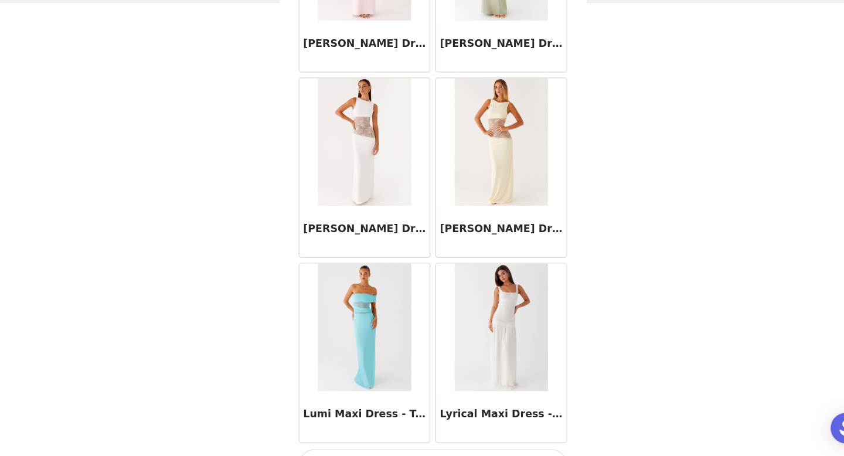
scroll to position [25140, 0]
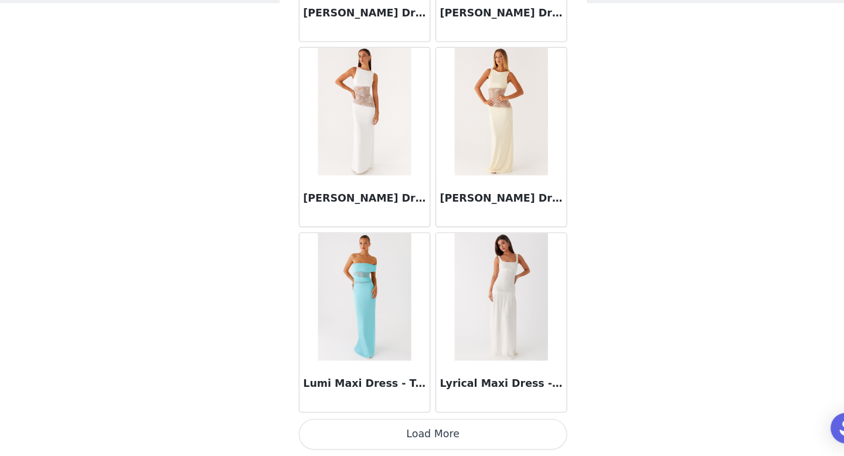
click at [421, 436] on button "Load More" at bounding box center [422, 436] width 246 height 28
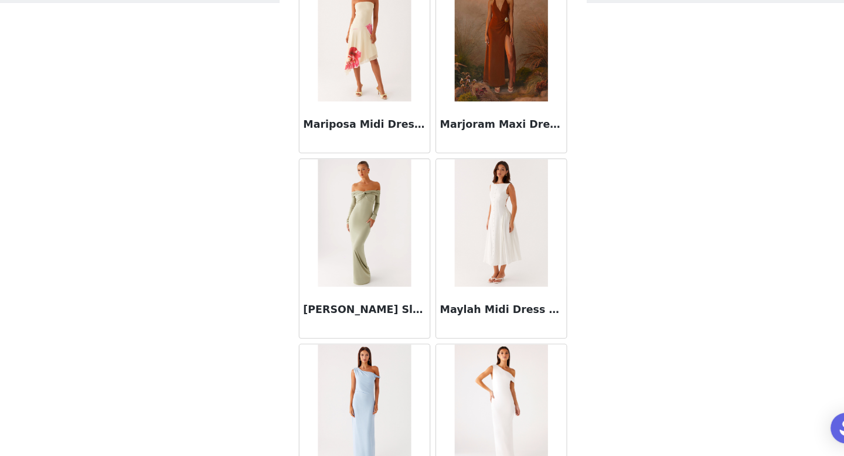
scroll to position [26840, 0]
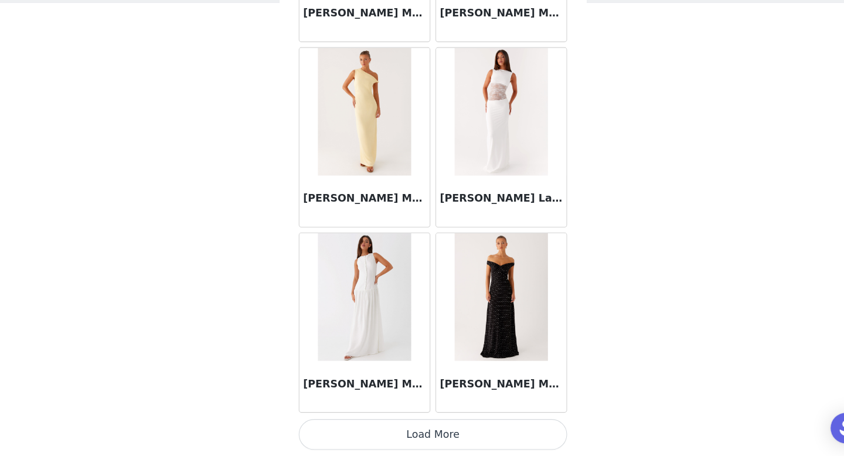
click at [421, 436] on button "Load More" at bounding box center [422, 436] width 246 height 28
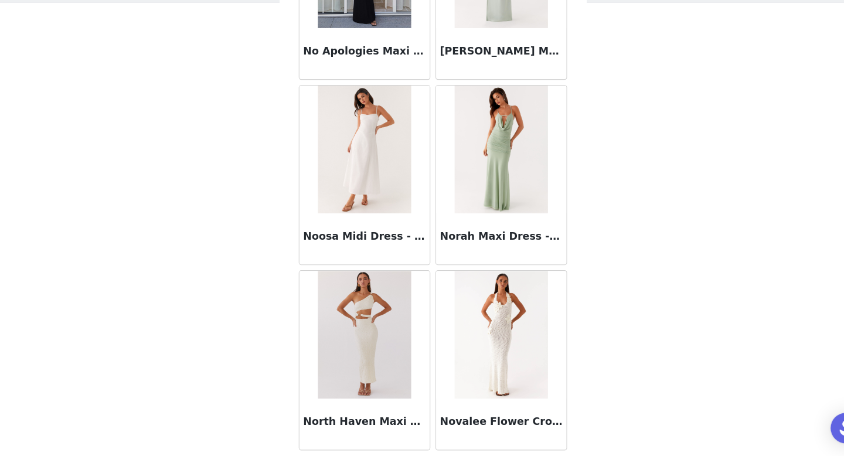
scroll to position [28540, 0]
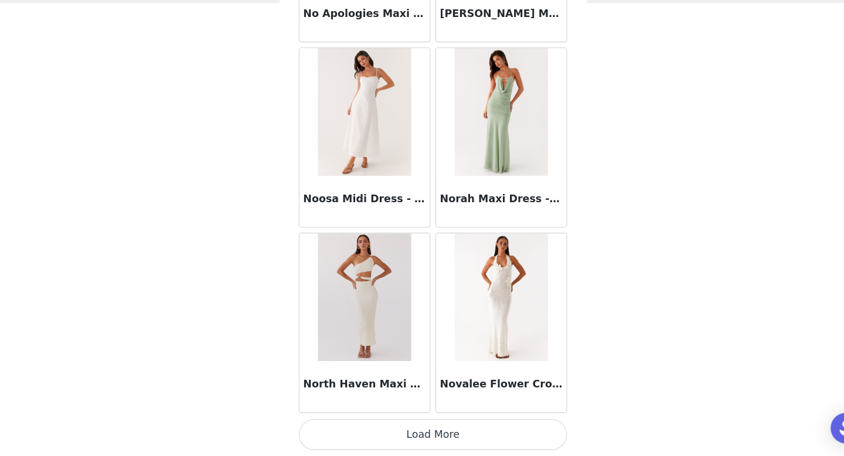
click at [421, 436] on button "Load More" at bounding box center [422, 436] width 246 height 28
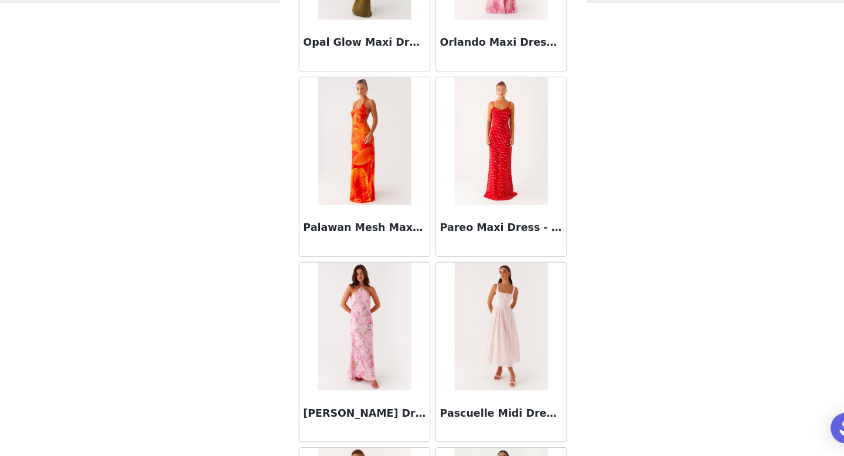
scroll to position [30241, 0]
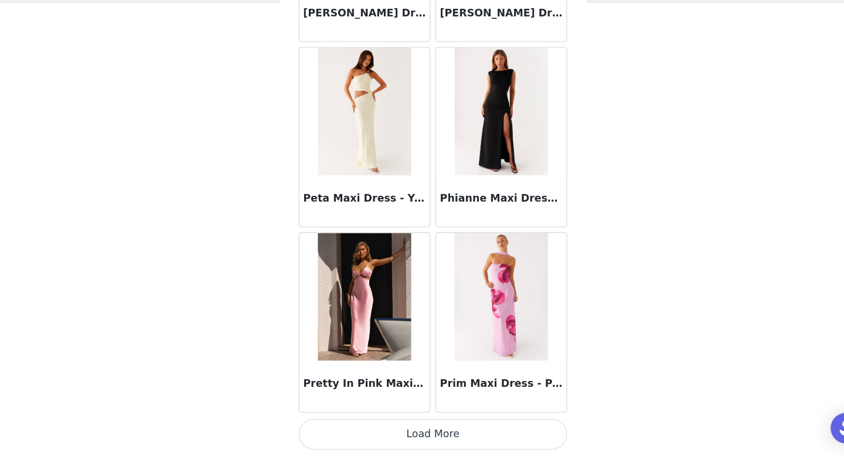
click at [421, 436] on button "Load More" at bounding box center [422, 436] width 246 height 28
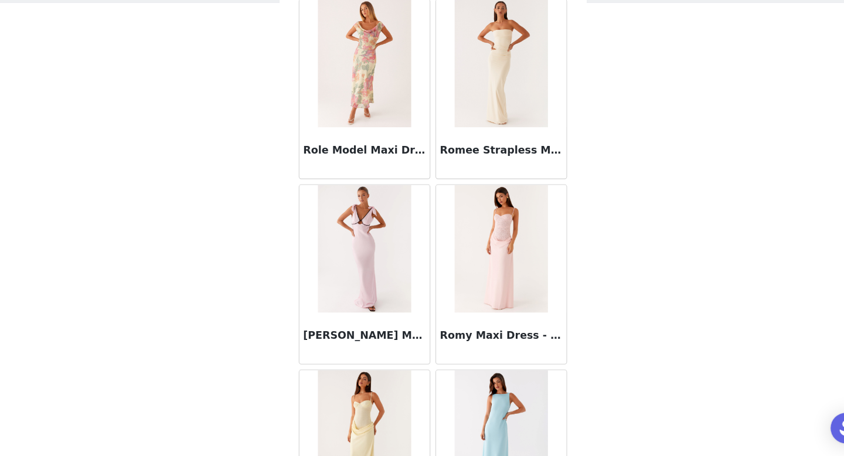
scroll to position [31941, 0]
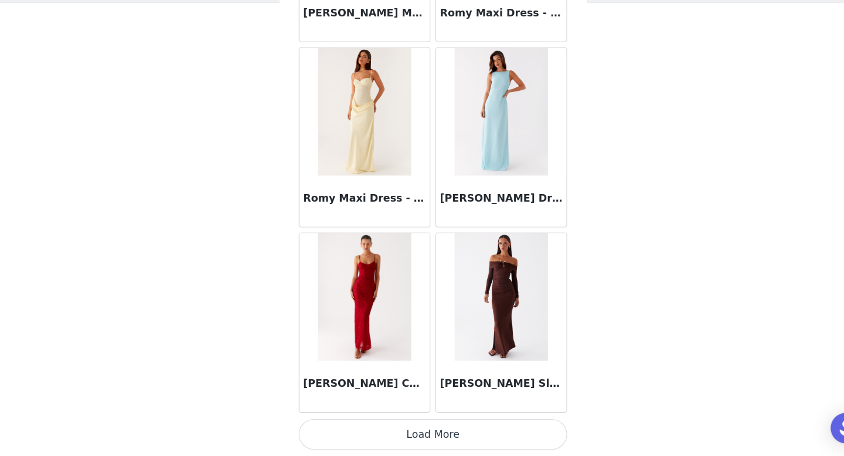
click at [422, 431] on button "Load More" at bounding box center [422, 436] width 246 height 28
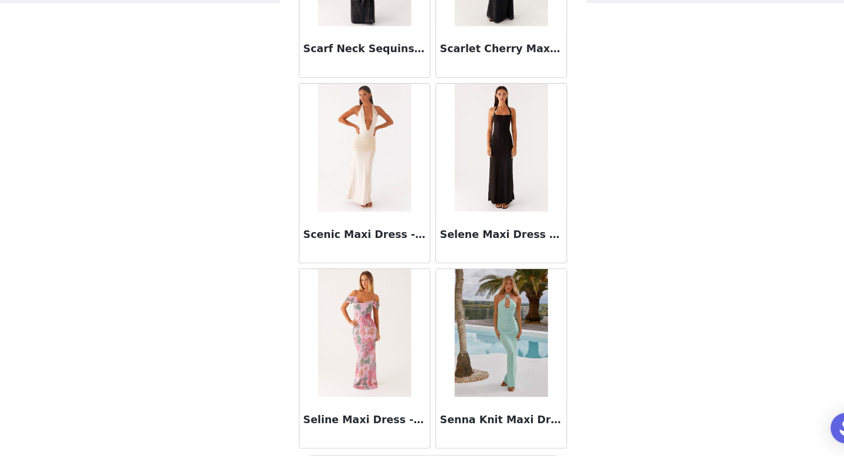
scroll to position [33641, 0]
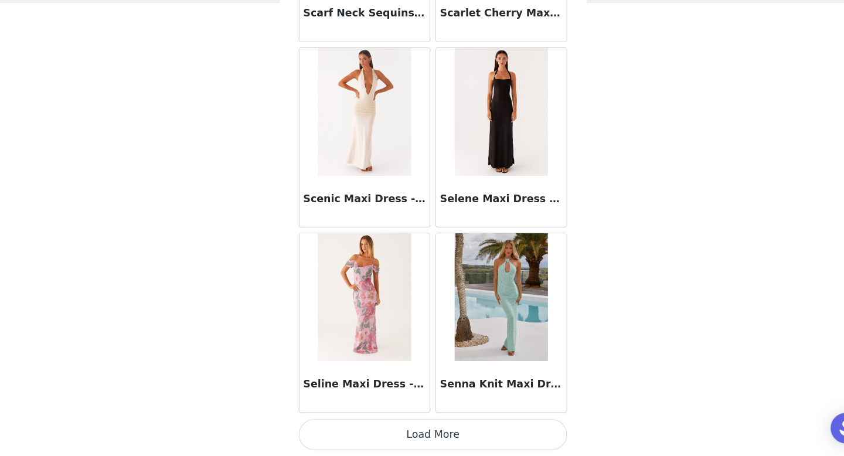
click at [422, 431] on button "Load More" at bounding box center [422, 436] width 246 height 28
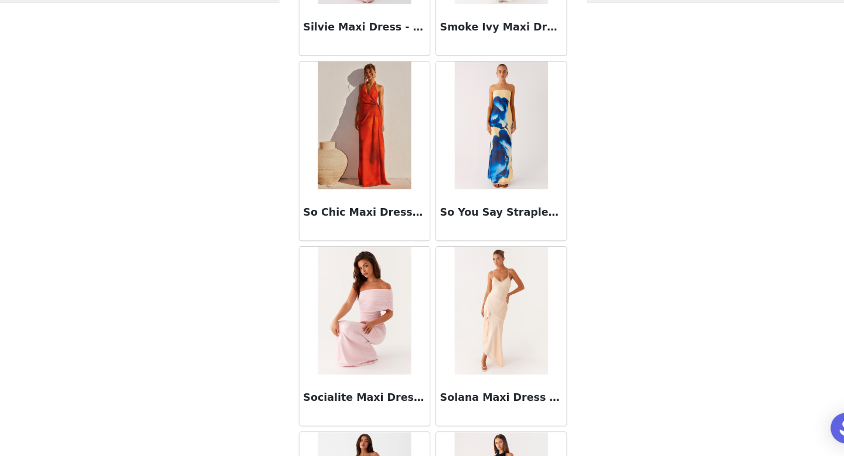
scroll to position [35341, 0]
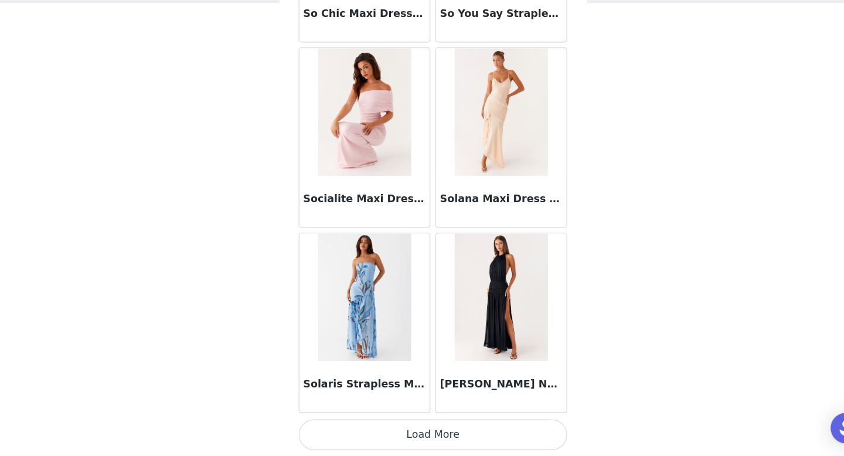
click at [422, 431] on button "Load More" at bounding box center [422, 436] width 246 height 28
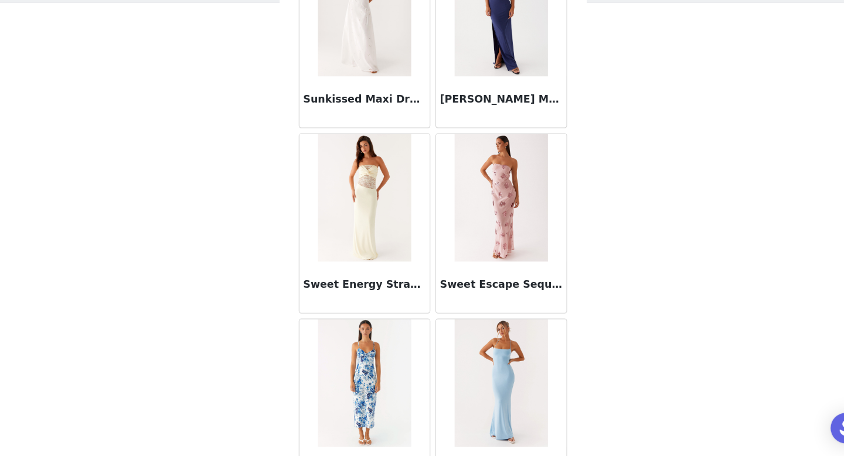
scroll to position [37041, 0]
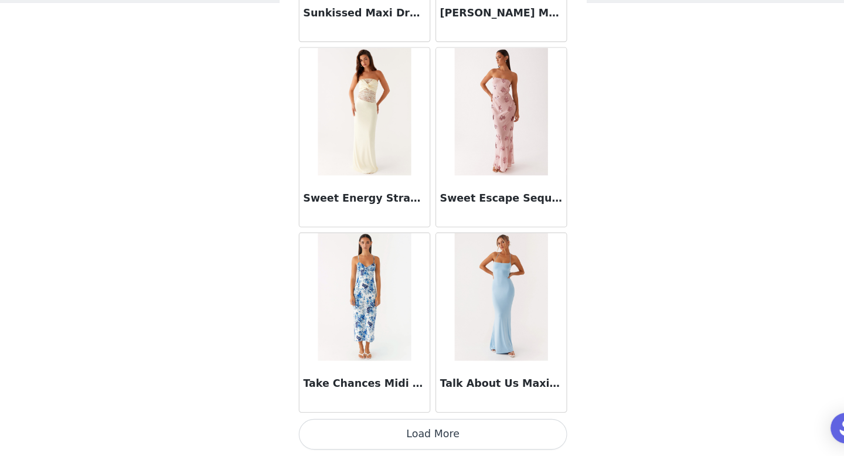
click at [422, 431] on button "Load More" at bounding box center [422, 436] width 246 height 28
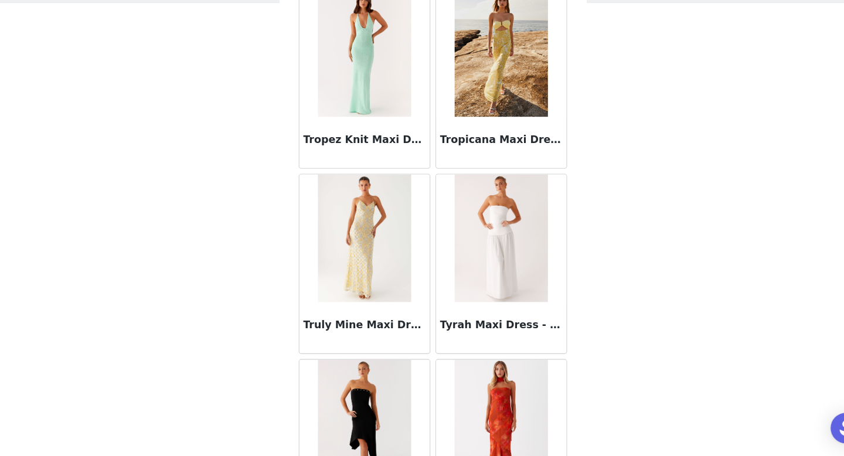
scroll to position [38741, 0]
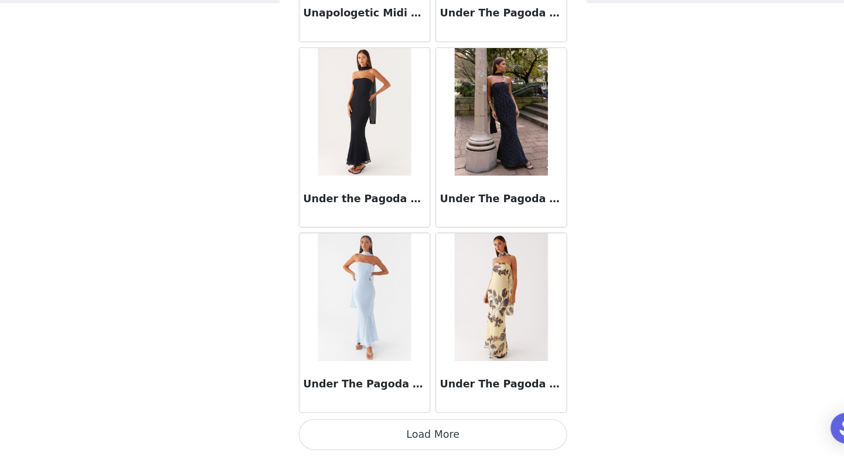
click at [422, 431] on button "Load More" at bounding box center [422, 436] width 246 height 28
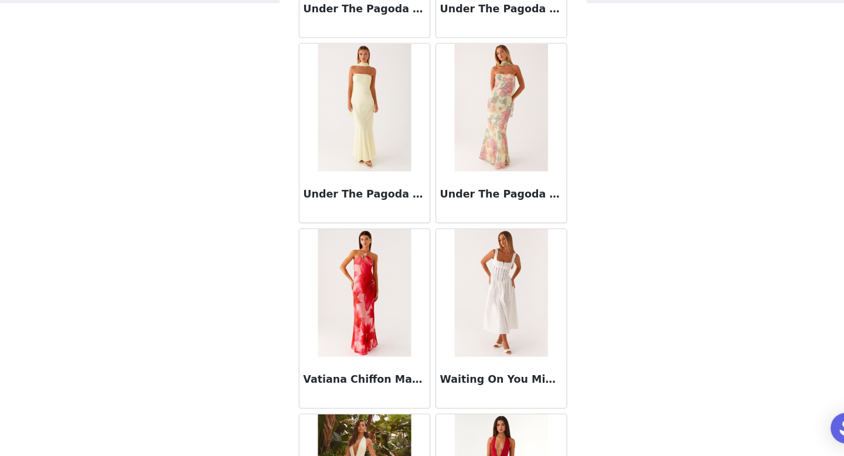
scroll to position [40442, 0]
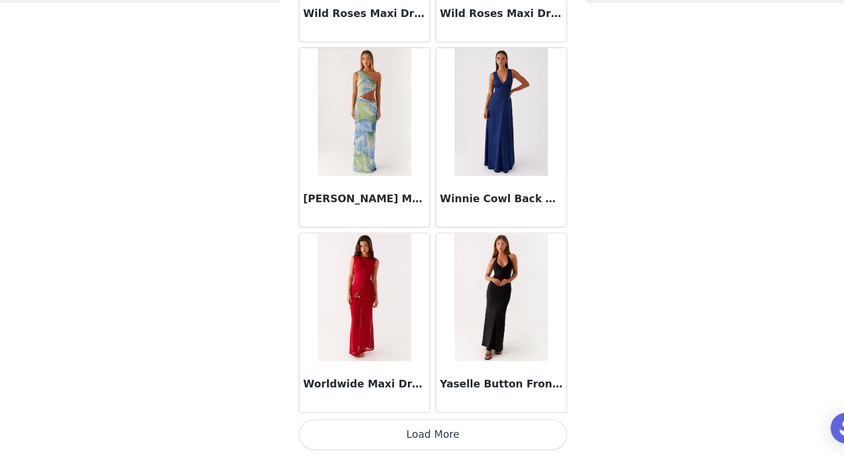
click at [438, 444] on button "Load More" at bounding box center [422, 436] width 246 height 28
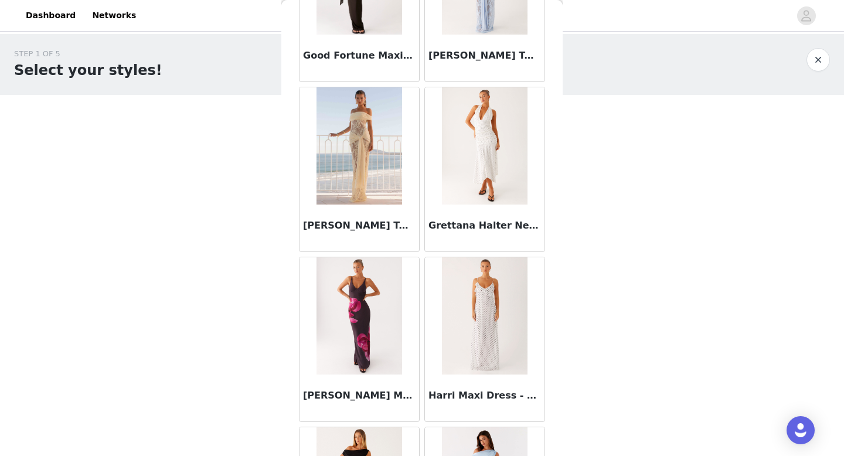
scroll to position [15950, 0]
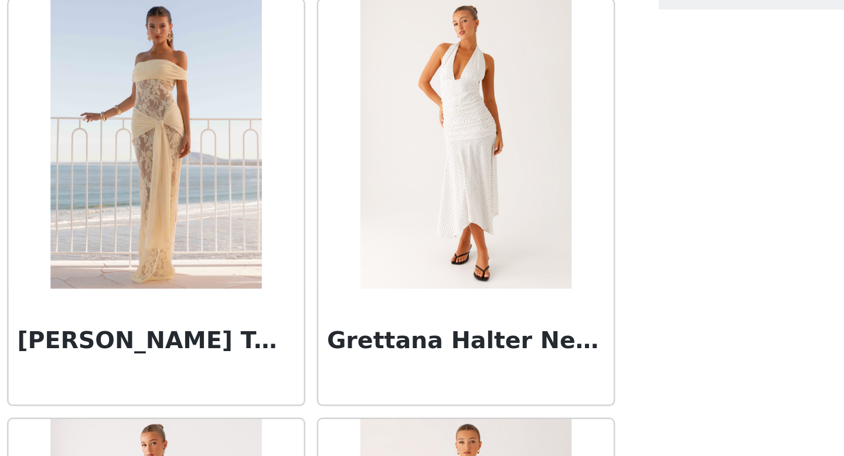
click at [495, 161] on img at bounding box center [484, 149] width 85 height 117
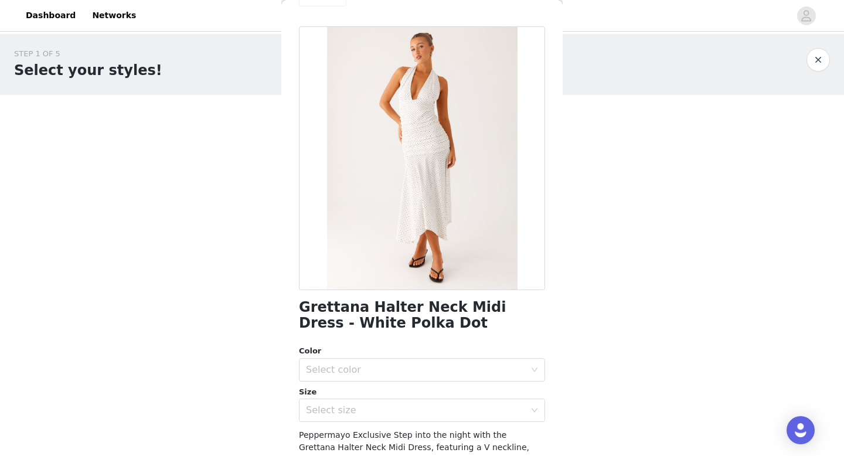
scroll to position [26, 0]
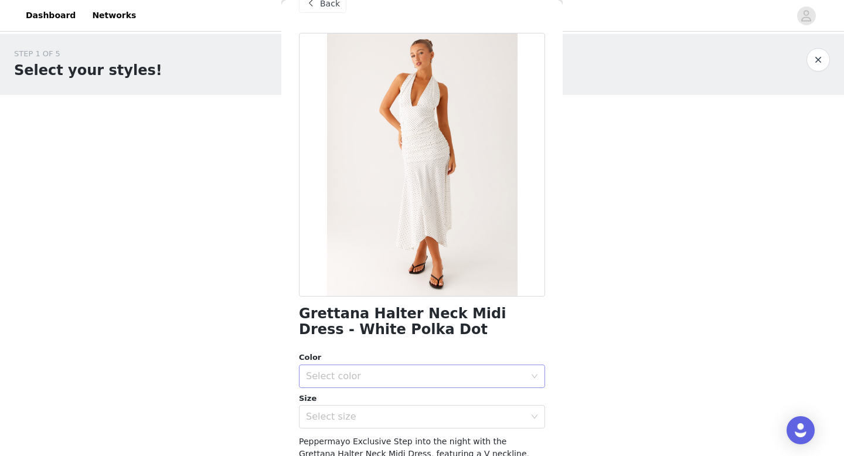
click at [461, 375] on div "Select color" at bounding box center [415, 377] width 219 height 12
click at [406, 403] on li "White Polka Dot" at bounding box center [422, 402] width 246 height 19
click at [392, 410] on div "Select size" at bounding box center [418, 417] width 225 height 22
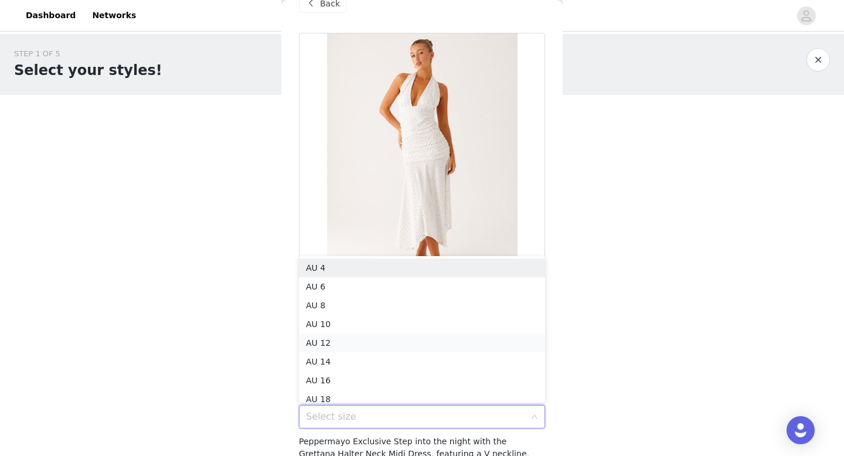
scroll to position [6, 0]
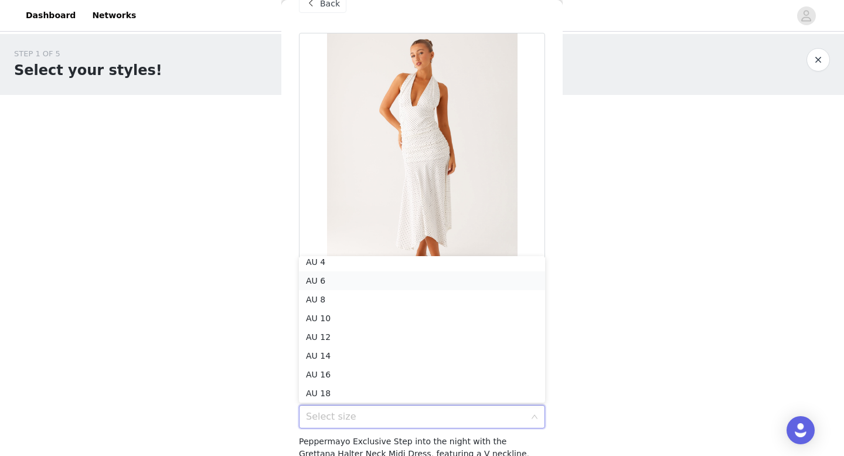
click at [369, 278] on li "AU 6" at bounding box center [422, 280] width 246 height 19
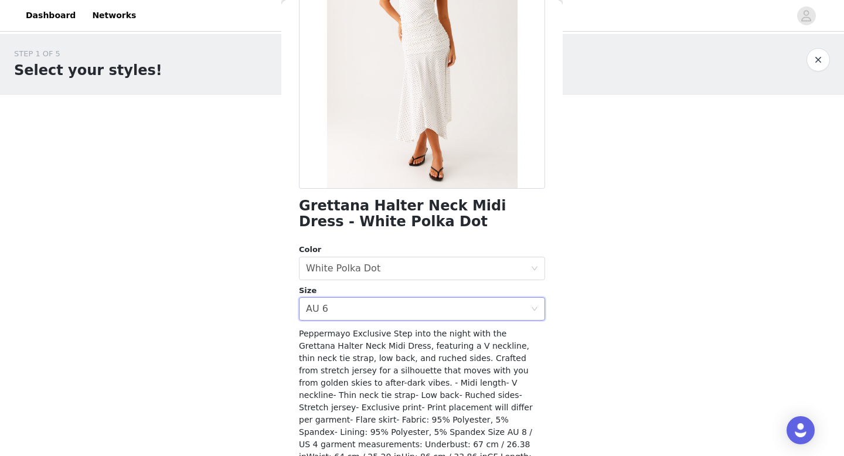
scroll to position [190, 0]
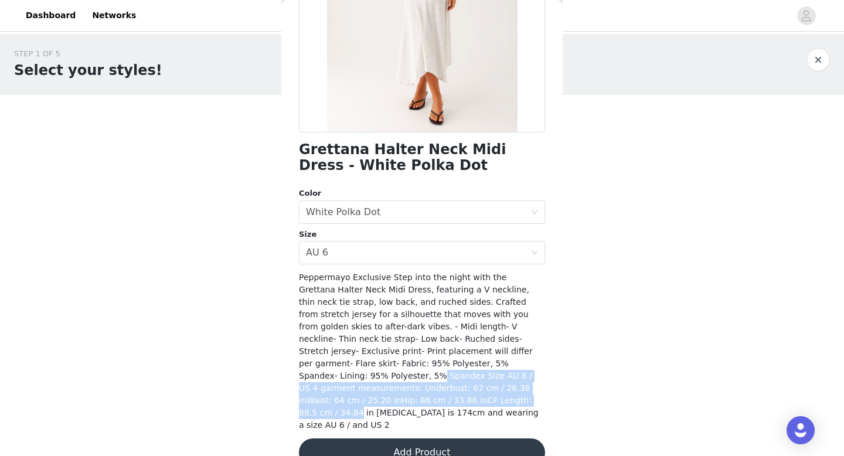
drag, startPoint x: 434, startPoint y: 363, endPoint x: 531, endPoint y: 387, distance: 99.5
click at [531, 387] on span "Peppermayo Exclusive Step into the night with the Grettana Halter Neck Midi Dre…" at bounding box center [419, 351] width 240 height 157
click at [498, 374] on span "Peppermayo Exclusive Step into the night with the Grettana Halter Neck Midi Dre…" at bounding box center [419, 351] width 240 height 157
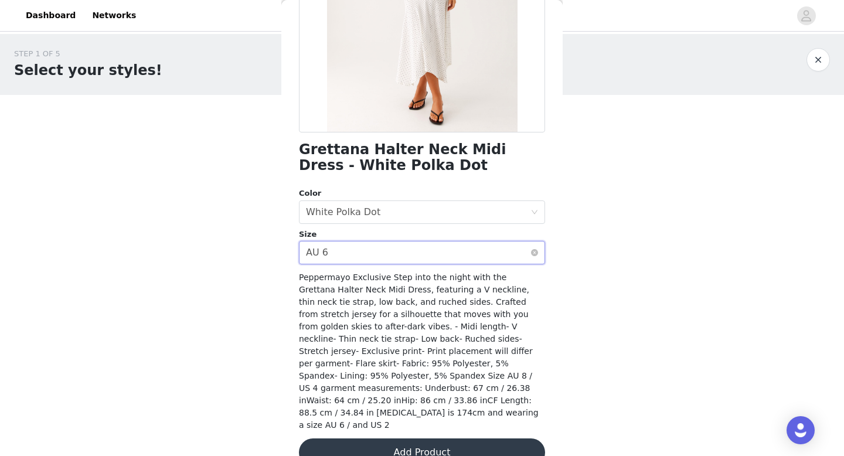
click at [463, 248] on div "Select size AU 6" at bounding box center [418, 253] width 225 height 22
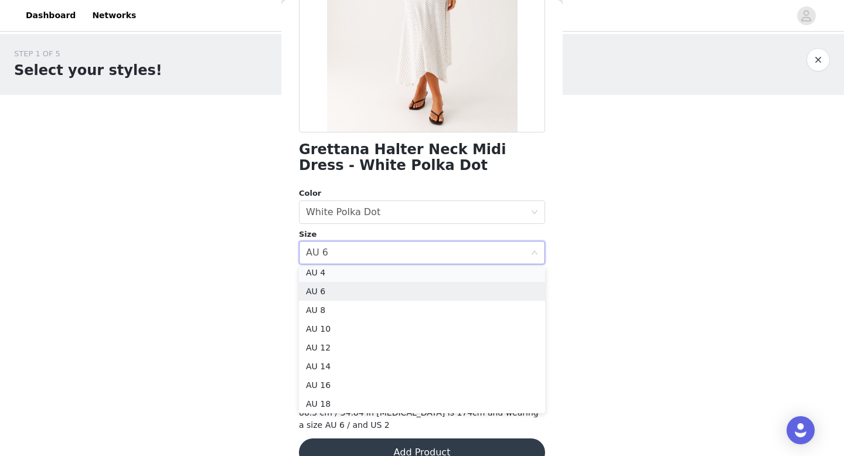
scroll to position [2, 0]
click at [424, 280] on li "AU 4" at bounding box center [422, 276] width 246 height 19
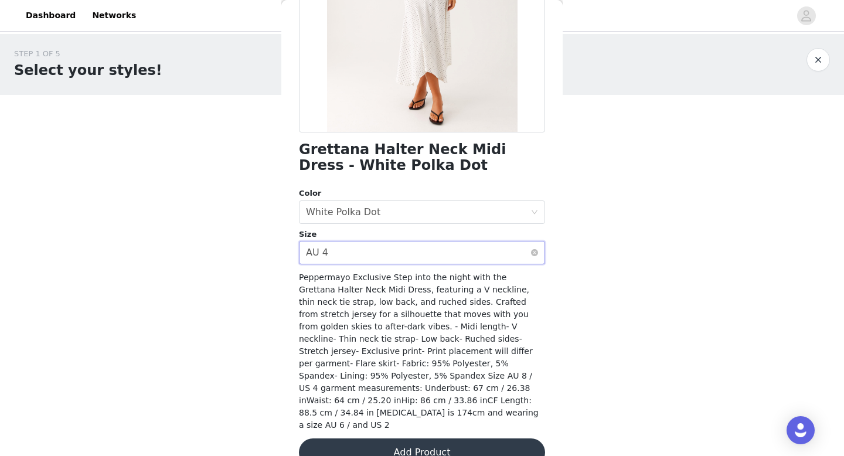
click at [410, 254] on div "Select size AU 4" at bounding box center [418, 253] width 225 height 22
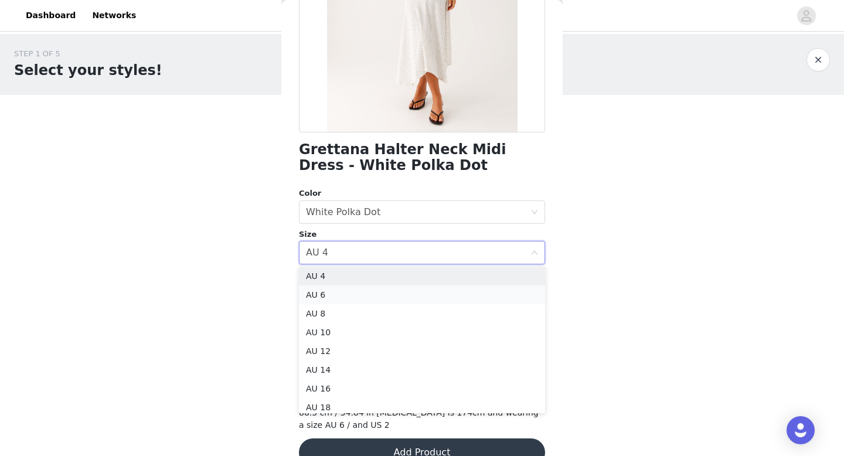
click at [401, 291] on li "AU 6" at bounding box center [422, 295] width 246 height 19
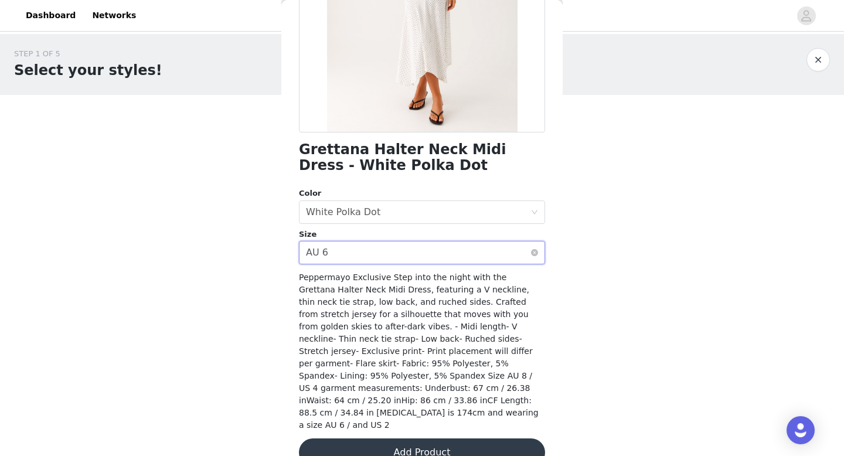
click at [413, 260] on div "Select size AU 6" at bounding box center [418, 253] width 225 height 22
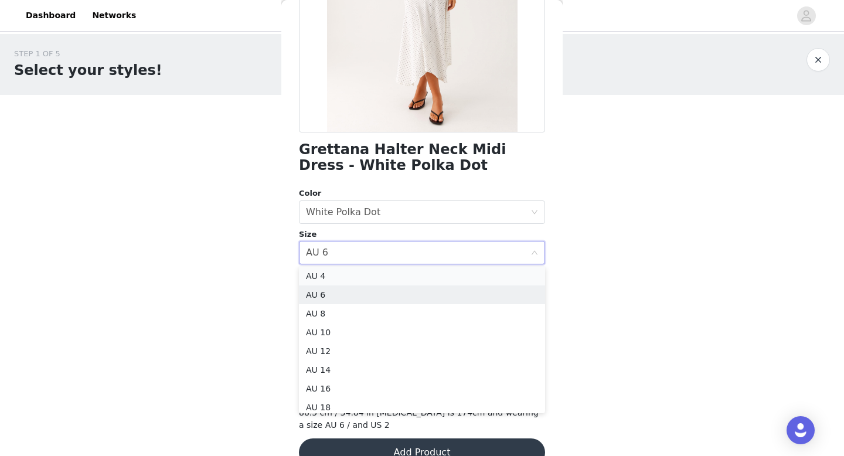
click at [400, 274] on li "AU 4" at bounding box center [422, 276] width 246 height 19
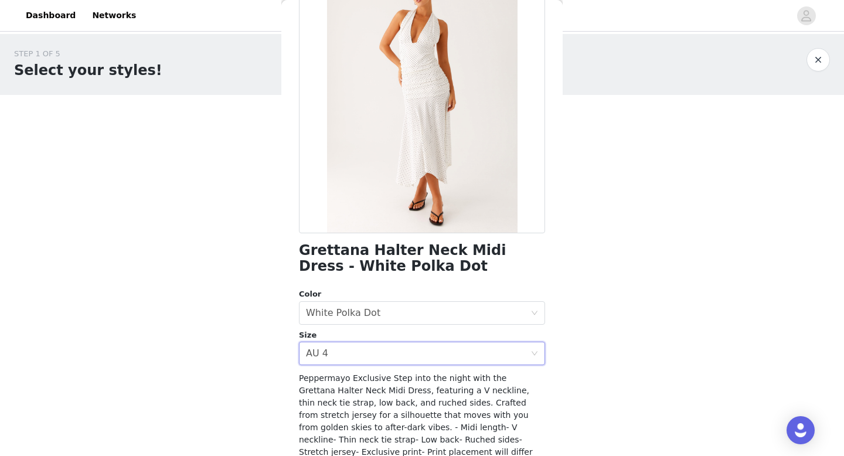
scroll to position [190, 0]
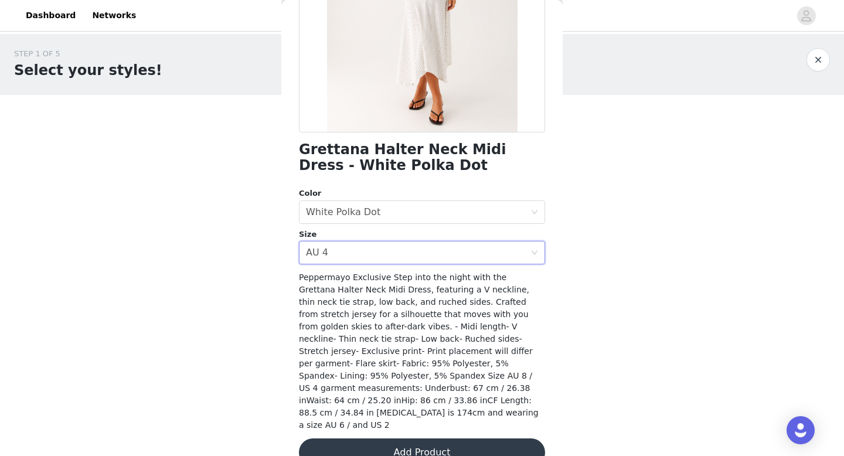
click at [440, 439] on button "Add Product" at bounding box center [422, 453] width 246 height 28
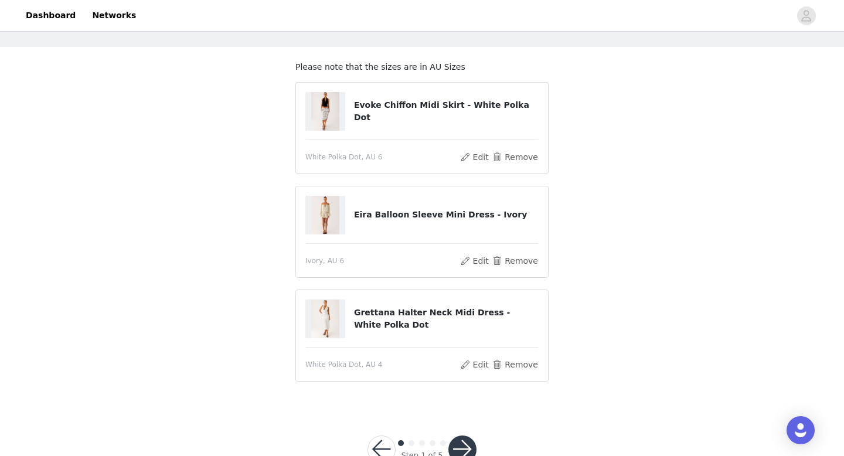
scroll to position [83, 0]
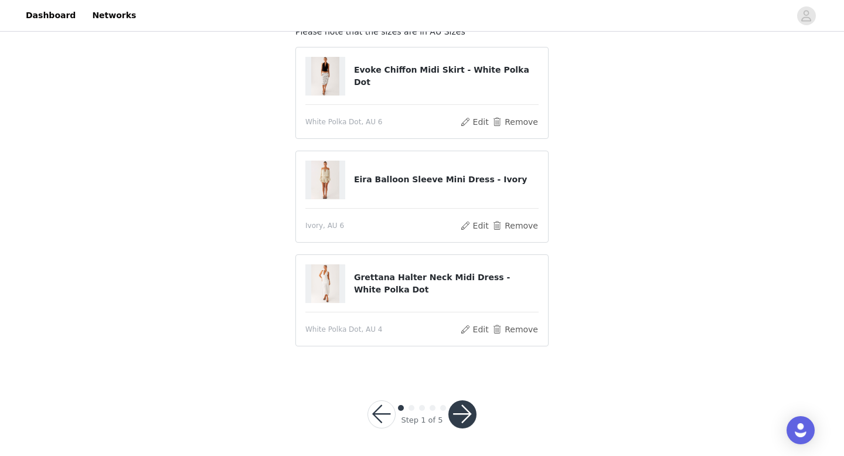
click at [466, 409] on button "button" at bounding box center [462, 414] width 28 height 28
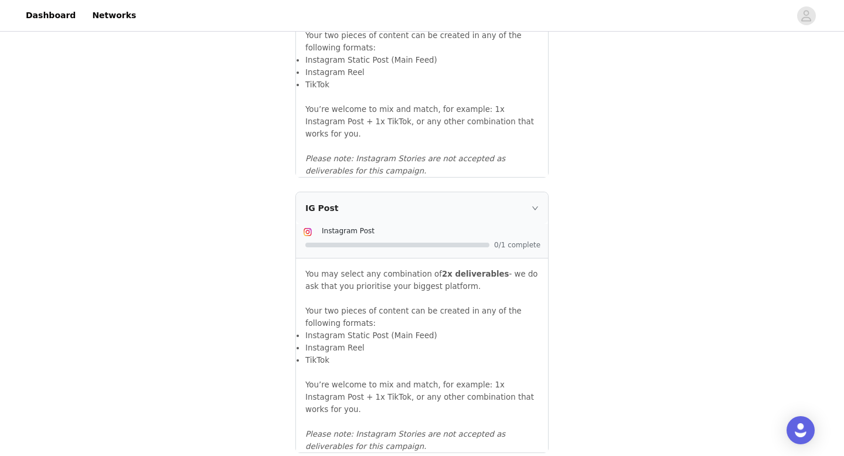
scroll to position [1277, 0]
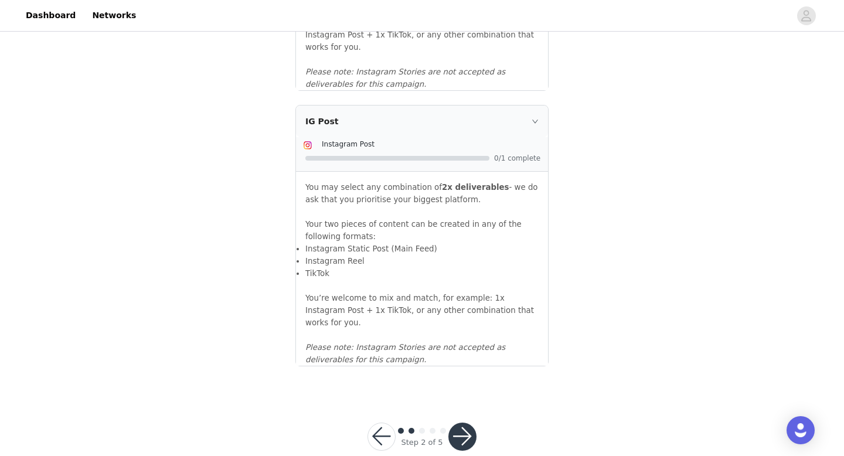
click at [466, 423] on button "button" at bounding box center [462, 437] width 28 height 28
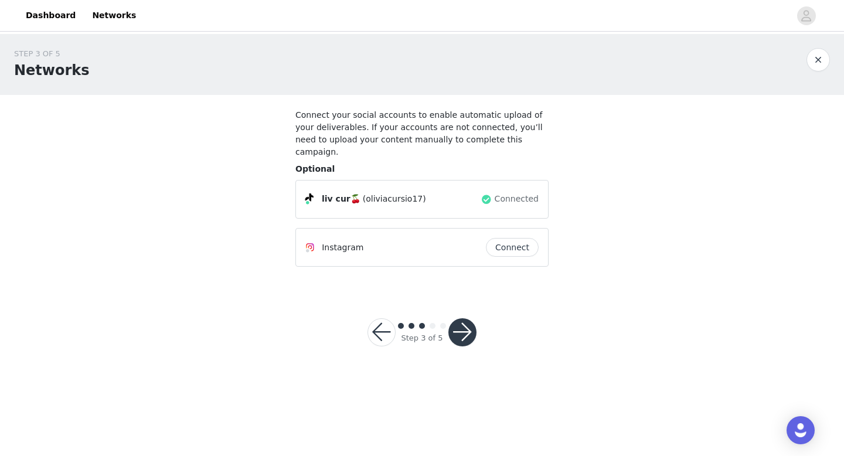
click at [462, 318] on button "button" at bounding box center [462, 332] width 28 height 28
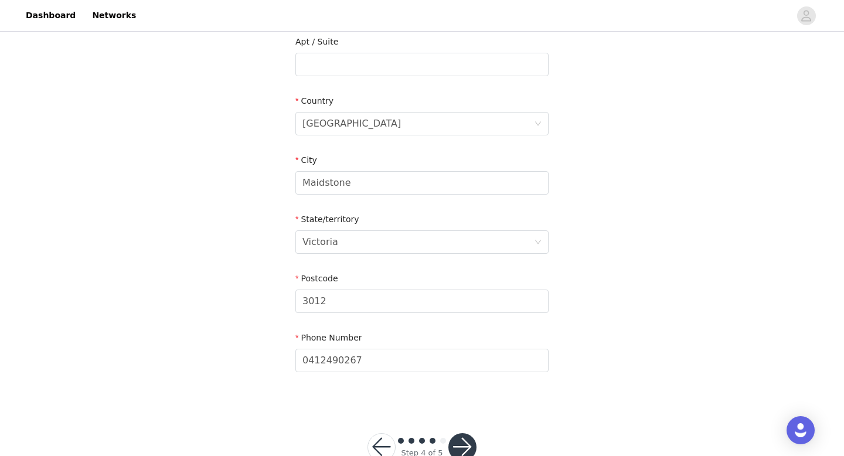
scroll to position [392, 0]
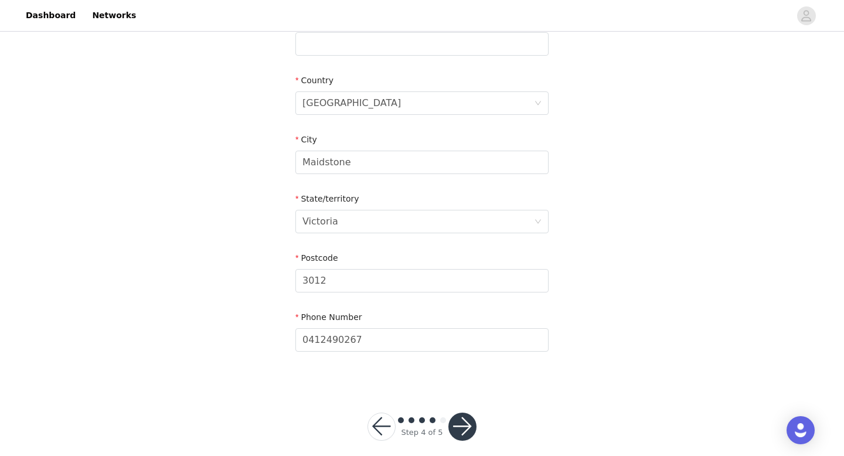
click at [465, 413] on button "button" at bounding box center [462, 427] width 28 height 28
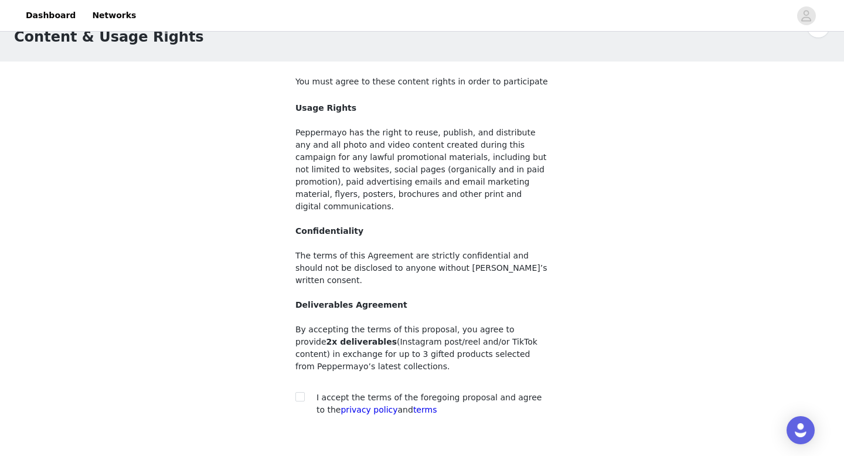
scroll to position [86, 0]
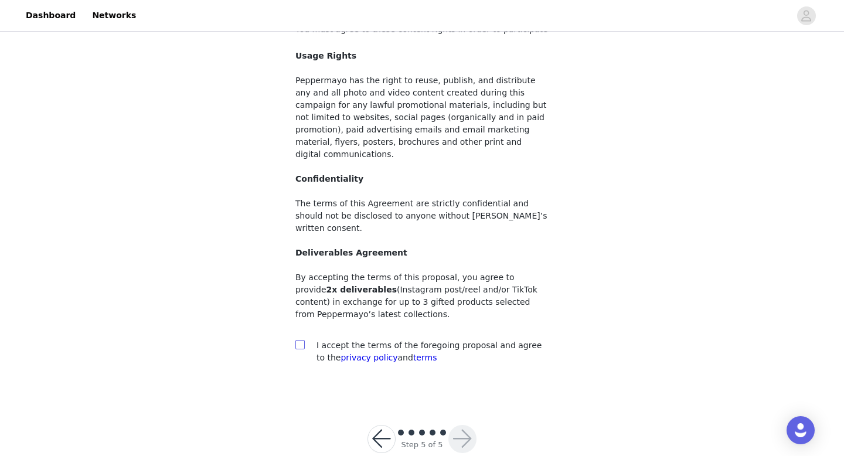
click at [301, 340] on input "checkbox" at bounding box center [299, 344] width 8 height 8
checkbox input "true"
click at [466, 425] on button "button" at bounding box center [462, 439] width 28 height 28
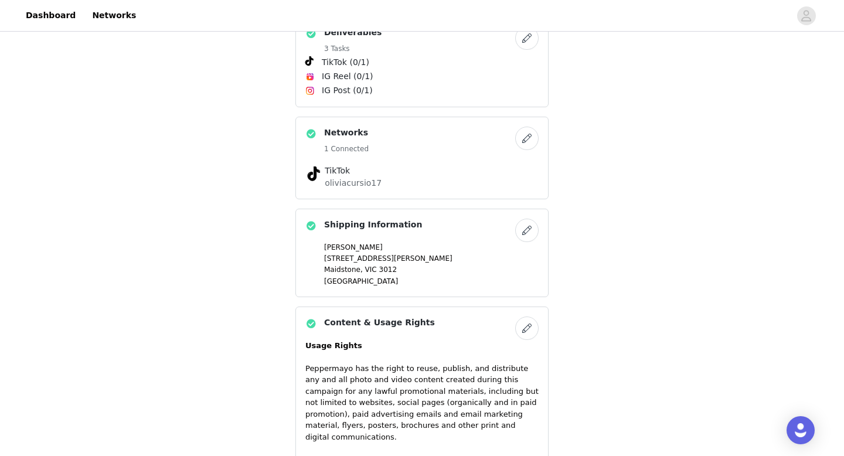
scroll to position [743, 0]
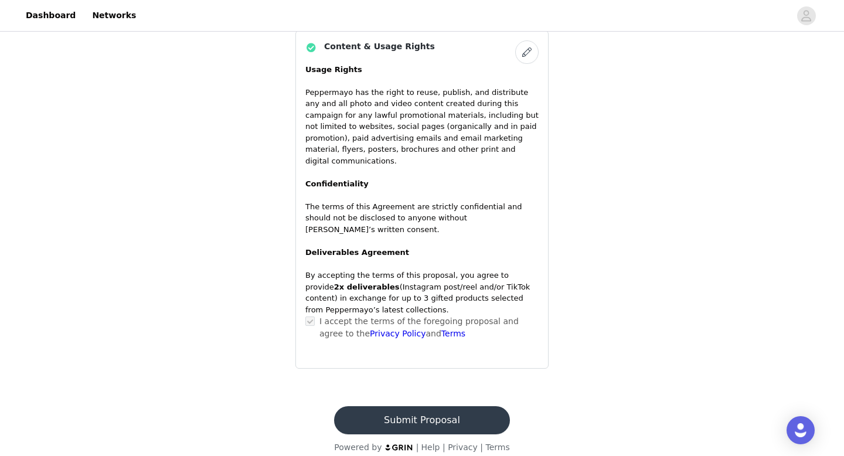
click at [437, 406] on button "Submit Proposal" at bounding box center [421, 420] width 175 height 28
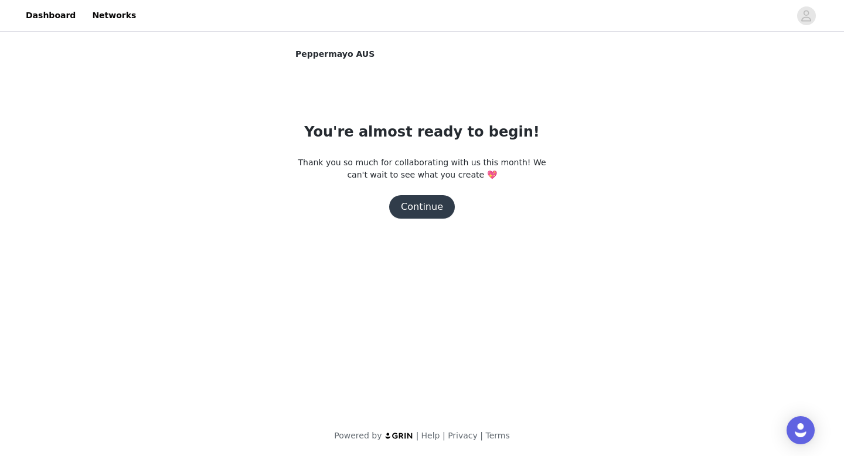
click at [429, 204] on button "Continue" at bounding box center [422, 206] width 66 height 23
